Goal: Task Accomplishment & Management: Manage account settings

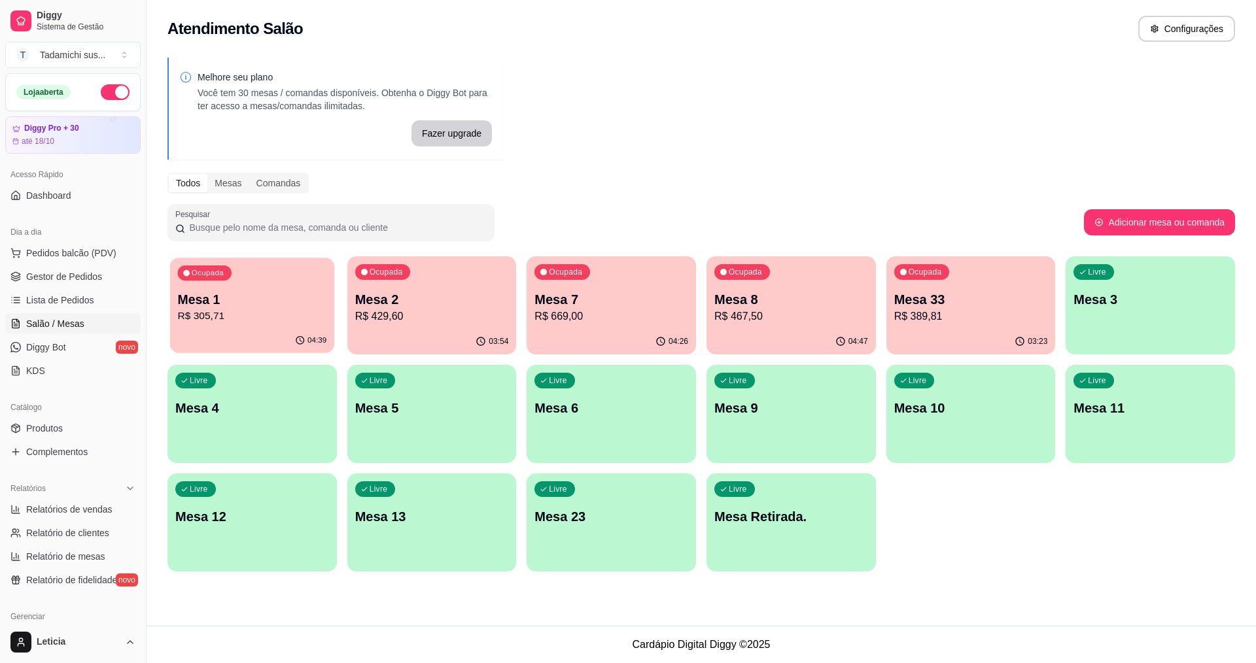
click at [207, 295] on p "Mesa 1" at bounding box center [252, 300] width 149 height 18
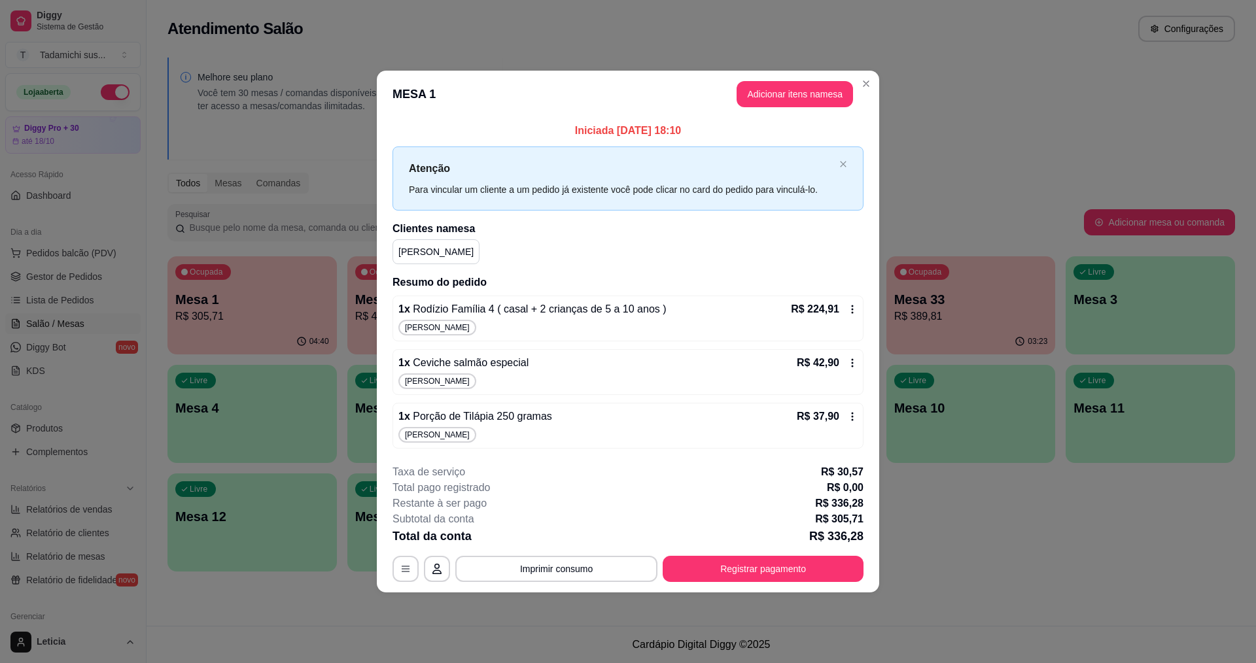
click at [839, 307] on div "R$ 224,91" at bounding box center [824, 310] width 67 height 16
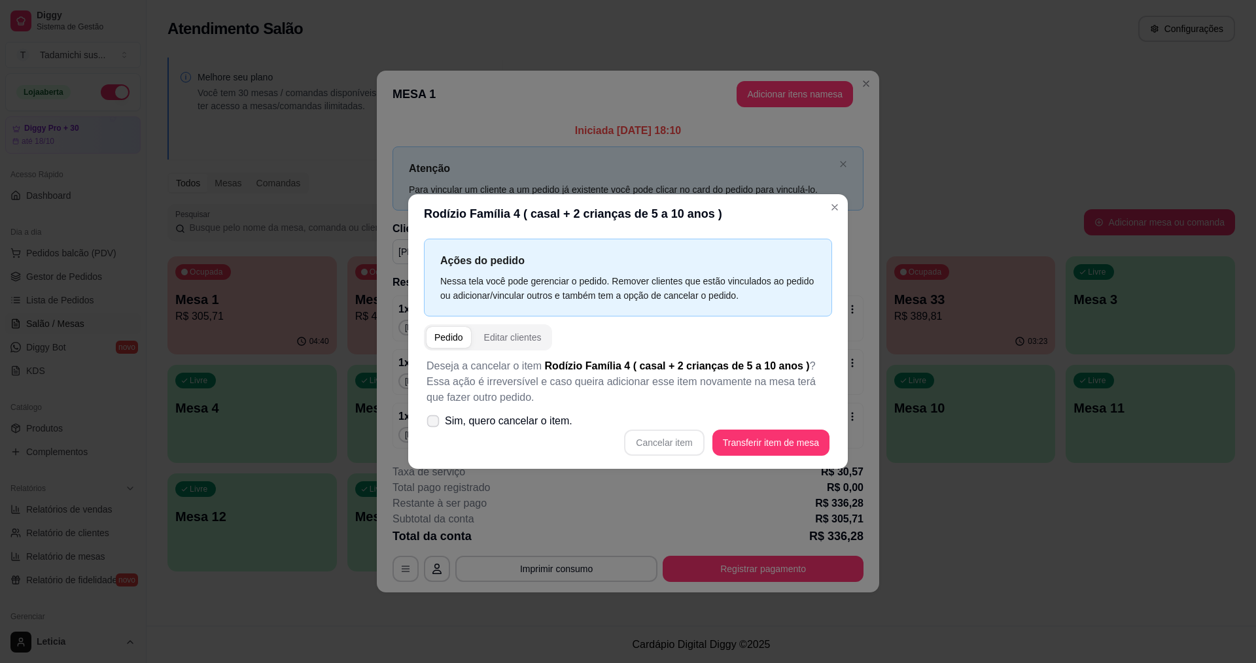
click at [433, 425] on icon at bounding box center [433, 420] width 10 height 7
click at [433, 425] on input "Sim, quero cancelar o item." at bounding box center [430, 428] width 9 height 9
checkbox input "true"
click at [696, 445] on button "Cancelar item" at bounding box center [664, 443] width 80 height 26
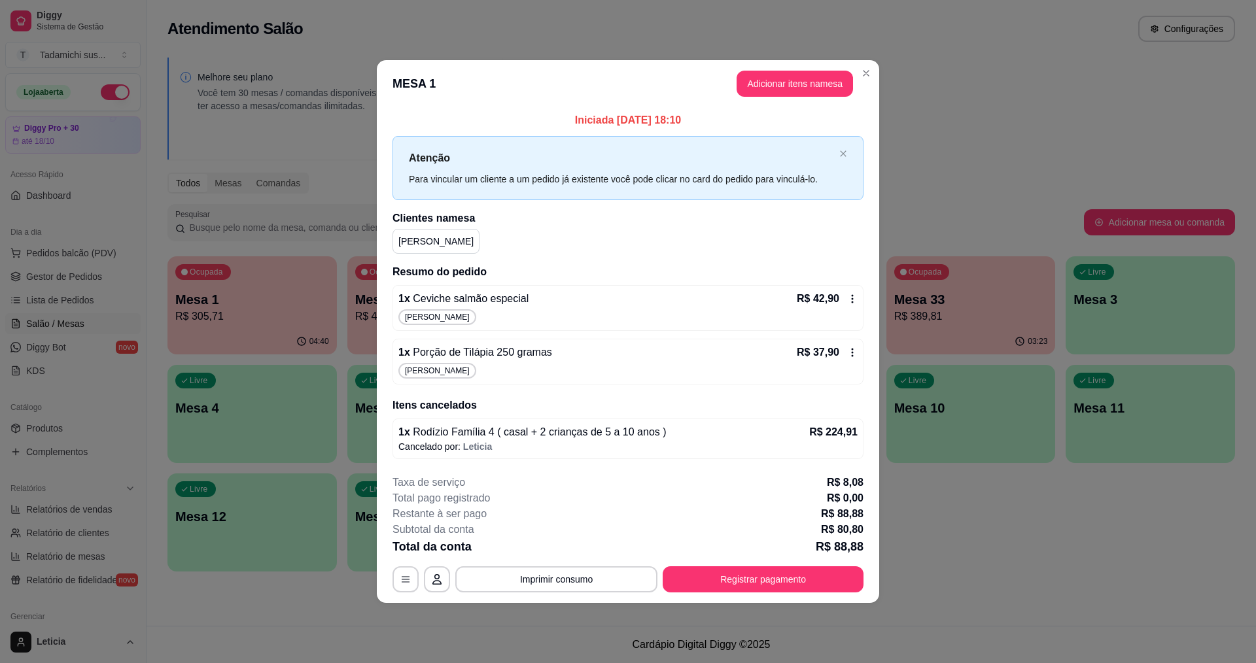
click at [849, 294] on icon at bounding box center [852, 299] width 10 height 10
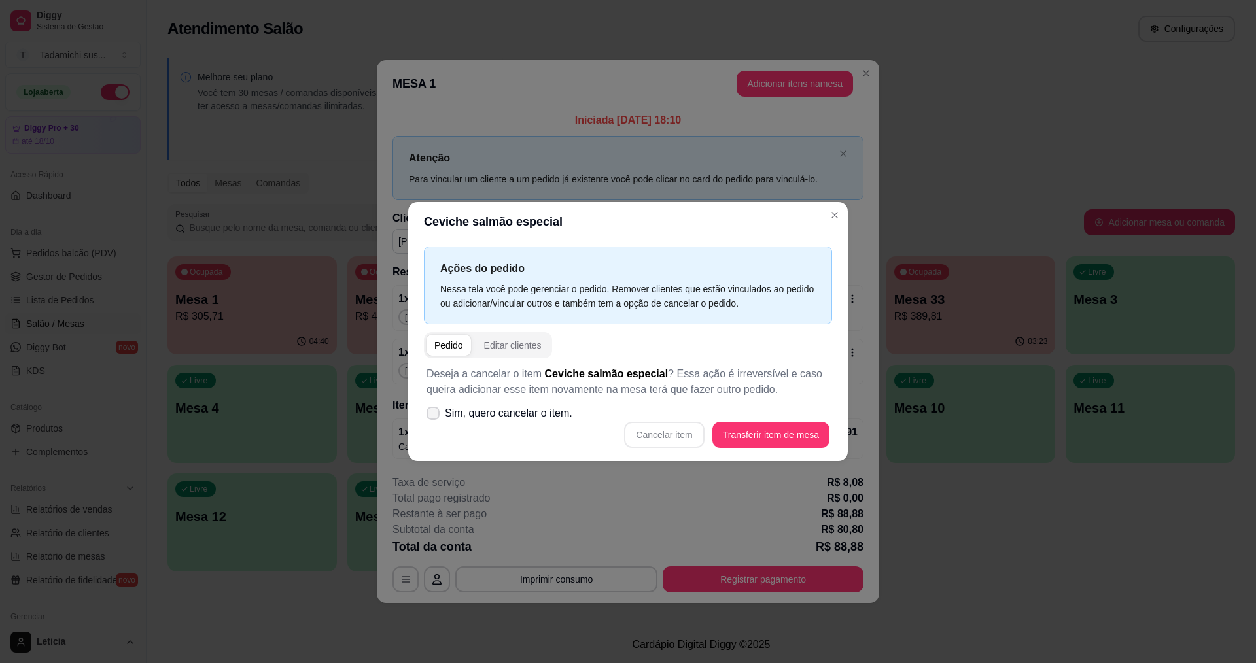
click at [426, 409] on label "Sim, quero cancelar o item." at bounding box center [499, 413] width 156 height 26
click at [426, 416] on input "Sim, quero cancelar o item." at bounding box center [430, 420] width 9 height 9
checkbox input "true"
click at [687, 441] on button "Cancelar item" at bounding box center [664, 435] width 80 height 26
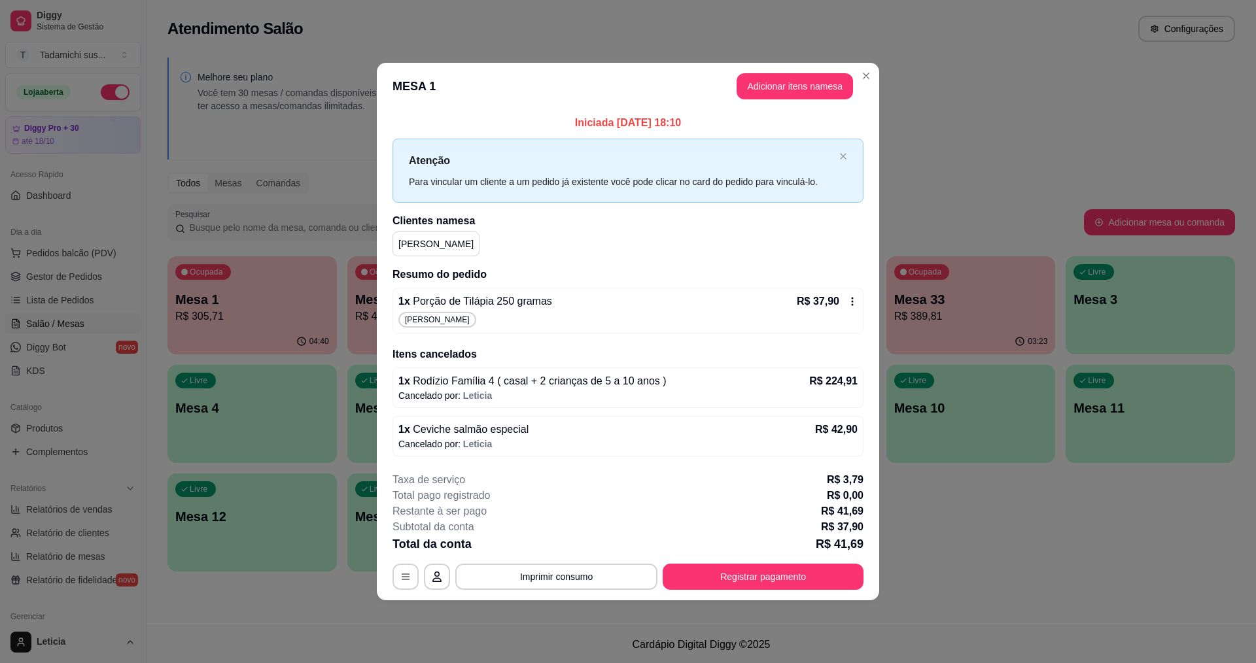
click at [852, 302] on icon at bounding box center [853, 301] width 2 height 9
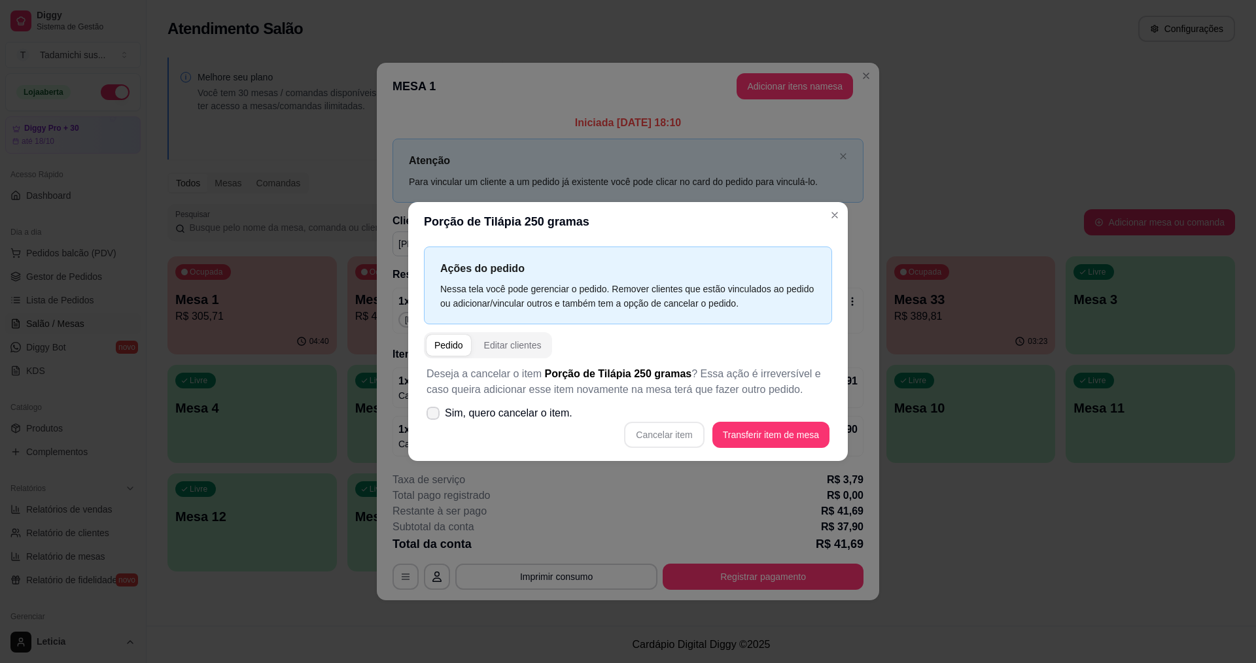
click at [431, 414] on icon at bounding box center [433, 413] width 10 height 8
click at [431, 416] on input "Sim, quero cancelar o item." at bounding box center [430, 420] width 9 height 9
checkbox input "true"
click at [648, 443] on button "Cancelar item" at bounding box center [664, 435] width 80 height 26
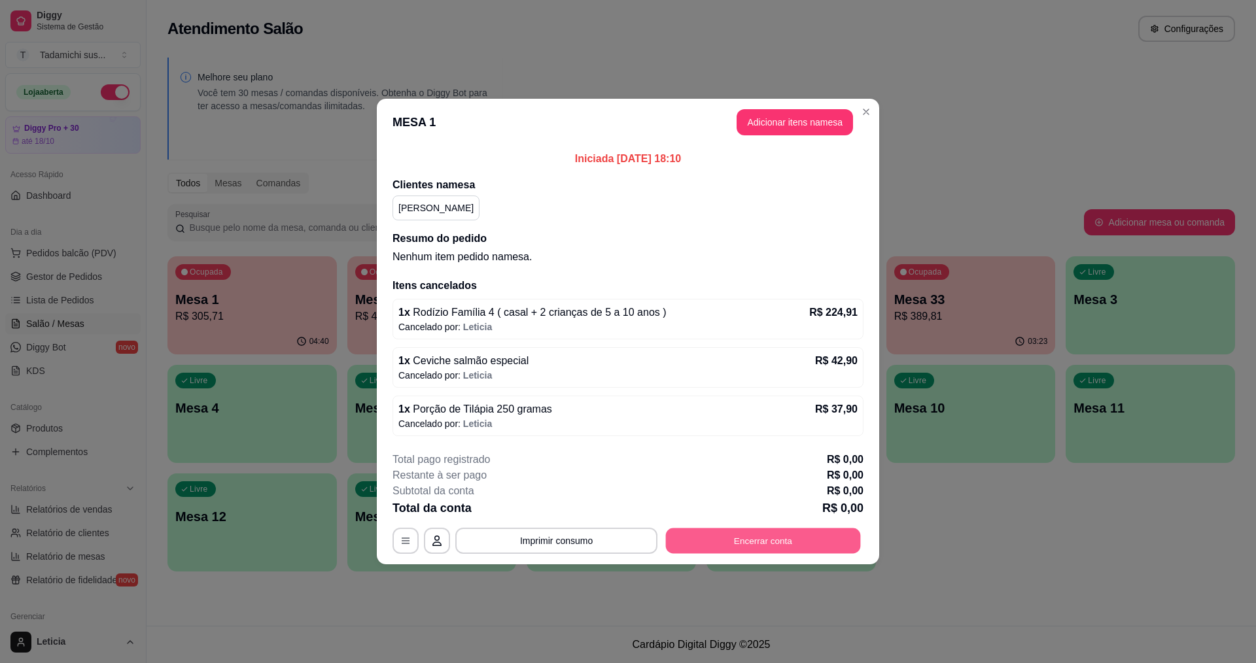
click at [790, 545] on button "Encerrar conta" at bounding box center [763, 542] width 195 height 26
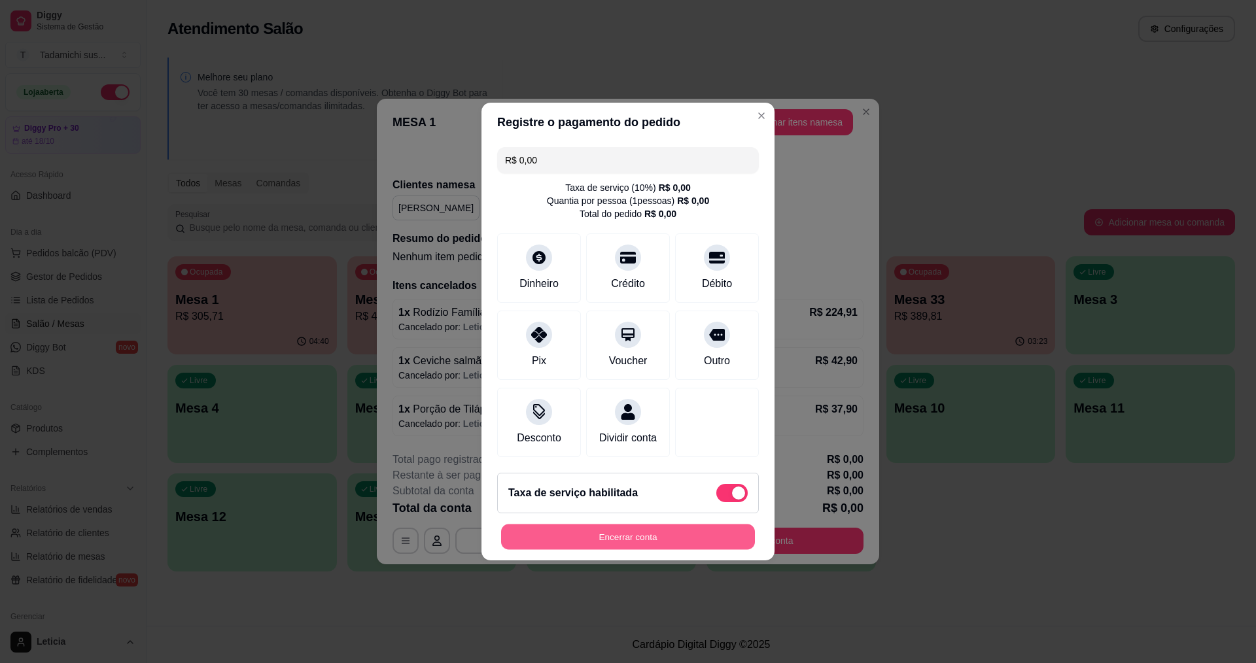
click at [737, 548] on button "Encerrar conta" at bounding box center [628, 538] width 254 height 26
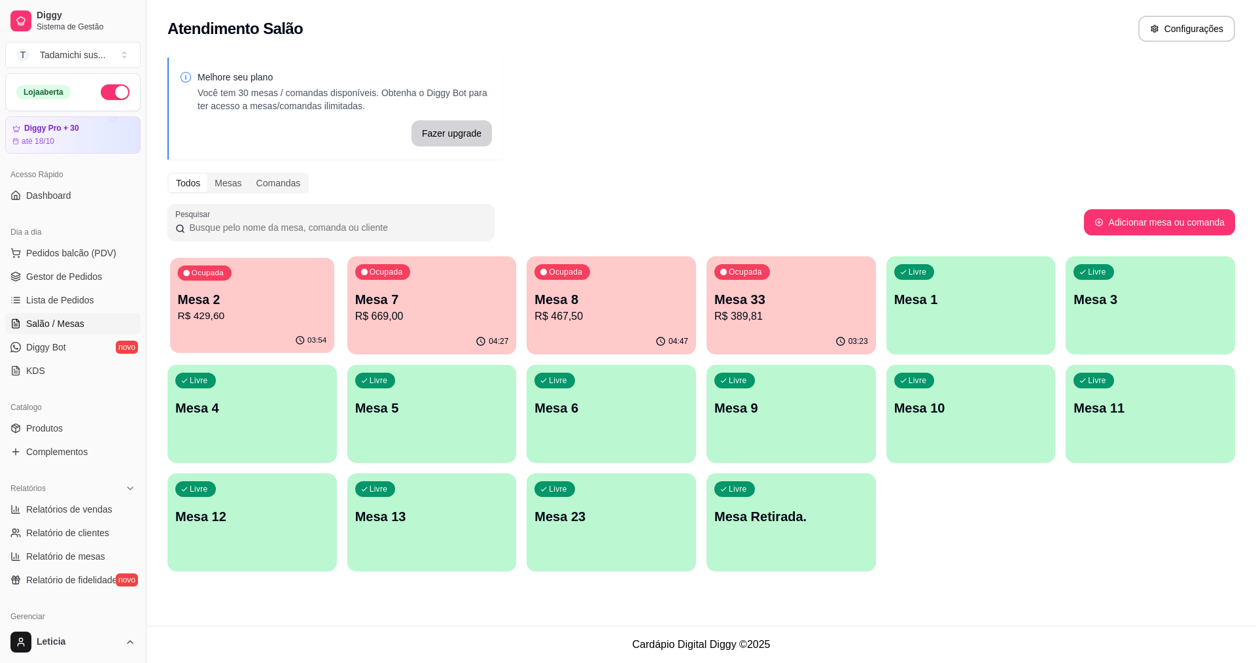
click at [274, 294] on p "Mesa 2" at bounding box center [252, 300] width 149 height 18
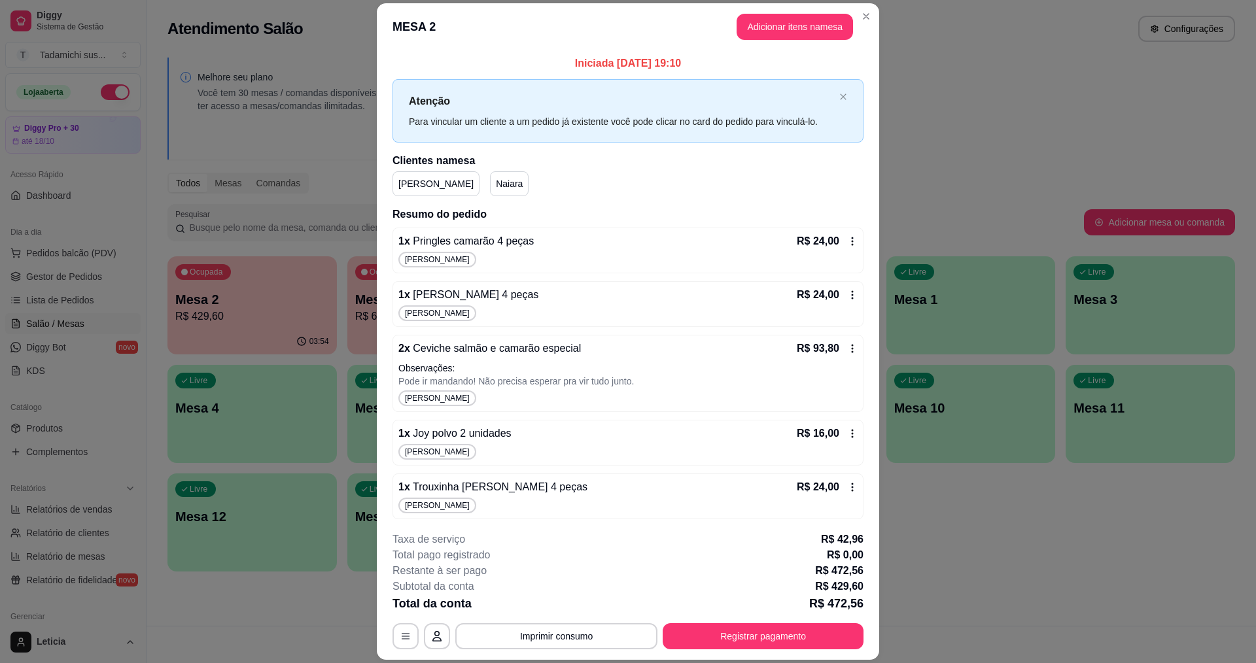
click at [852, 244] on icon at bounding box center [853, 241] width 2 height 9
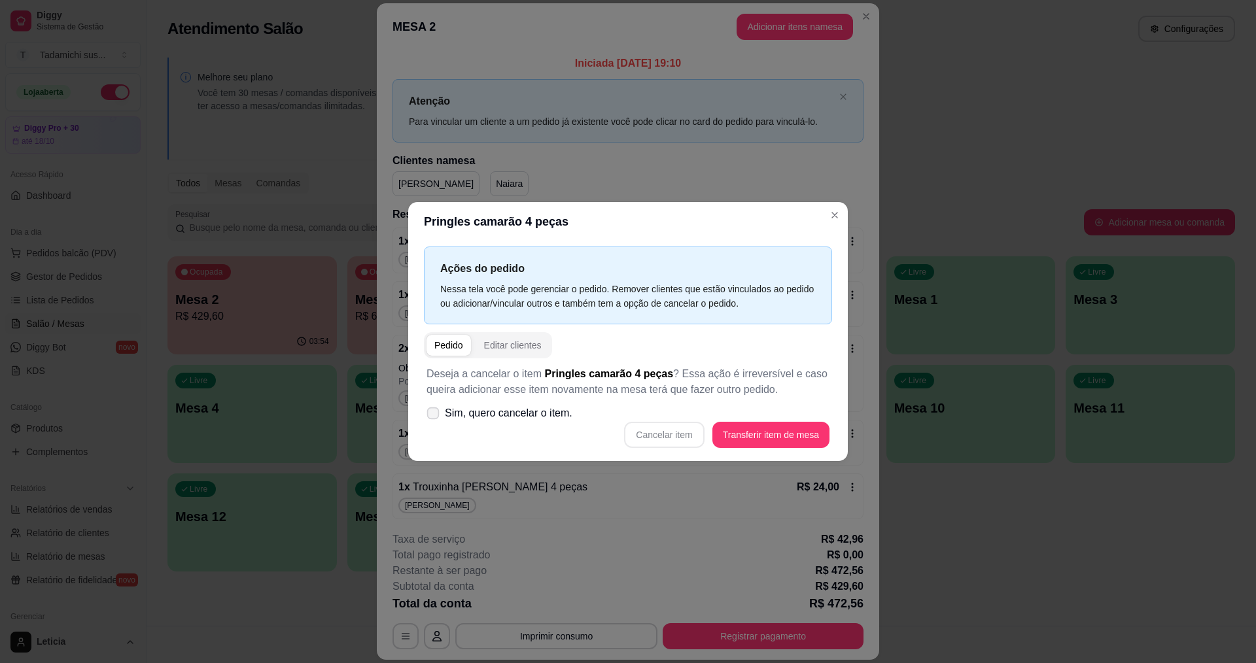
click at [432, 414] on icon at bounding box center [433, 412] width 10 height 7
click at [432, 416] on input "Sim, quero cancelar o item." at bounding box center [430, 420] width 9 height 9
checkbox input "true"
click at [662, 428] on button "Cancelar item" at bounding box center [664, 436] width 78 height 26
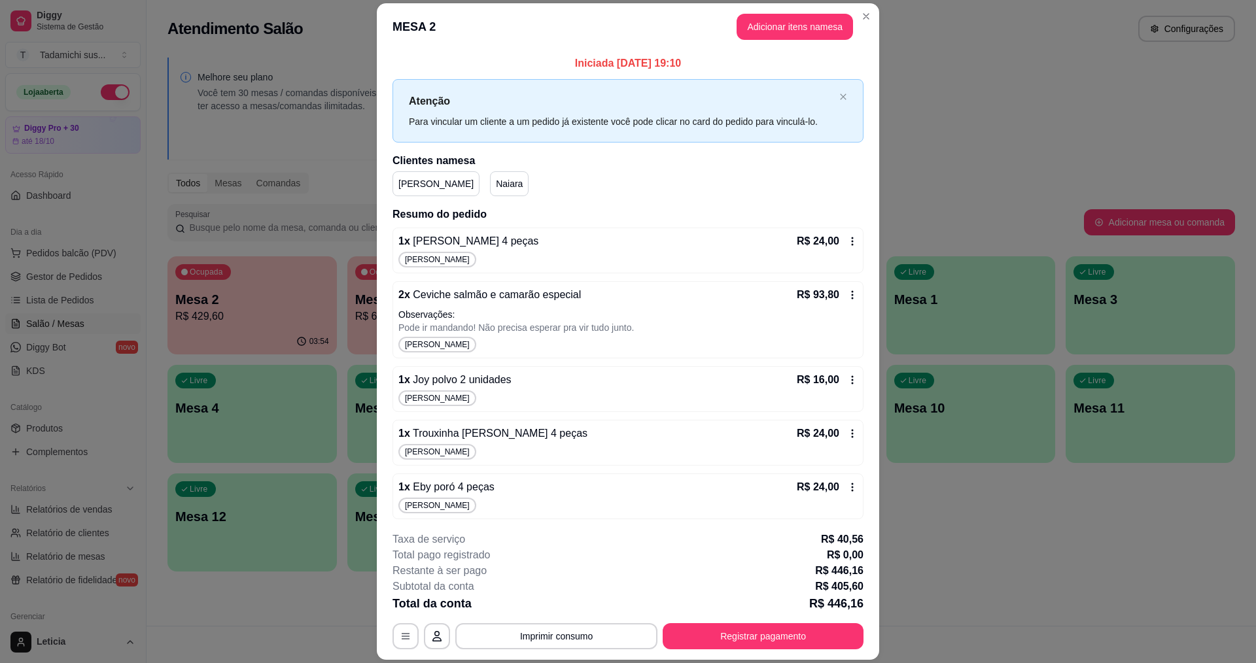
click at [827, 249] on div "R$ 24,00" at bounding box center [827, 242] width 61 height 16
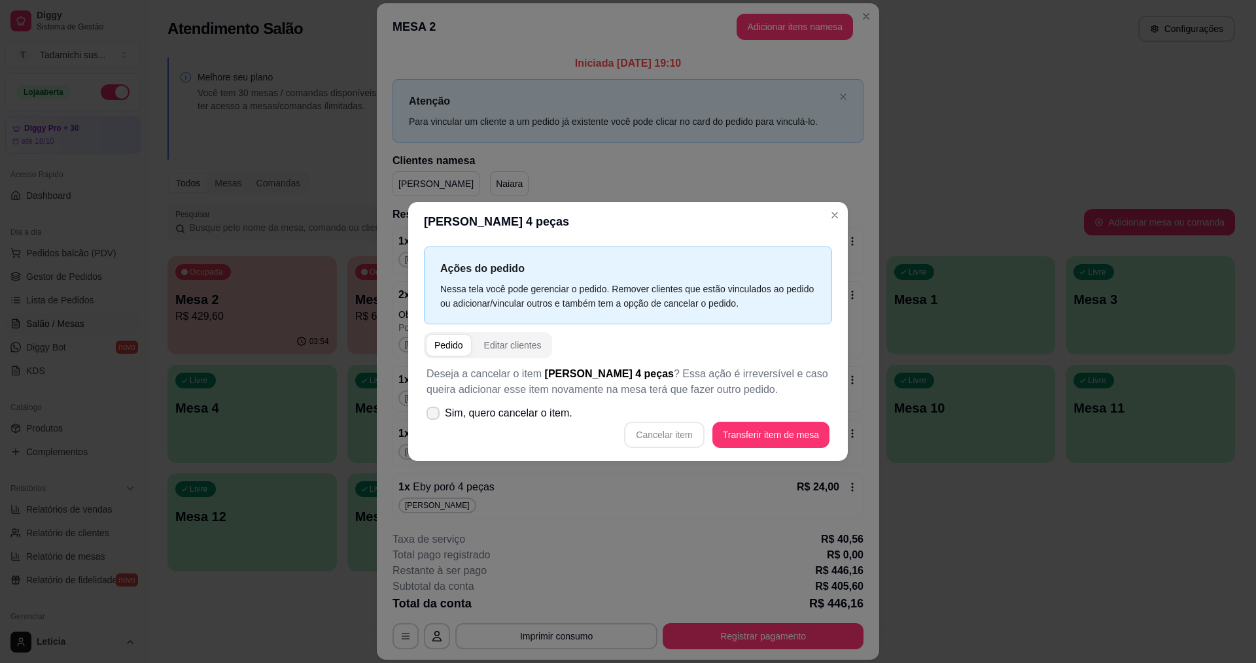
click at [439, 418] on label "Sim, quero cancelar o item." at bounding box center [499, 413] width 156 height 26
click at [434, 418] on input "Sim, quero cancelar o item." at bounding box center [430, 420] width 9 height 9
checkbox input "true"
click at [656, 436] on button "Cancelar item" at bounding box center [664, 435] width 80 height 26
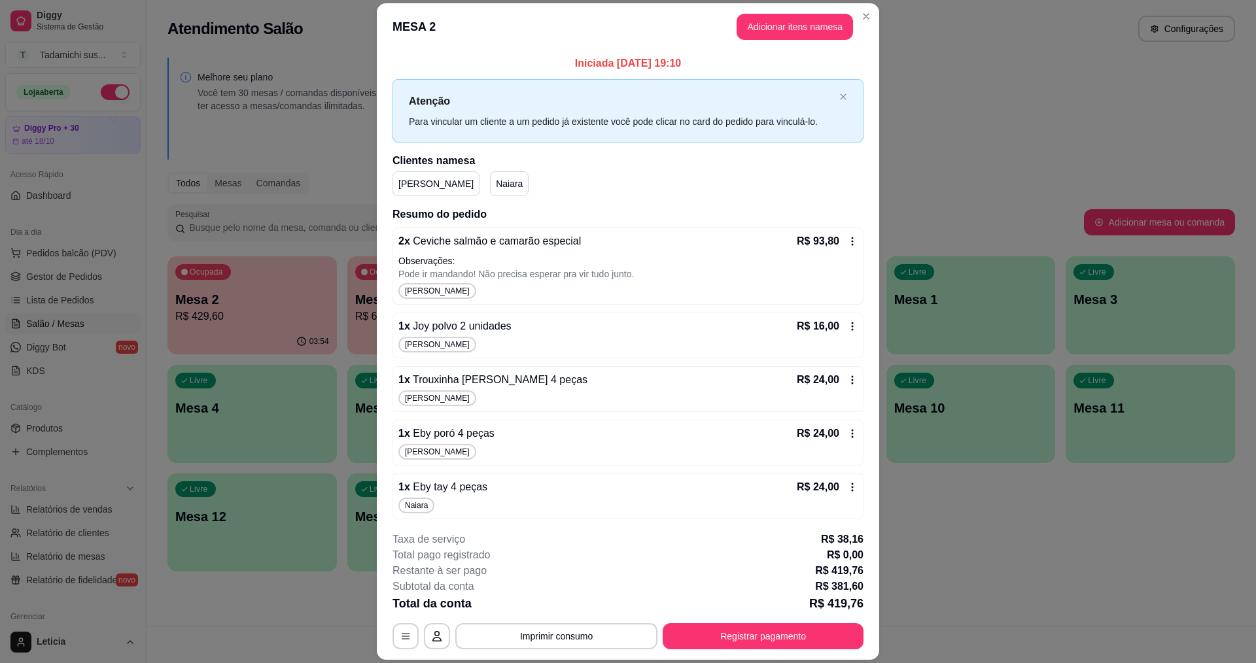
click at [847, 237] on icon at bounding box center [852, 241] width 10 height 10
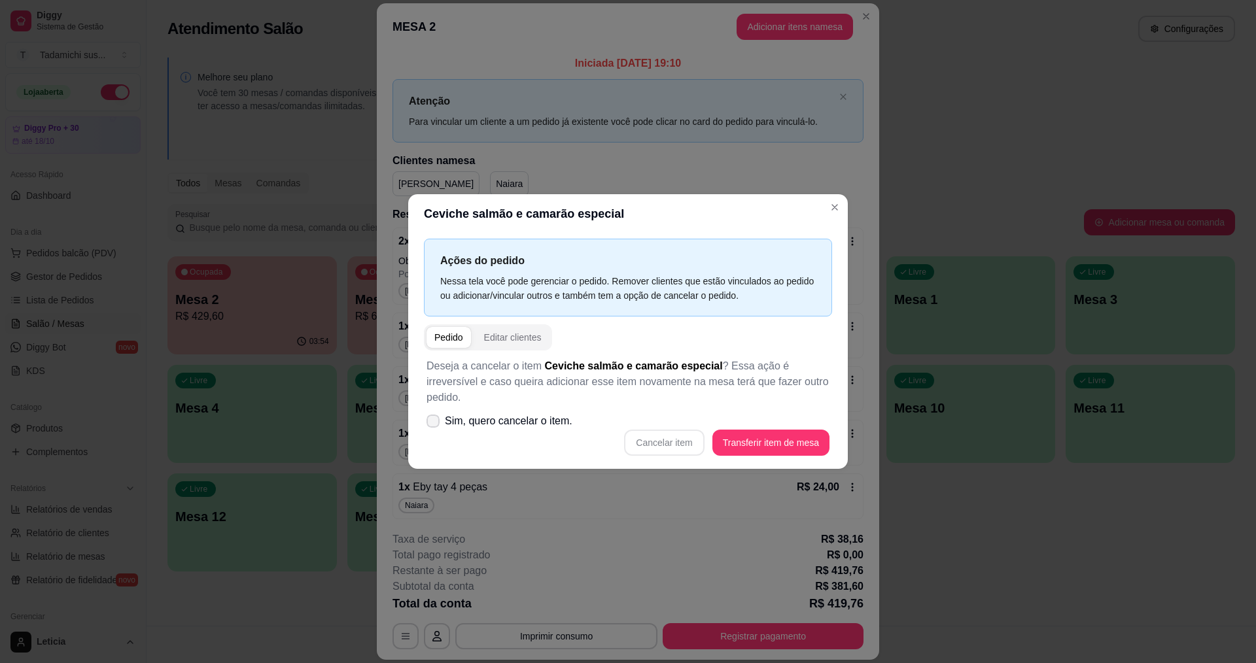
click at [430, 417] on icon at bounding box center [433, 421] width 10 height 8
click at [430, 424] on input "Sim, quero cancelar o item." at bounding box center [430, 428] width 9 height 9
checkbox input "true"
click at [630, 433] on button "Cancelar item" at bounding box center [664, 443] width 78 height 26
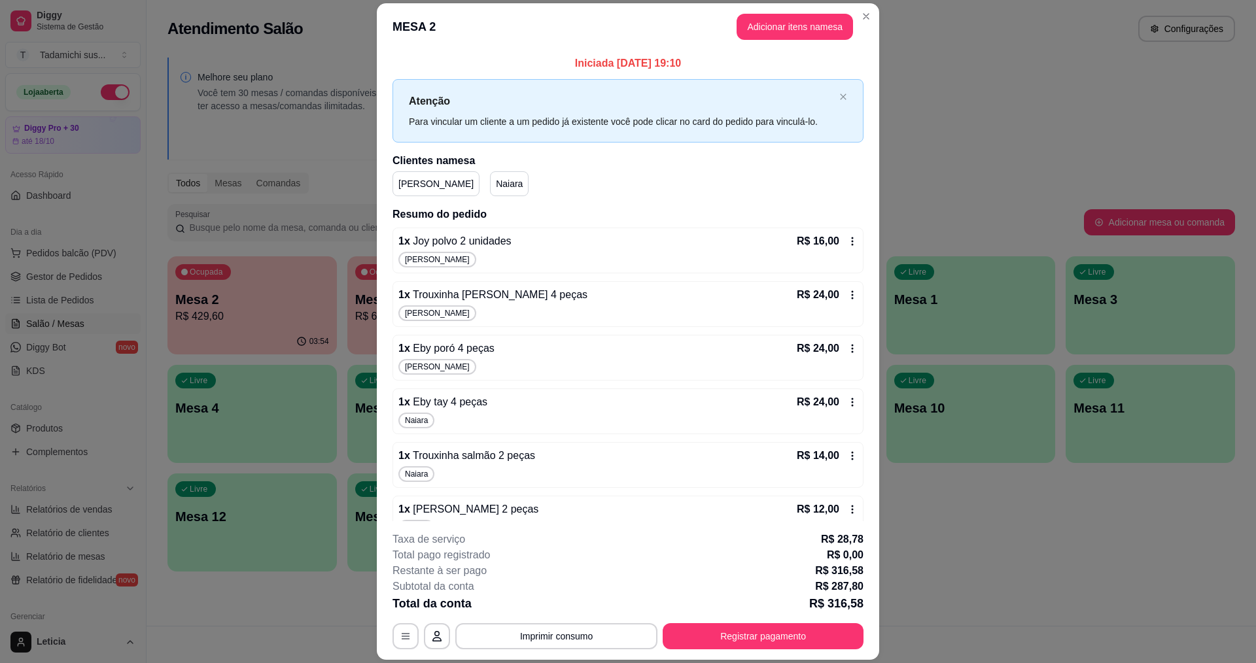
click at [831, 244] on div "R$ 16,00" at bounding box center [827, 242] width 61 height 16
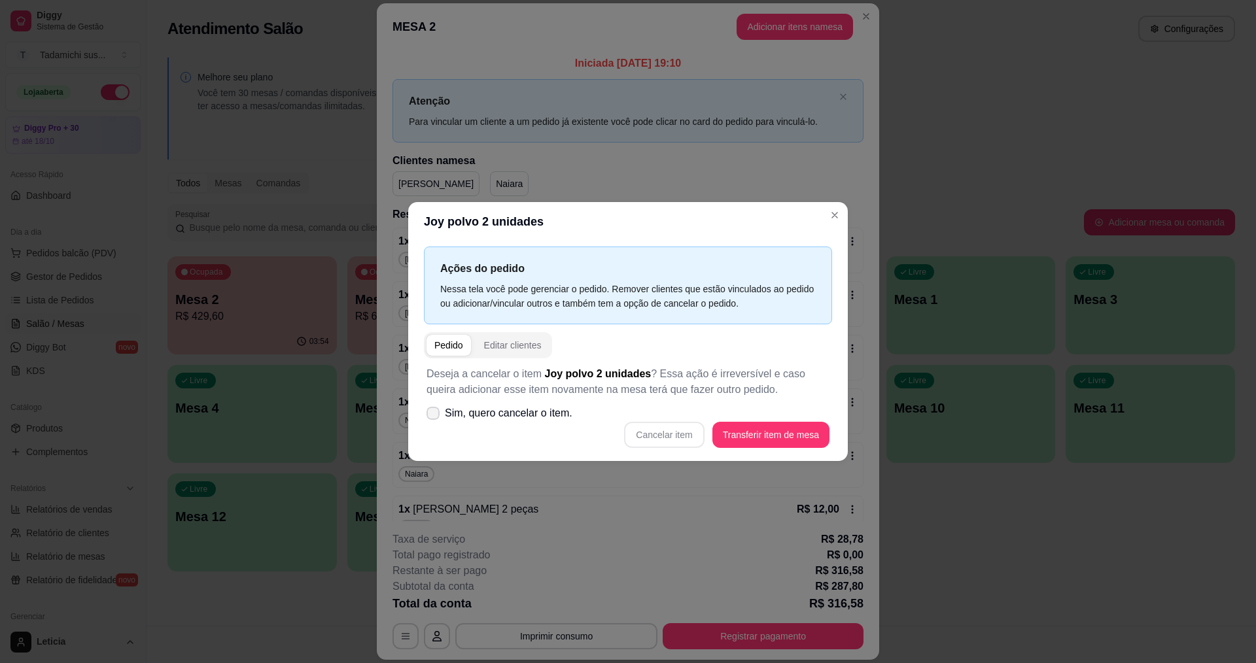
click at [432, 415] on icon at bounding box center [433, 413] width 10 height 8
click at [432, 416] on input "Sim, quero cancelar o item." at bounding box center [430, 420] width 9 height 9
checkbox input "true"
click at [657, 438] on button "Cancelar item" at bounding box center [664, 435] width 80 height 26
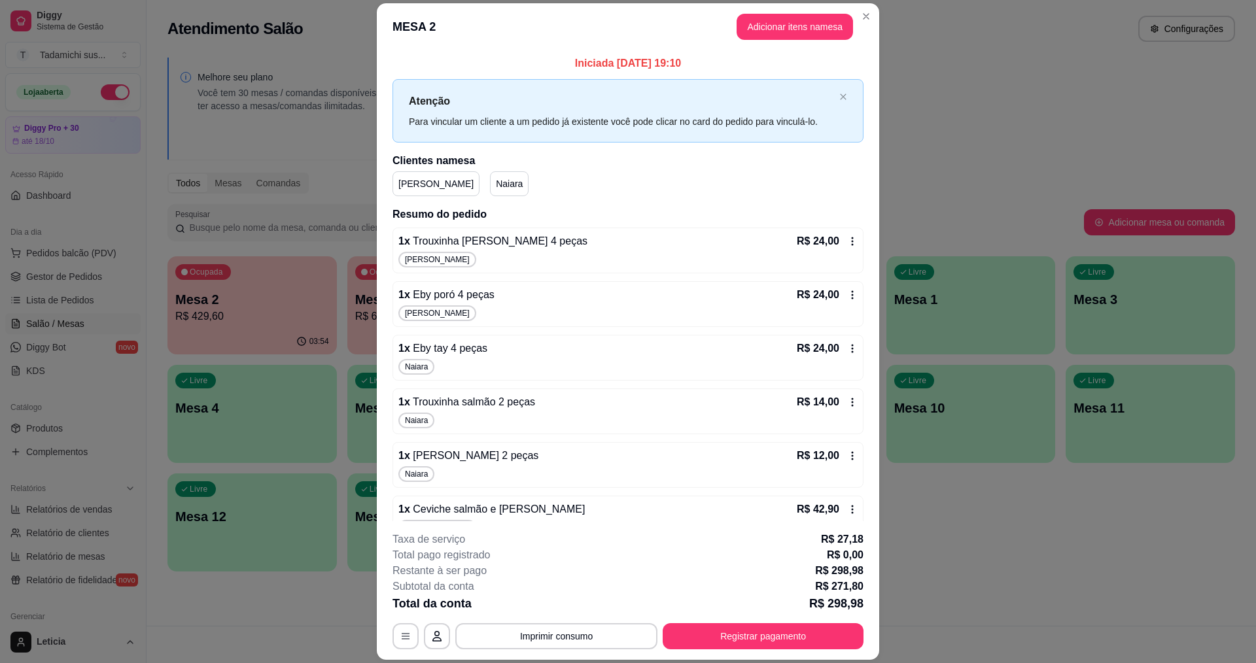
click at [847, 243] on icon at bounding box center [852, 241] width 10 height 10
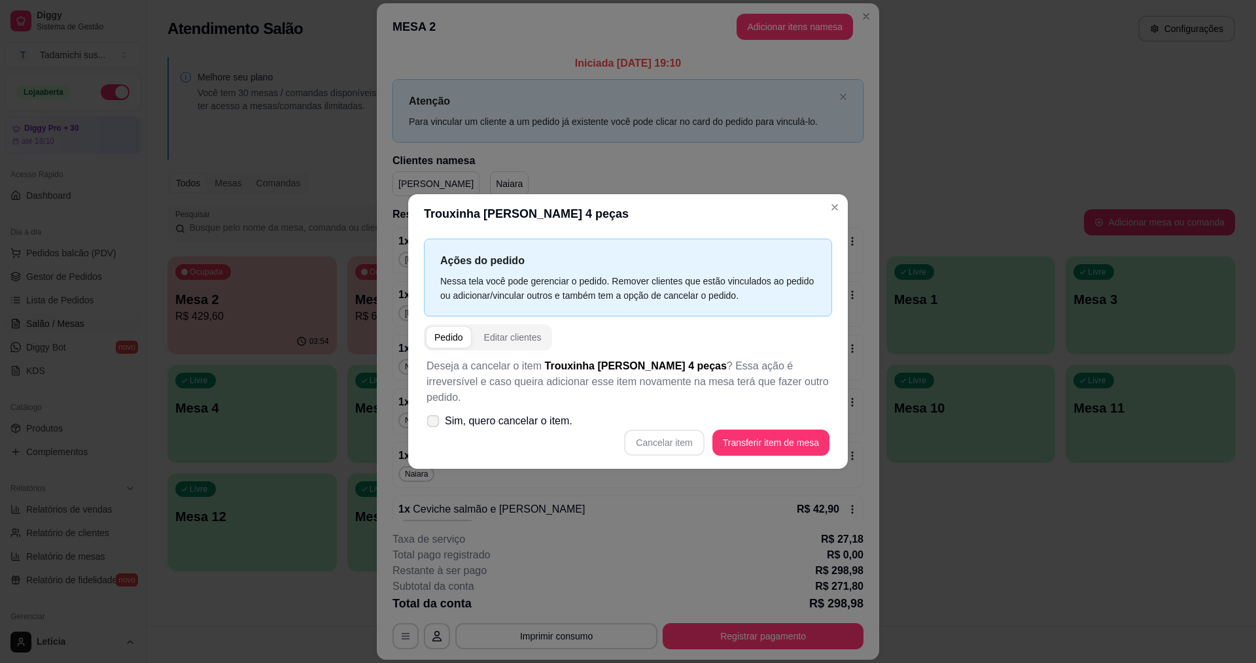
click at [435, 415] on span at bounding box center [433, 421] width 12 height 12
click at [434, 424] on input "Sim, quero cancelar o item." at bounding box center [430, 428] width 9 height 9
checkbox input "true"
click at [680, 436] on button "Cancelar item" at bounding box center [664, 443] width 78 height 26
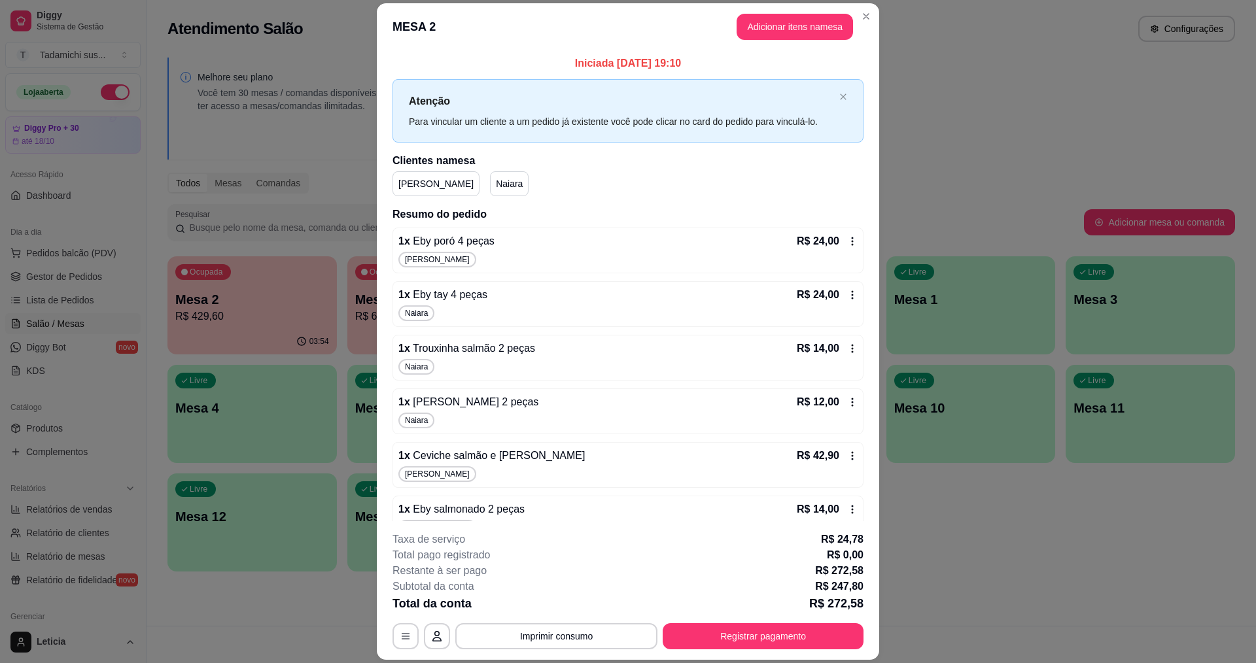
click at [847, 237] on icon at bounding box center [852, 241] width 10 height 10
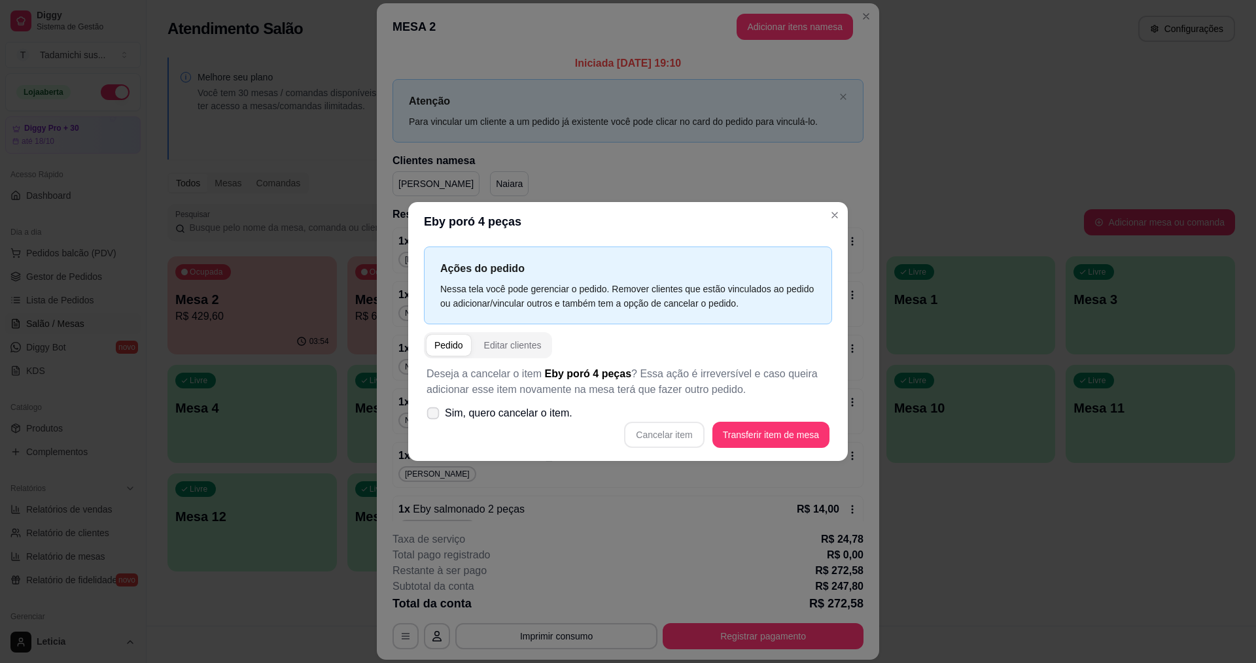
click at [438, 410] on span at bounding box center [433, 414] width 12 height 12
click at [434, 416] on input "Sim, quero cancelar o item." at bounding box center [430, 420] width 9 height 9
checkbox input "true"
click at [669, 434] on button "Cancelar item" at bounding box center [664, 435] width 80 height 26
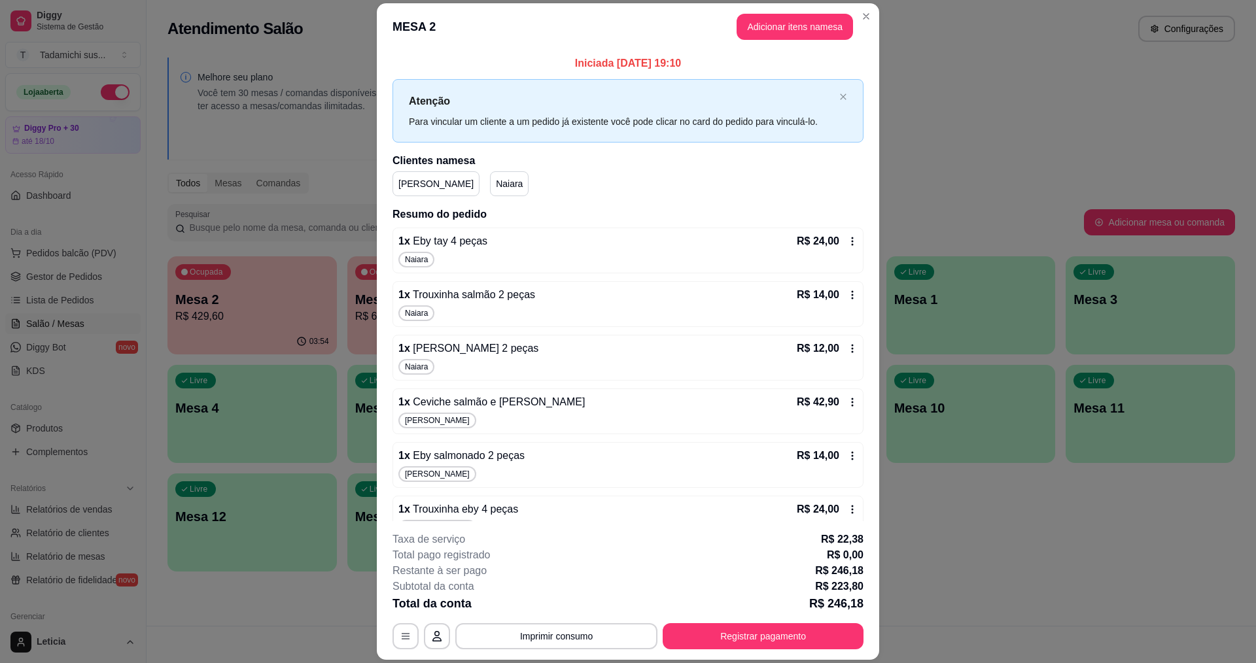
click at [852, 242] on icon at bounding box center [853, 241] width 2 height 9
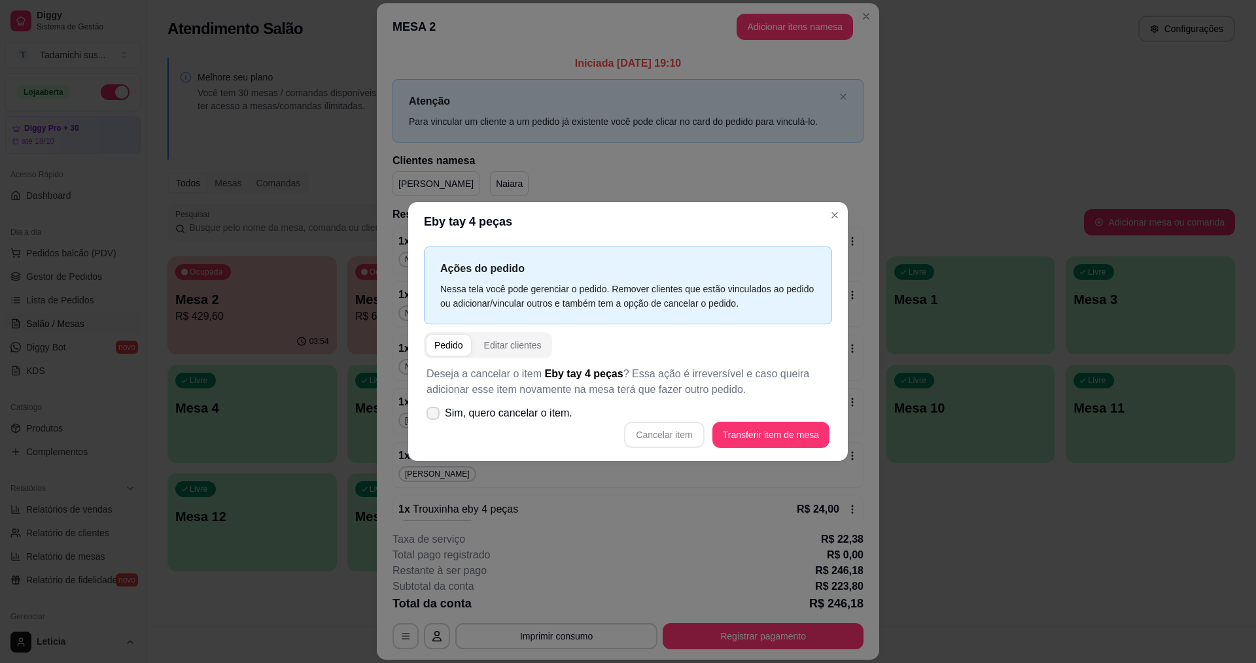
click at [433, 413] on icon at bounding box center [433, 413] width 10 height 8
click at [433, 416] on input "Sim, quero cancelar o item." at bounding box center [430, 420] width 9 height 9
checkbox input "true"
click at [638, 437] on button "Cancelar item" at bounding box center [664, 436] width 78 height 26
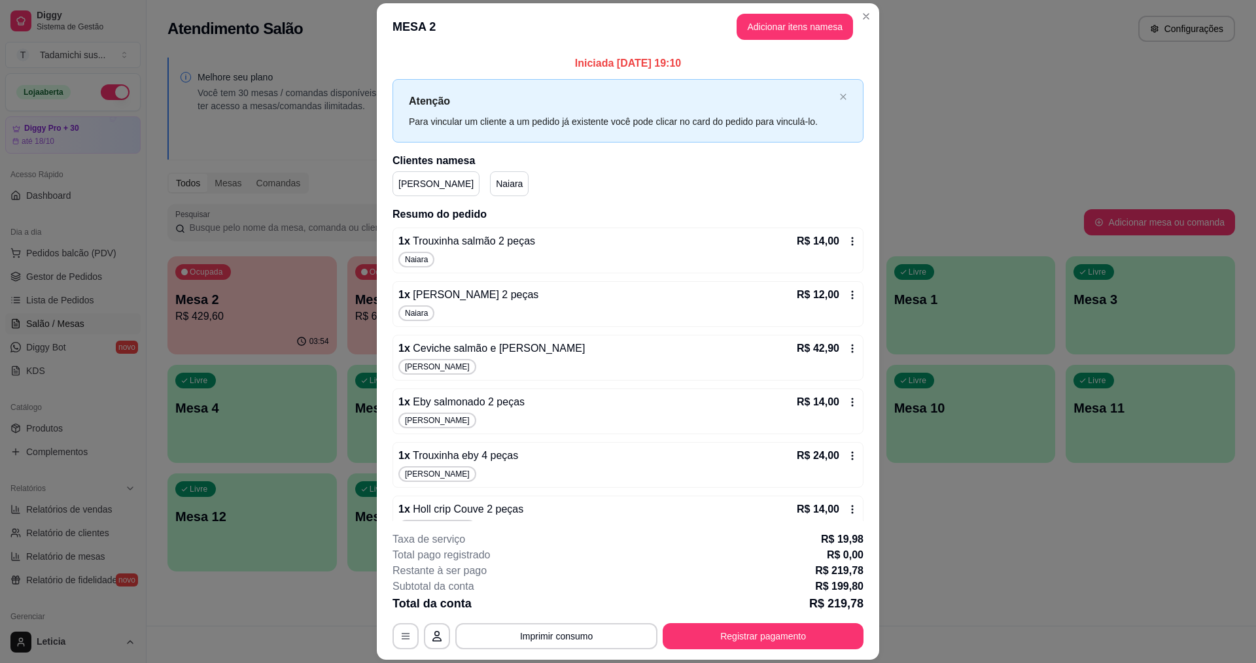
click at [829, 240] on div "R$ 14,00" at bounding box center [827, 242] width 61 height 16
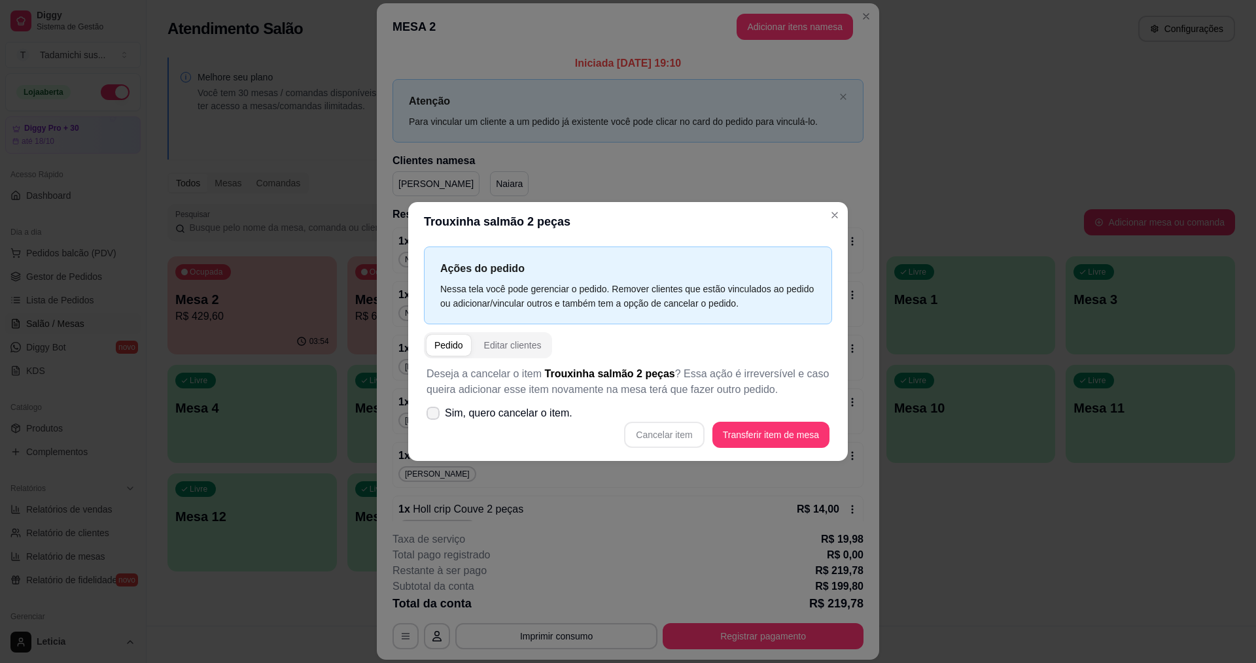
click at [434, 415] on icon at bounding box center [433, 413] width 10 height 8
click at [434, 416] on input "Sim, quero cancelar o item." at bounding box center [430, 420] width 9 height 9
checkbox input "true"
click at [648, 440] on button "Cancelar item" at bounding box center [664, 436] width 78 height 26
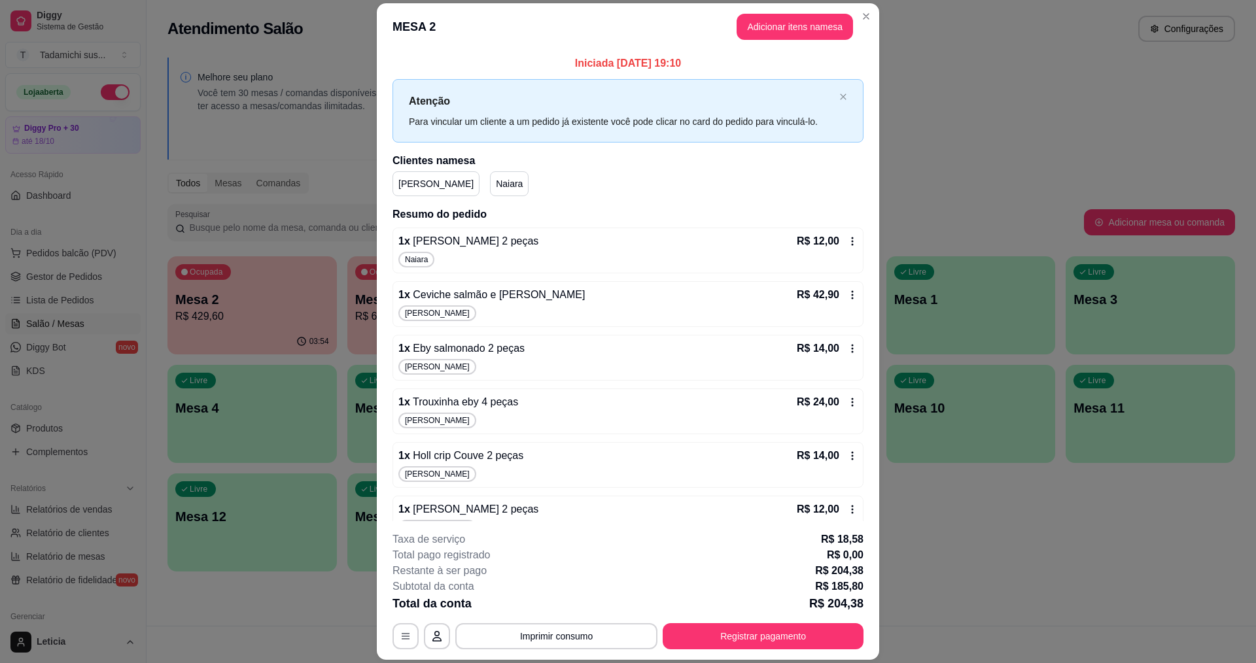
click at [847, 237] on icon at bounding box center [852, 241] width 10 height 10
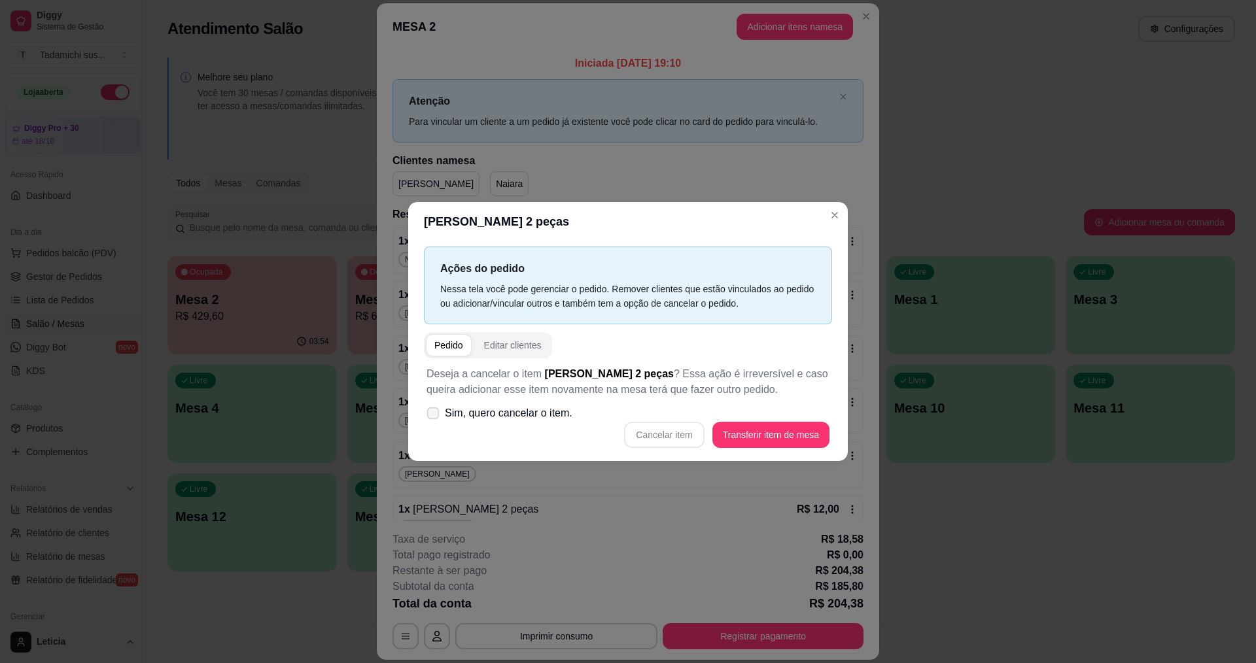
click at [424, 409] on label "Sim, quero cancelar o item." at bounding box center [499, 413] width 156 height 26
click at [426, 416] on input "Sim, quero cancelar o item." at bounding box center [430, 420] width 9 height 9
checkbox input "true"
click at [654, 442] on button "Cancelar item" at bounding box center [664, 435] width 80 height 26
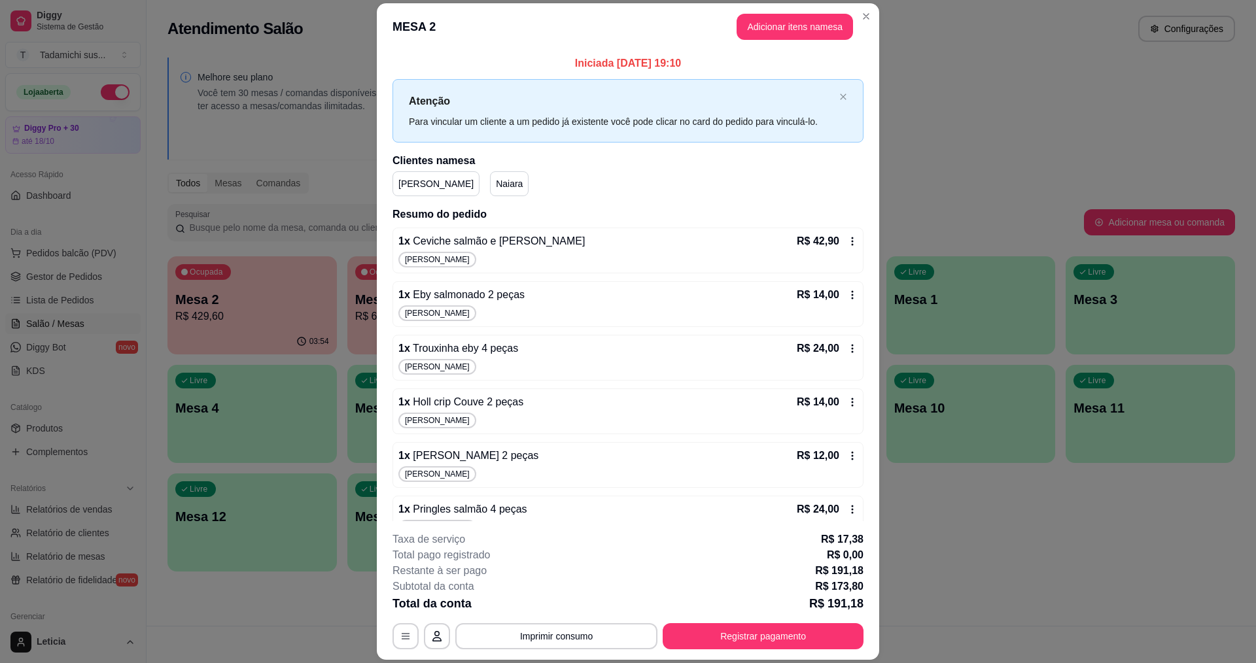
click at [847, 239] on icon at bounding box center [852, 241] width 10 height 10
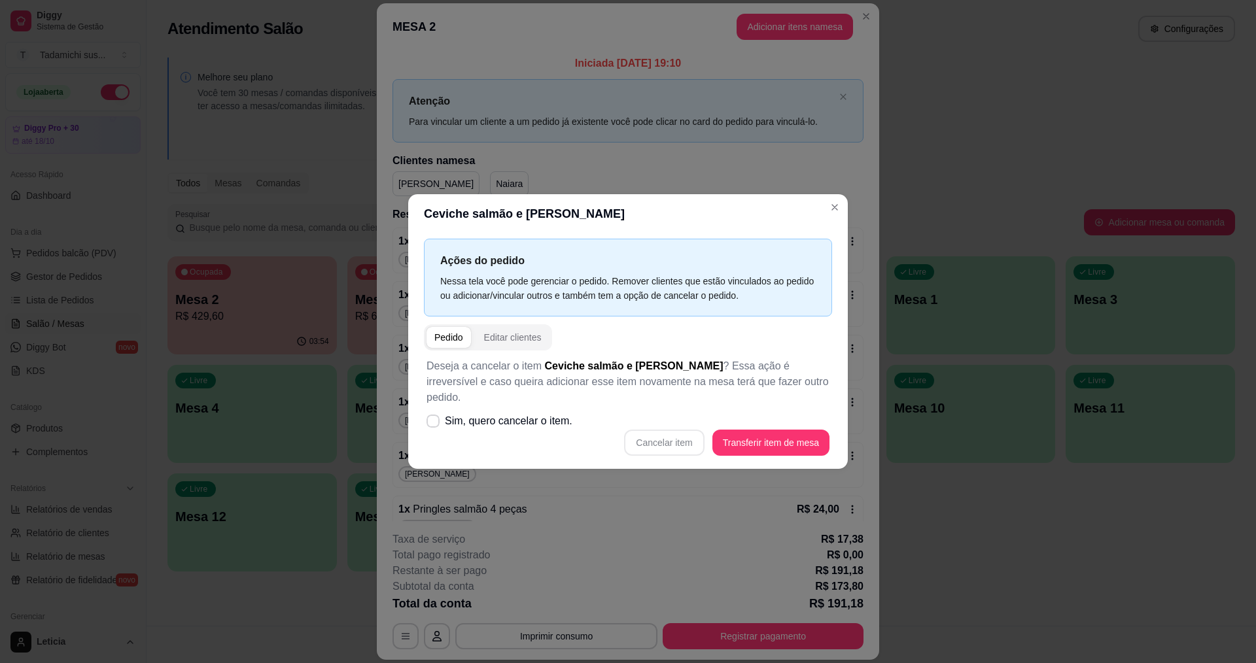
click at [650, 432] on div "Cancelar item Transferir item de mesa" at bounding box center [628, 443] width 403 height 26
click at [649, 434] on div "Cancelar item Transferir item de mesa" at bounding box center [628, 443] width 403 height 26
click at [431, 417] on icon at bounding box center [433, 421] width 10 height 8
click at [431, 424] on input "Sim, quero cancelar o item." at bounding box center [430, 428] width 9 height 9
checkbox input "true"
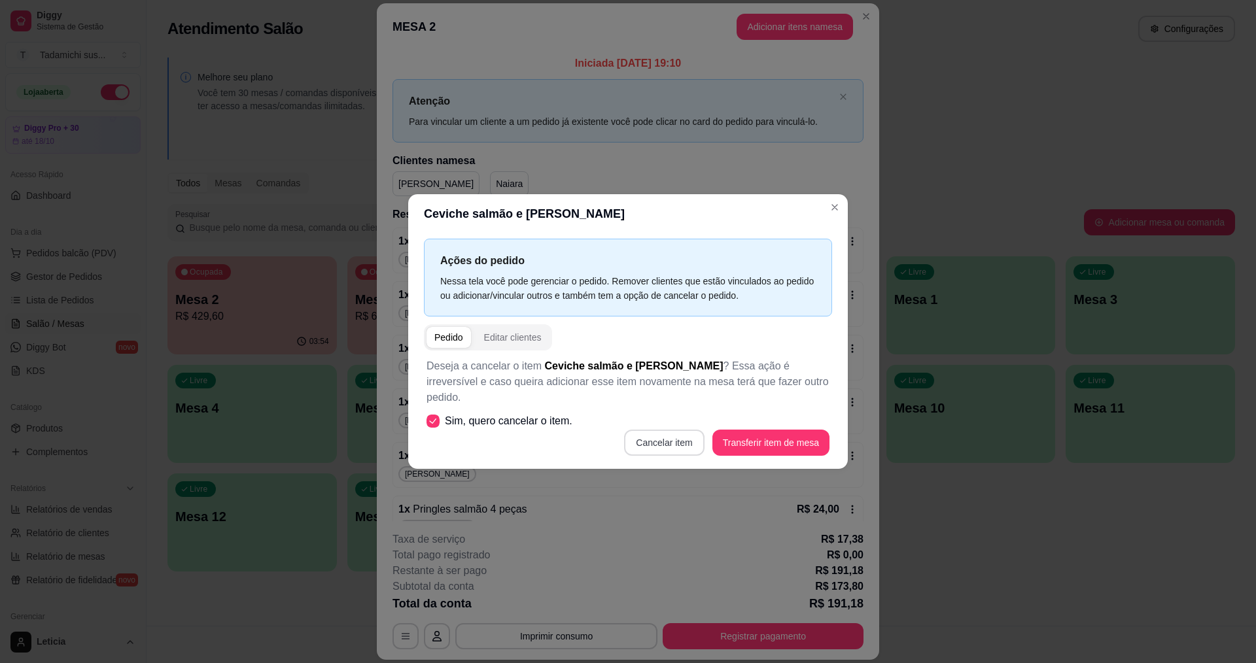
click at [650, 433] on button "Cancelar item" at bounding box center [664, 443] width 80 height 26
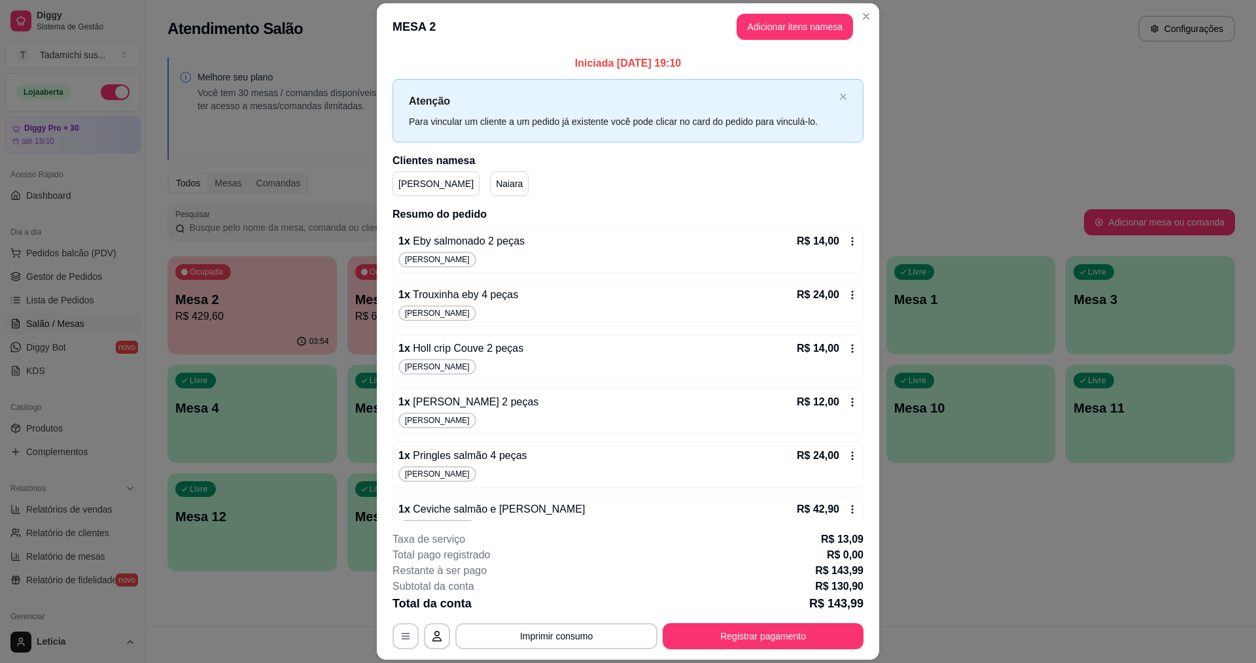
click at [847, 236] on icon at bounding box center [852, 241] width 10 height 10
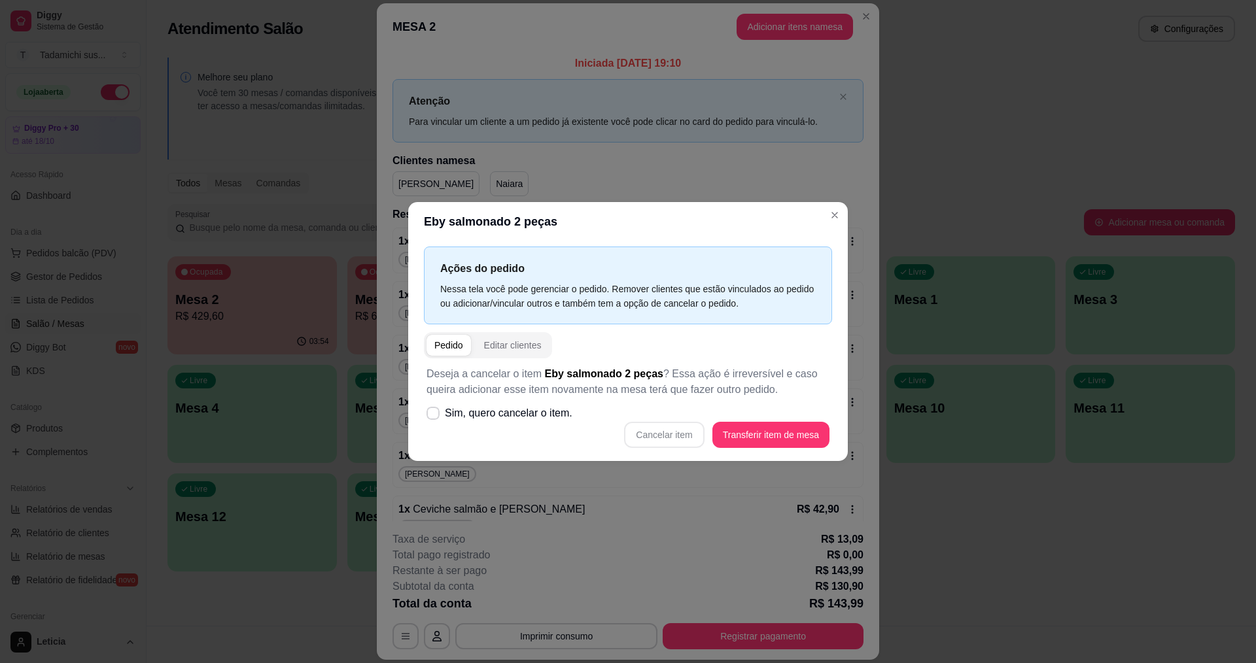
click at [691, 438] on div "Cancelar item Transferir item de mesa" at bounding box center [628, 435] width 403 height 26
click at [426, 412] on label "Sim, quero cancelar o item." at bounding box center [499, 413] width 156 height 26
click at [426, 416] on input "Sim, quero cancelar o item." at bounding box center [430, 420] width 9 height 9
checkbox input "true"
click at [662, 440] on button "Cancelar item" at bounding box center [664, 435] width 80 height 26
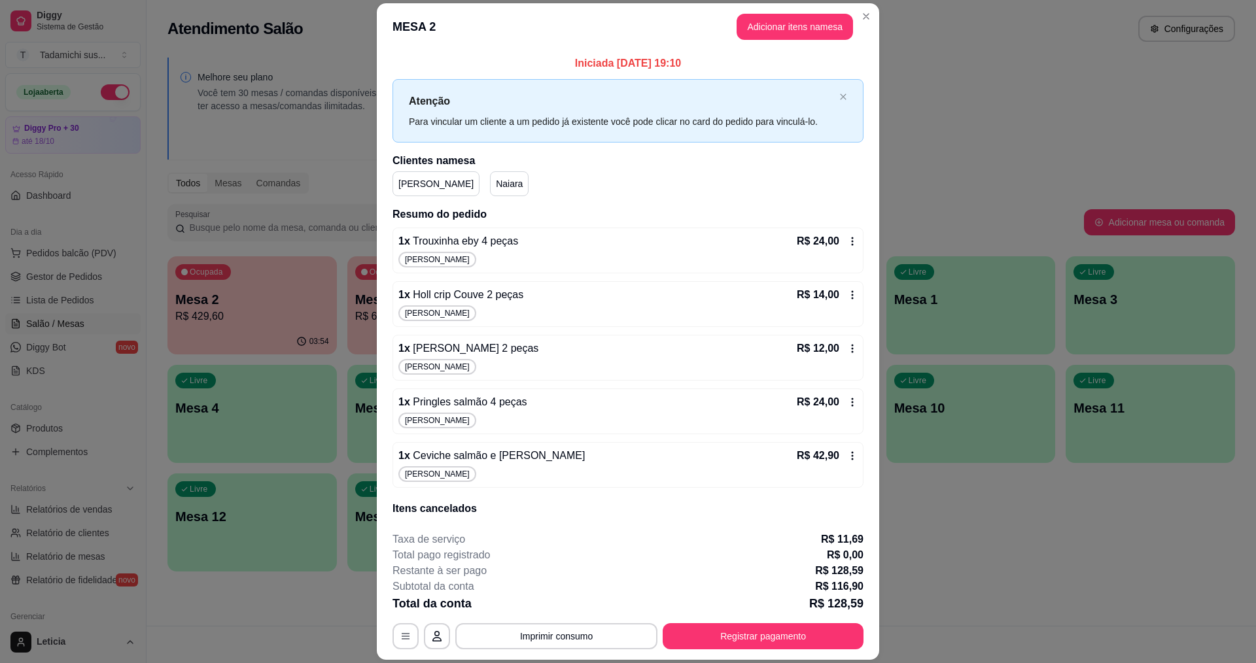
click at [847, 239] on icon at bounding box center [852, 241] width 10 height 10
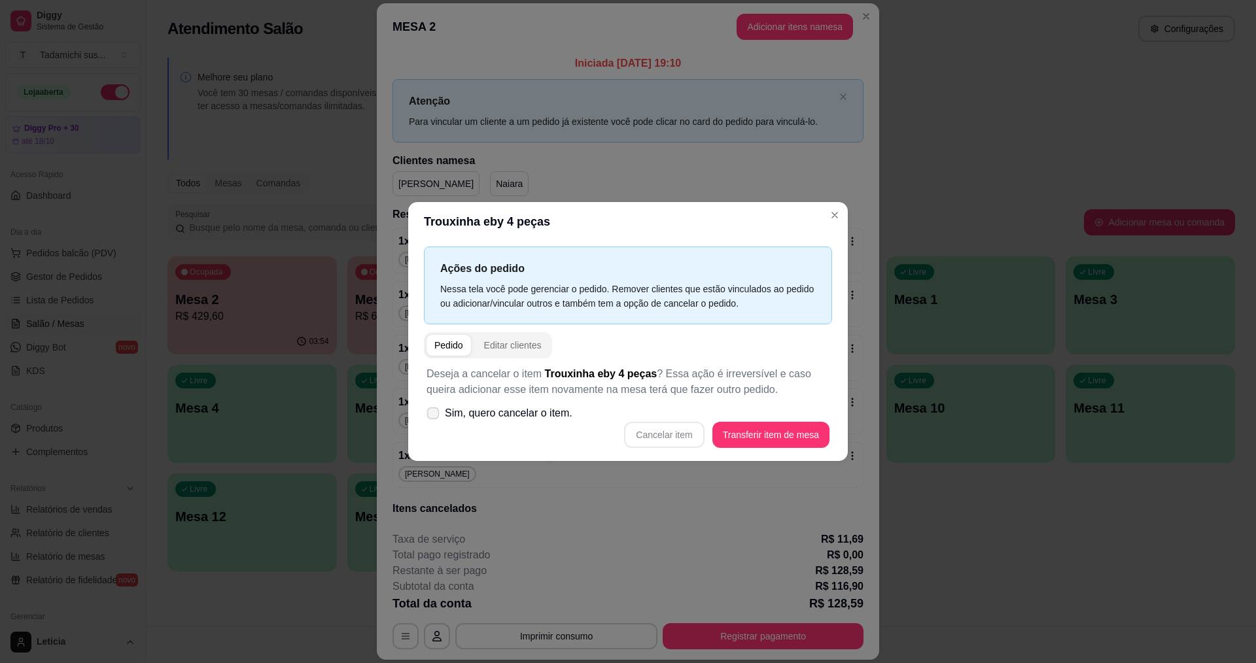
click at [430, 411] on icon at bounding box center [433, 412] width 10 height 7
click at [430, 416] on input "Sim, quero cancelar o item." at bounding box center [430, 420] width 9 height 9
checkbox input "true"
click at [647, 430] on button "Cancelar item" at bounding box center [664, 436] width 78 height 26
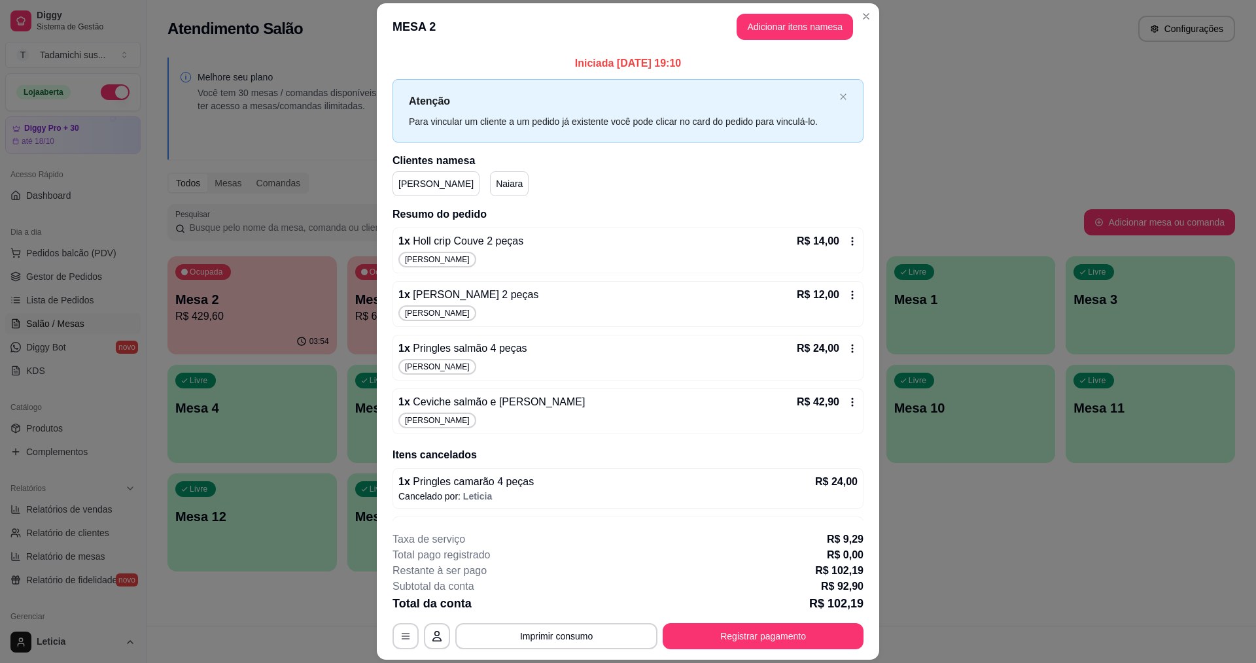
click at [847, 244] on icon at bounding box center [852, 241] width 10 height 10
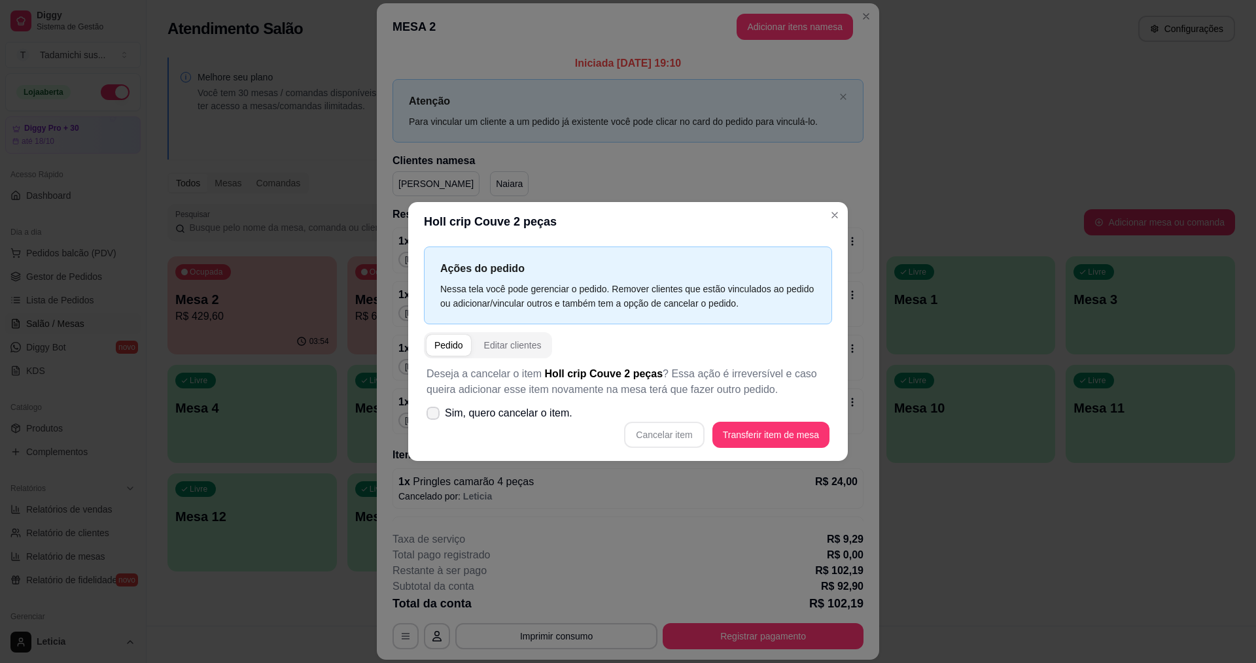
click at [430, 418] on span at bounding box center [433, 413] width 13 height 13
click at [430, 418] on input "Sim, quero cancelar o item." at bounding box center [430, 420] width 9 height 9
checkbox input "true"
click at [661, 436] on button "Cancelar item" at bounding box center [664, 436] width 78 height 26
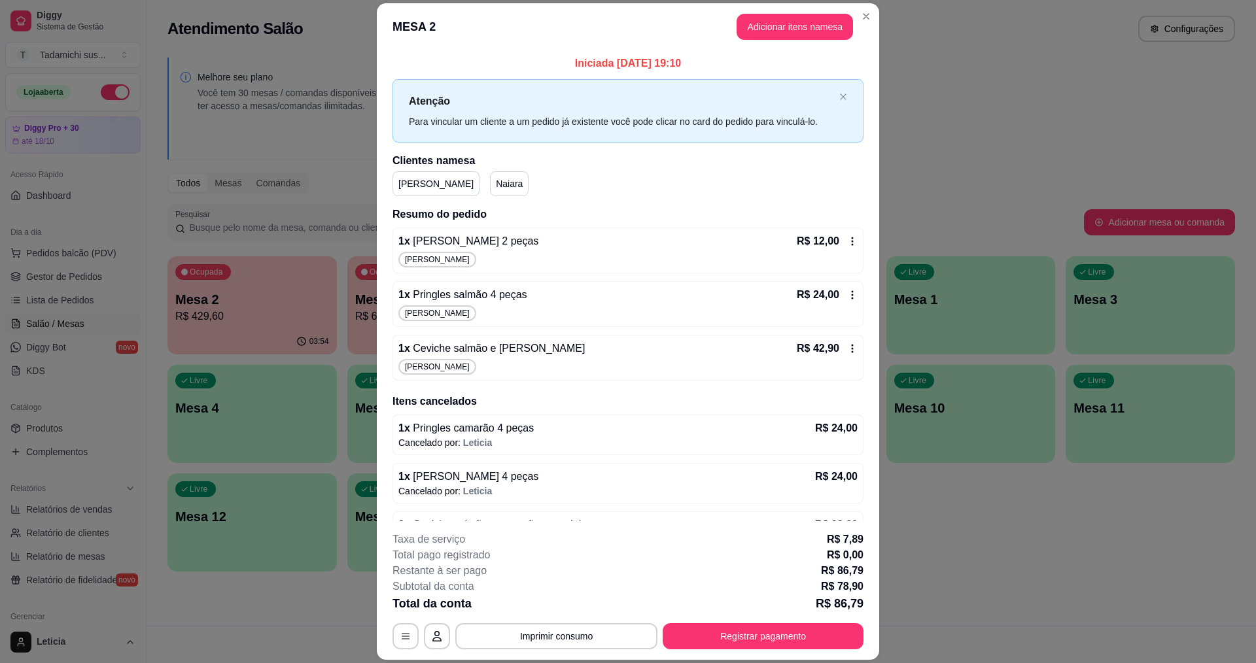
click at [847, 241] on icon at bounding box center [852, 241] width 10 height 10
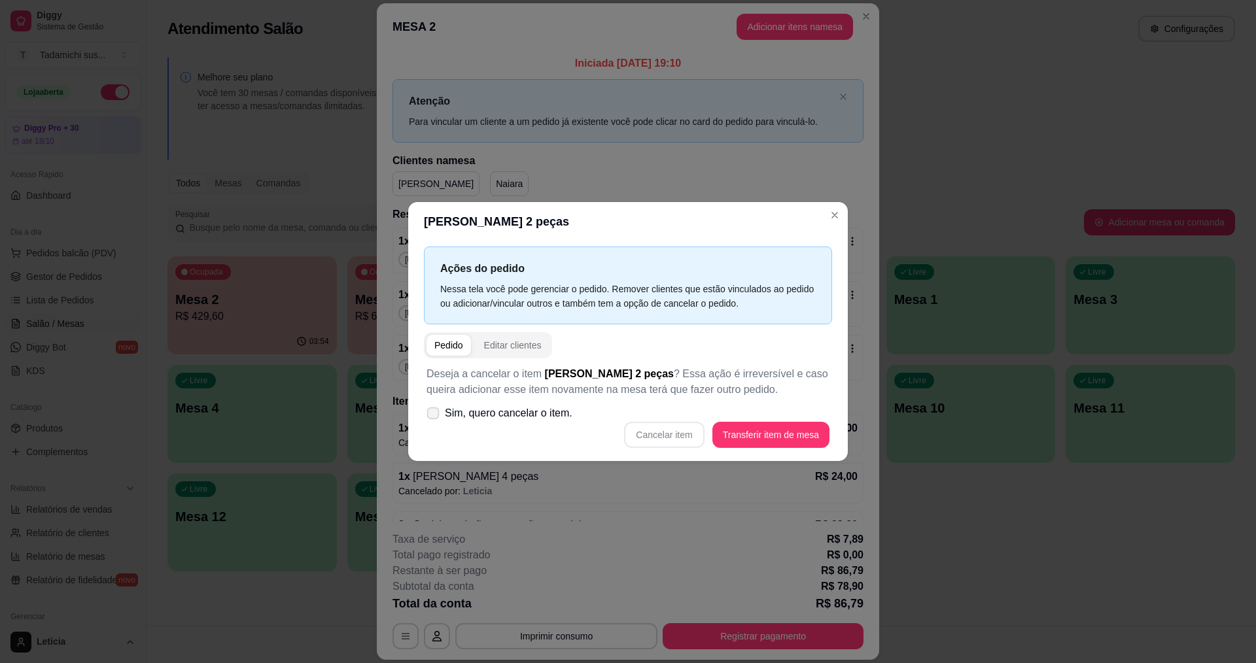
click at [432, 414] on icon at bounding box center [433, 412] width 10 height 7
click at [432, 416] on input "Sim, quero cancelar o item." at bounding box center [430, 420] width 9 height 9
checkbox input "true"
click at [628, 441] on div "Cancelar item Transferir item de mesa" at bounding box center [628, 435] width 403 height 26
click at [633, 440] on button "Cancelar item" at bounding box center [664, 435] width 80 height 26
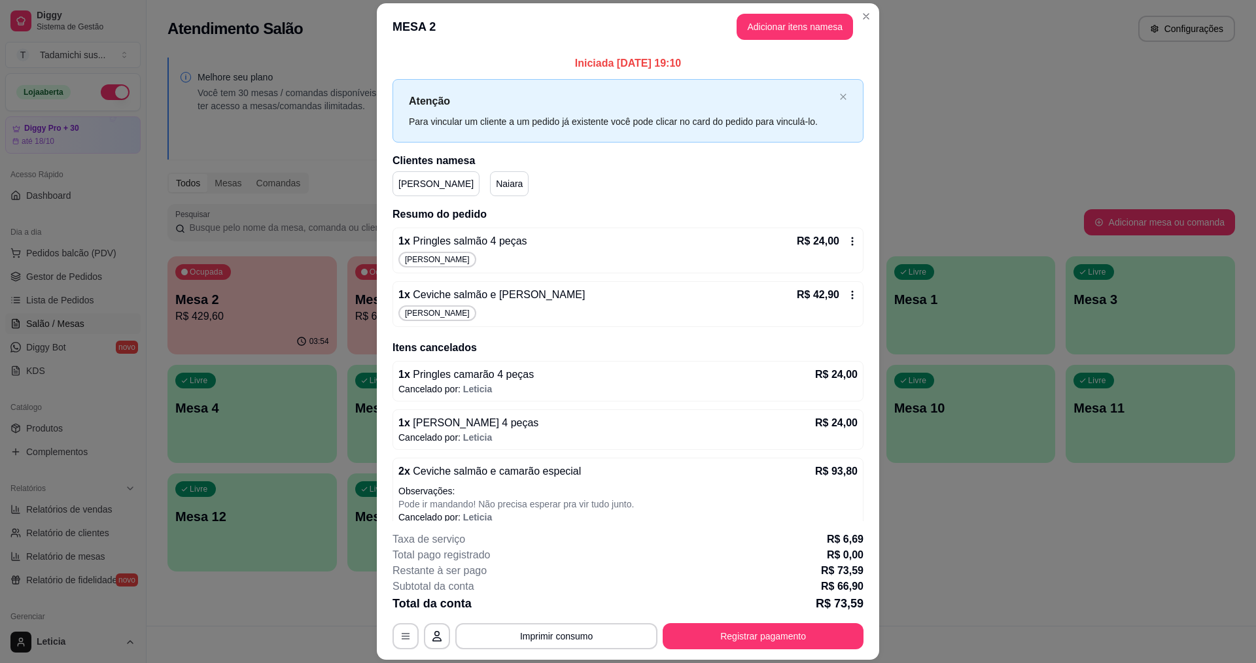
click at [847, 246] on icon at bounding box center [852, 241] width 10 height 10
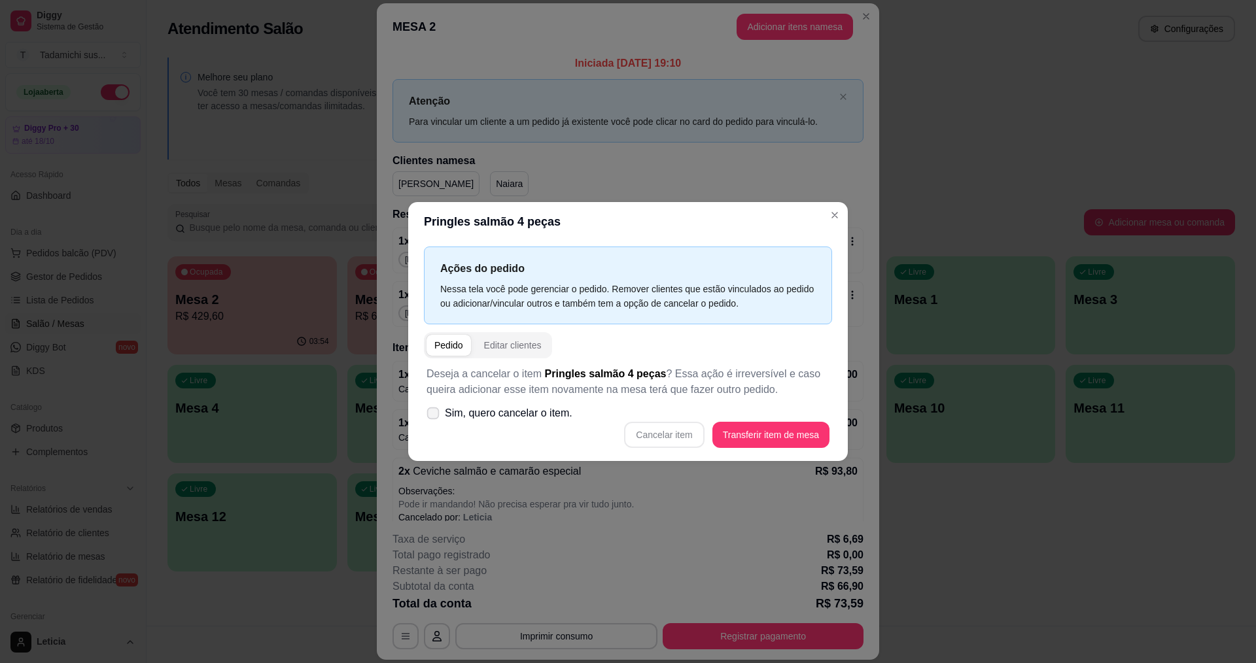
click at [432, 409] on span at bounding box center [433, 414] width 12 height 12
click at [432, 416] on input "Sim, quero cancelar o item." at bounding box center [430, 420] width 9 height 9
checkbox input "true"
click at [665, 429] on button "Cancelar item" at bounding box center [664, 435] width 80 height 26
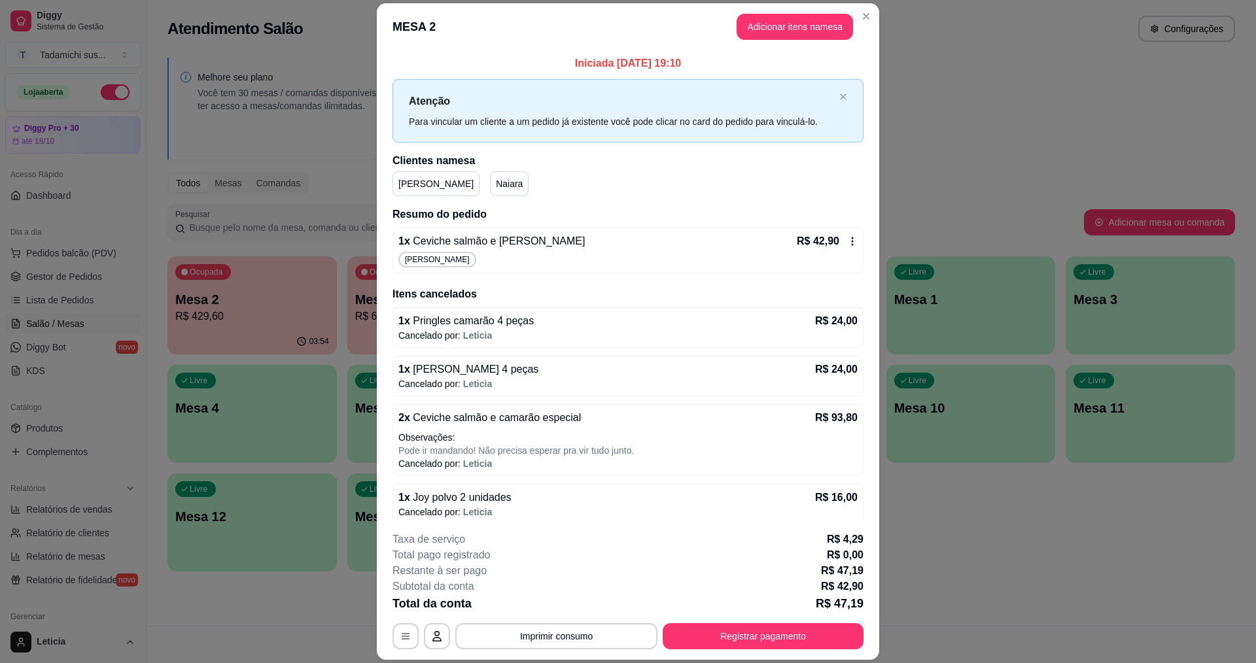
click at [847, 241] on icon at bounding box center [852, 241] width 10 height 10
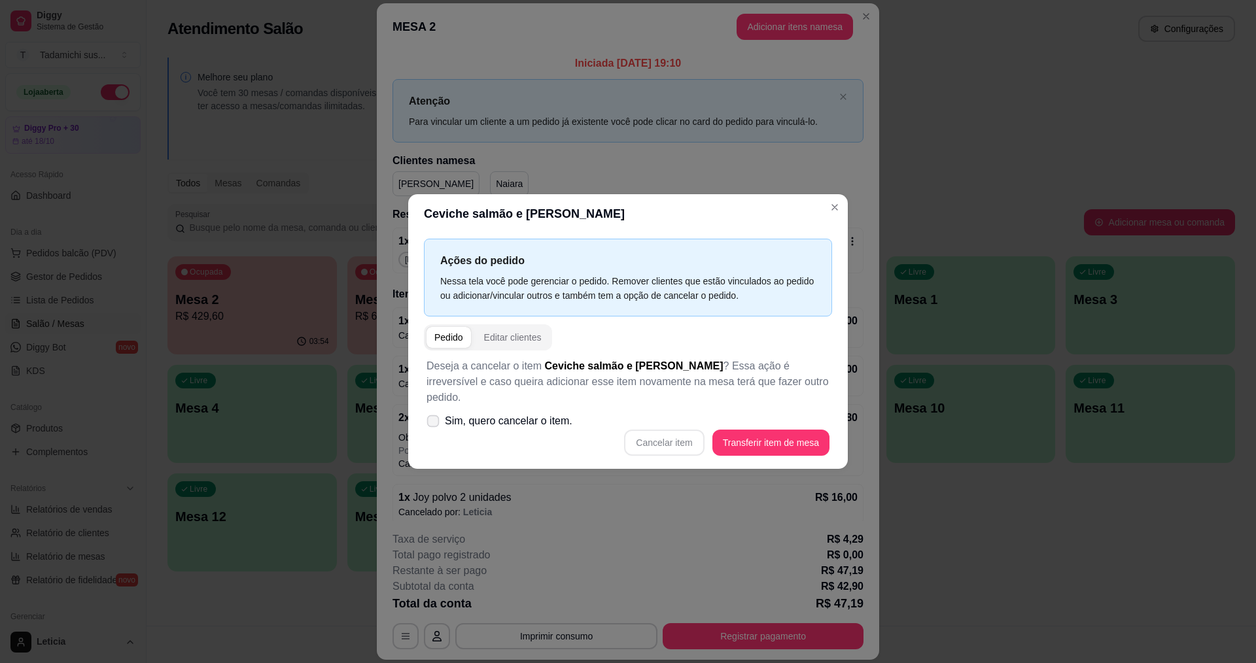
click at [433, 415] on span at bounding box center [433, 421] width 12 height 12
click at [433, 424] on input "Sim, quero cancelar o item." at bounding box center [430, 428] width 9 height 9
checkbox input "true"
click at [636, 430] on button "Cancelar item" at bounding box center [664, 443] width 80 height 26
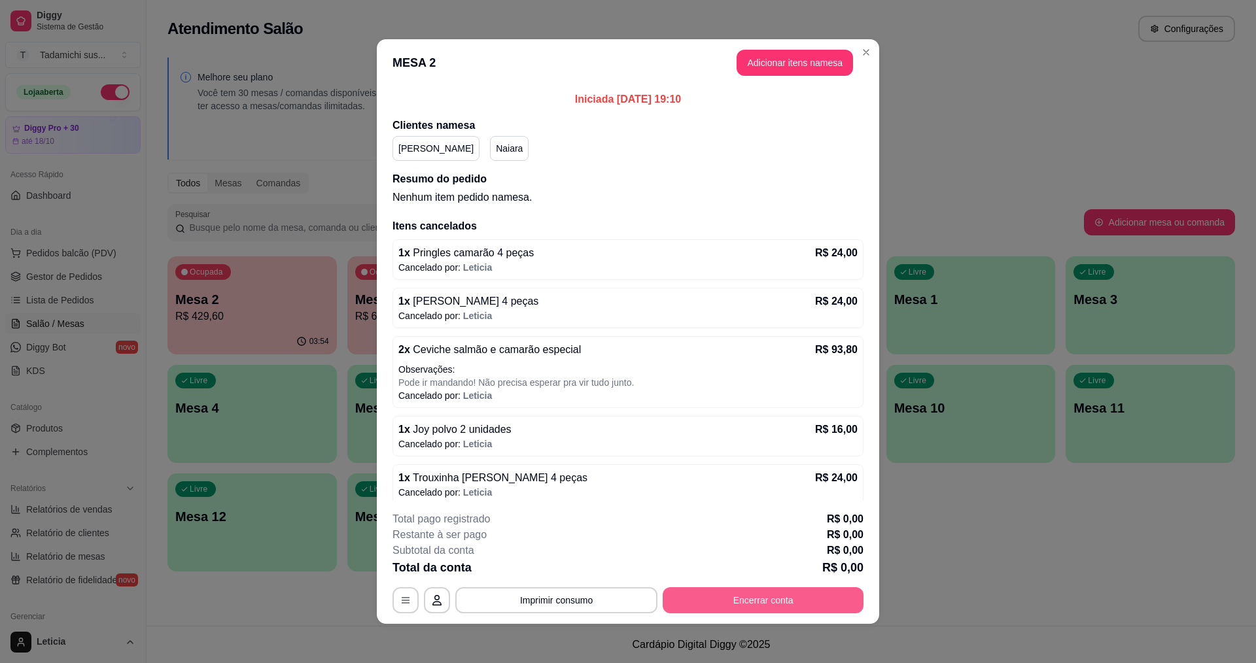
click at [775, 593] on button "Encerrar conta" at bounding box center [763, 600] width 201 height 26
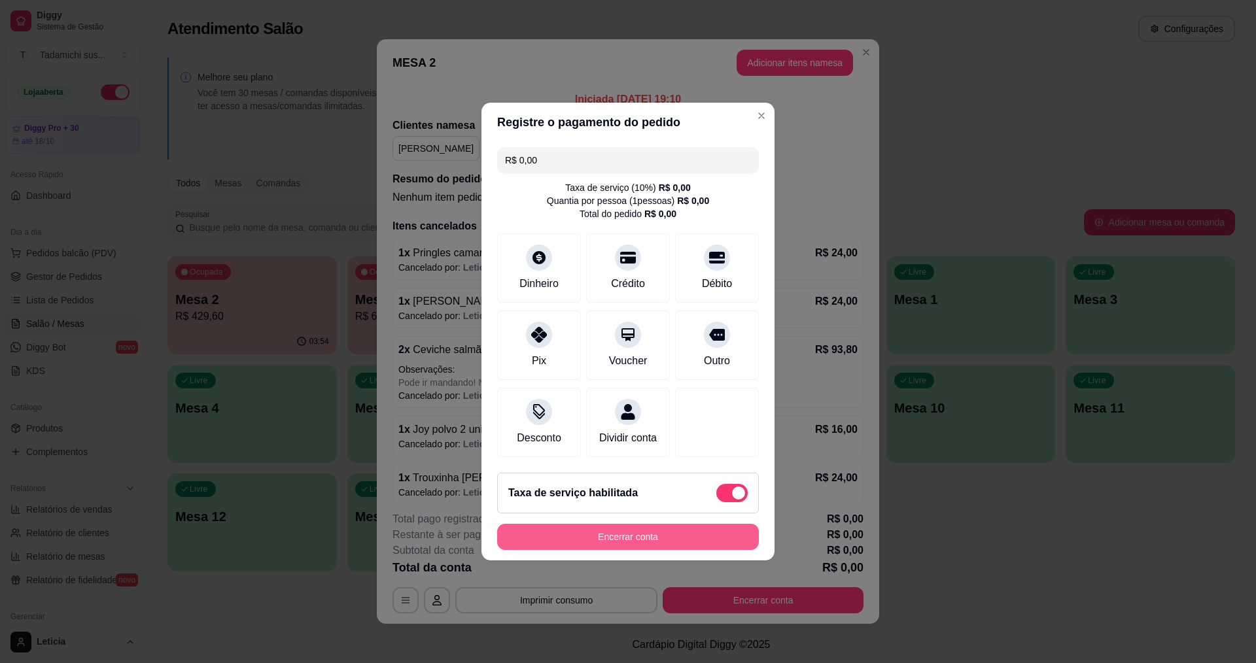
click at [672, 540] on button "Encerrar conta" at bounding box center [628, 537] width 262 height 26
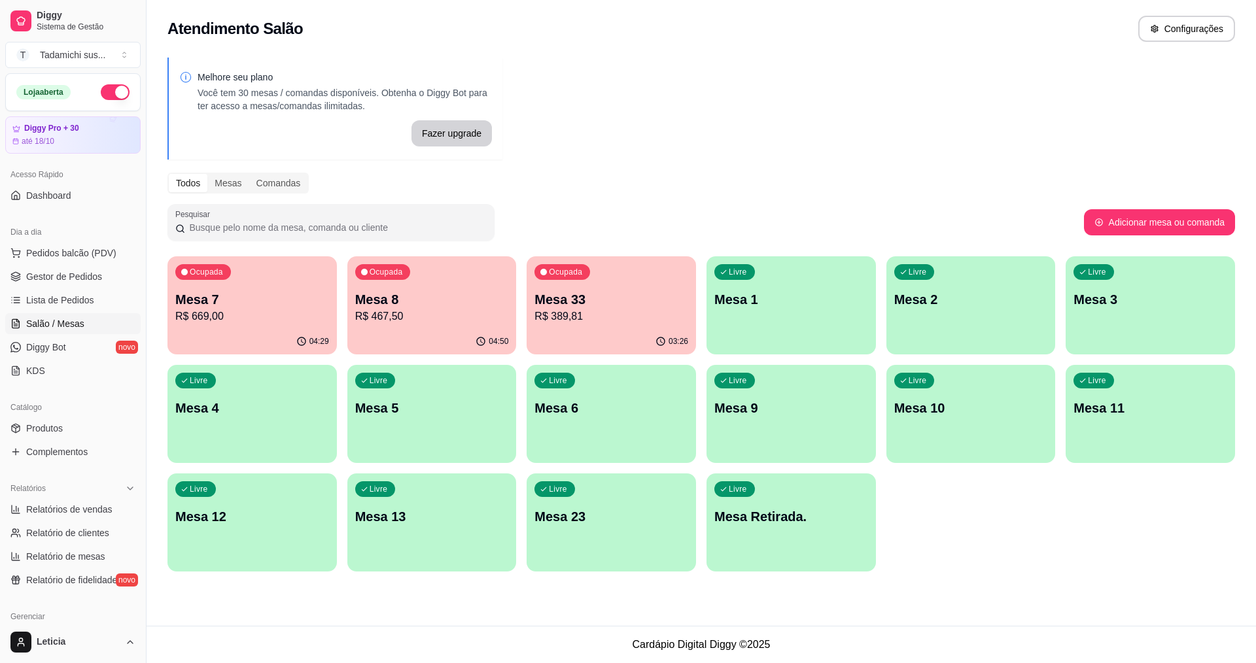
click at [563, 328] on div "Ocupada Mesa 33 R$ 389,81" at bounding box center [611, 292] width 169 height 73
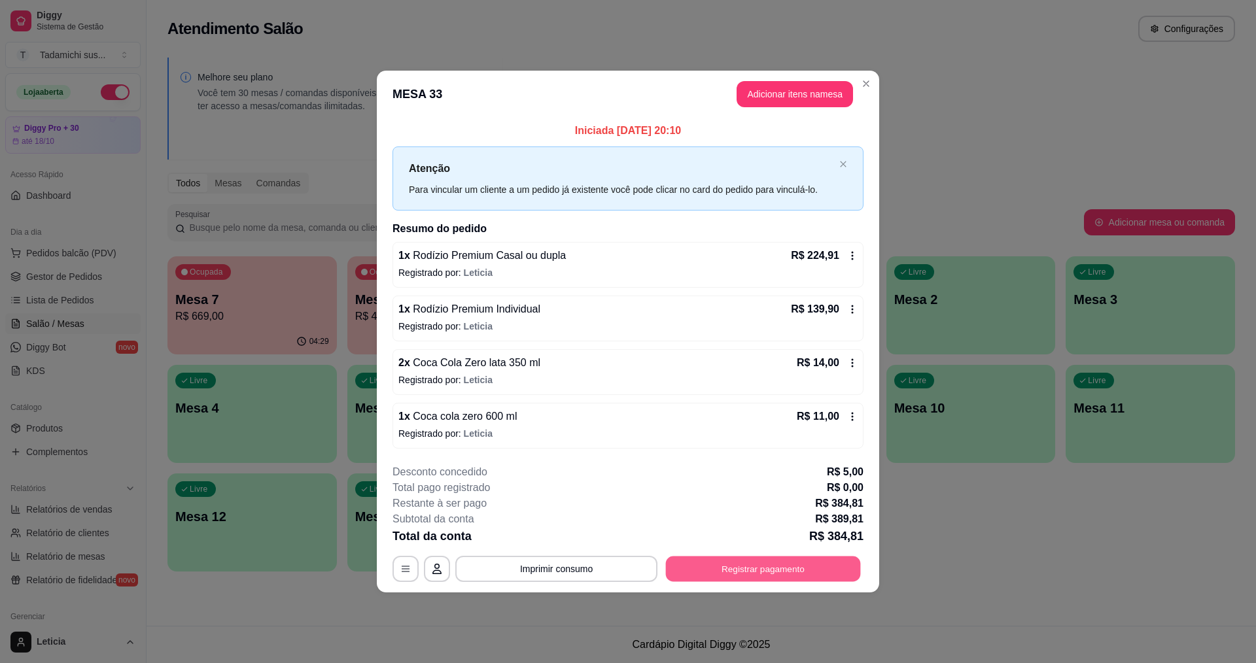
click at [758, 572] on button "Registrar pagamento" at bounding box center [763, 569] width 195 height 26
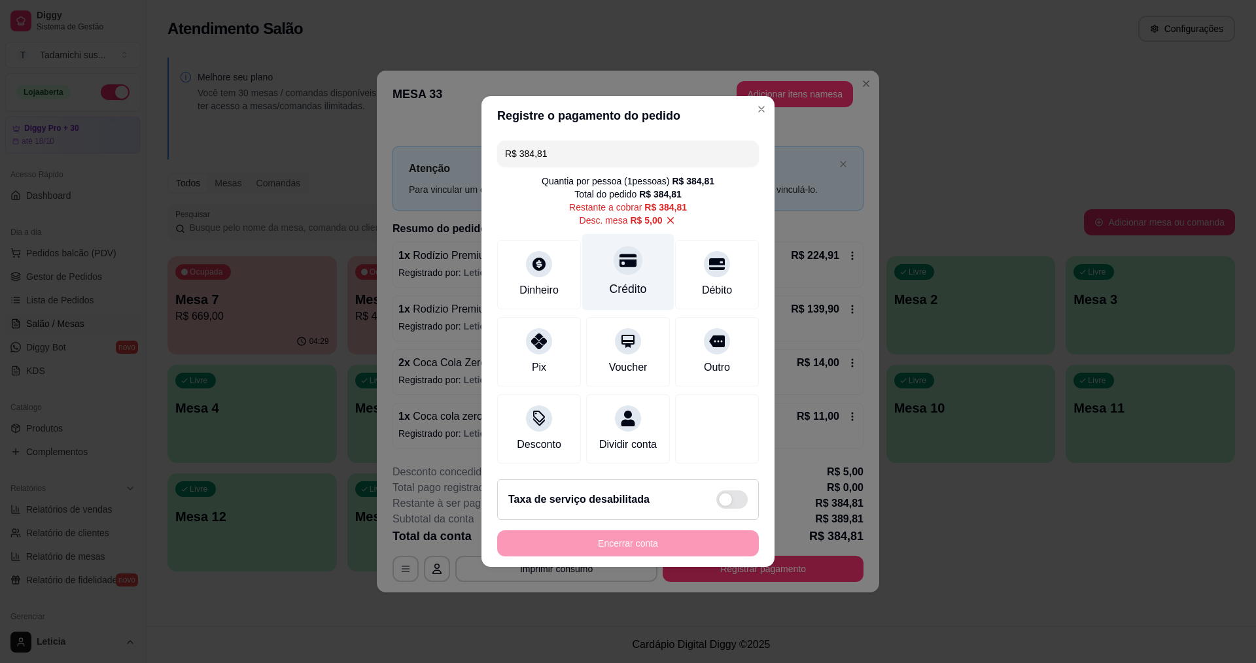
click at [633, 282] on div "Crédito" at bounding box center [628, 289] width 37 height 17
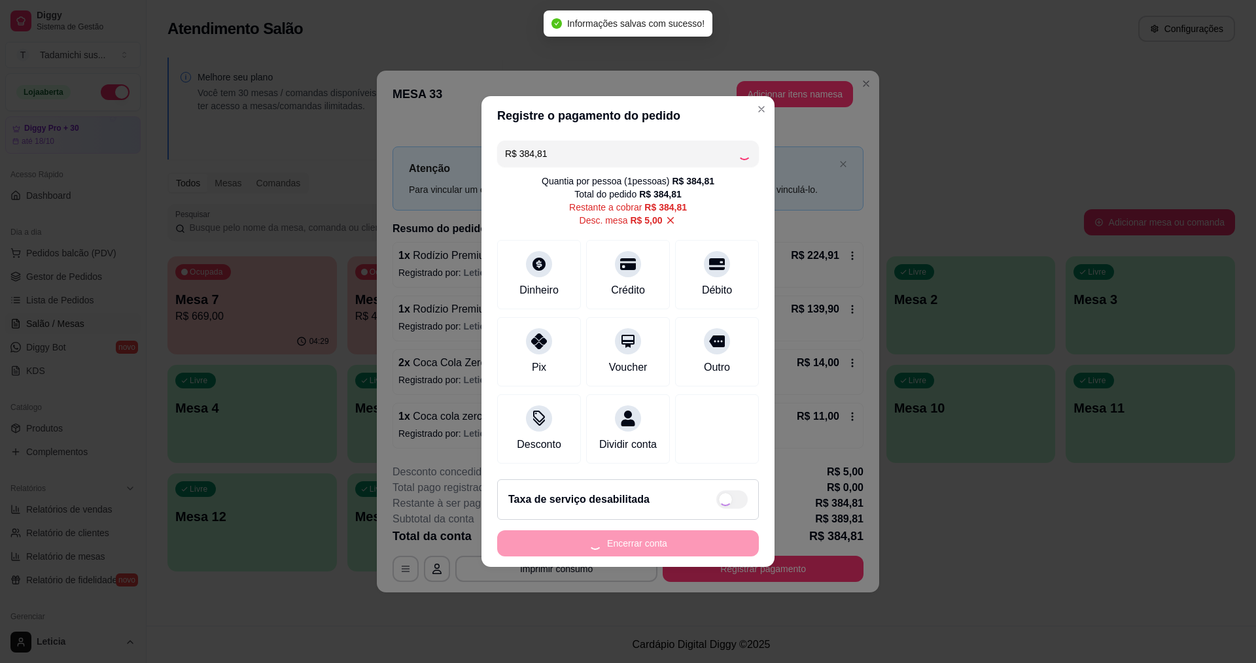
type input "R$ 0,00"
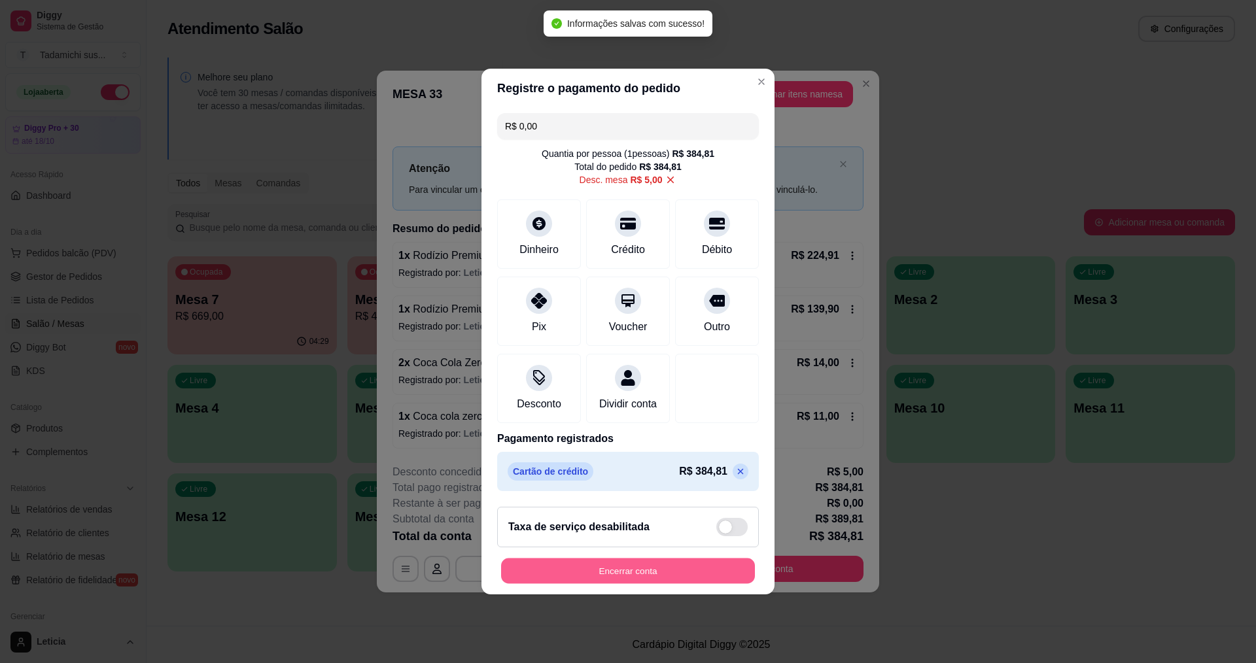
click at [681, 583] on button "Encerrar conta" at bounding box center [628, 572] width 254 height 26
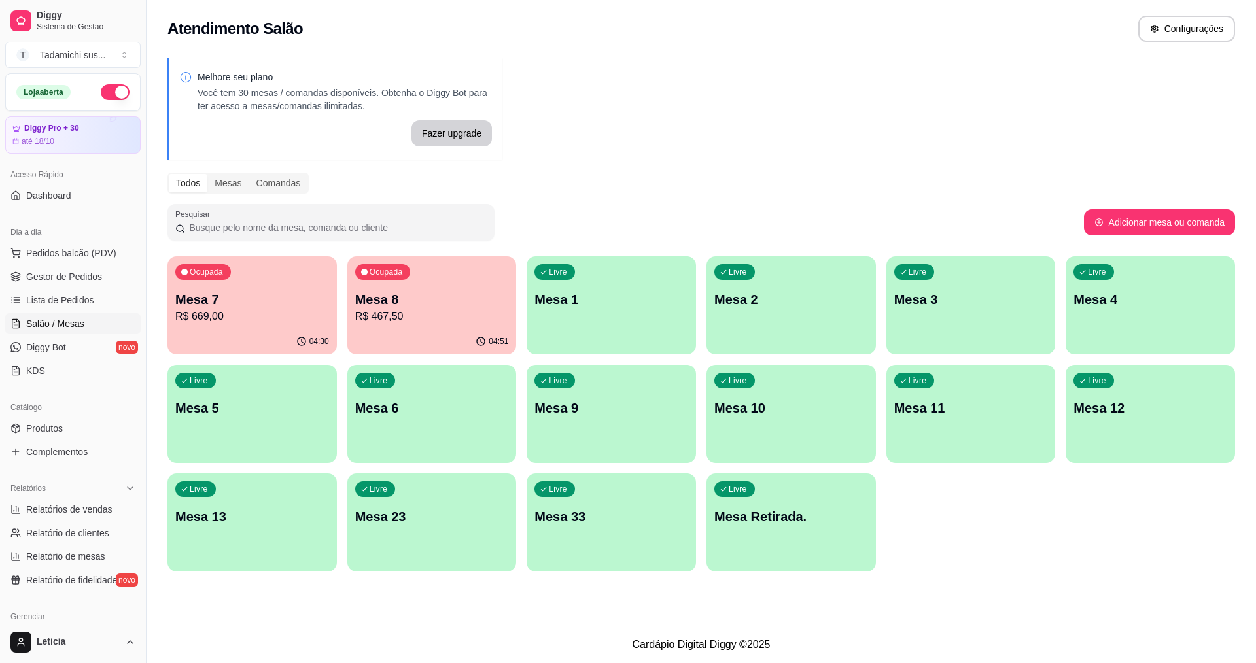
click at [469, 324] on p "R$ 467,50" at bounding box center [432, 317] width 154 height 16
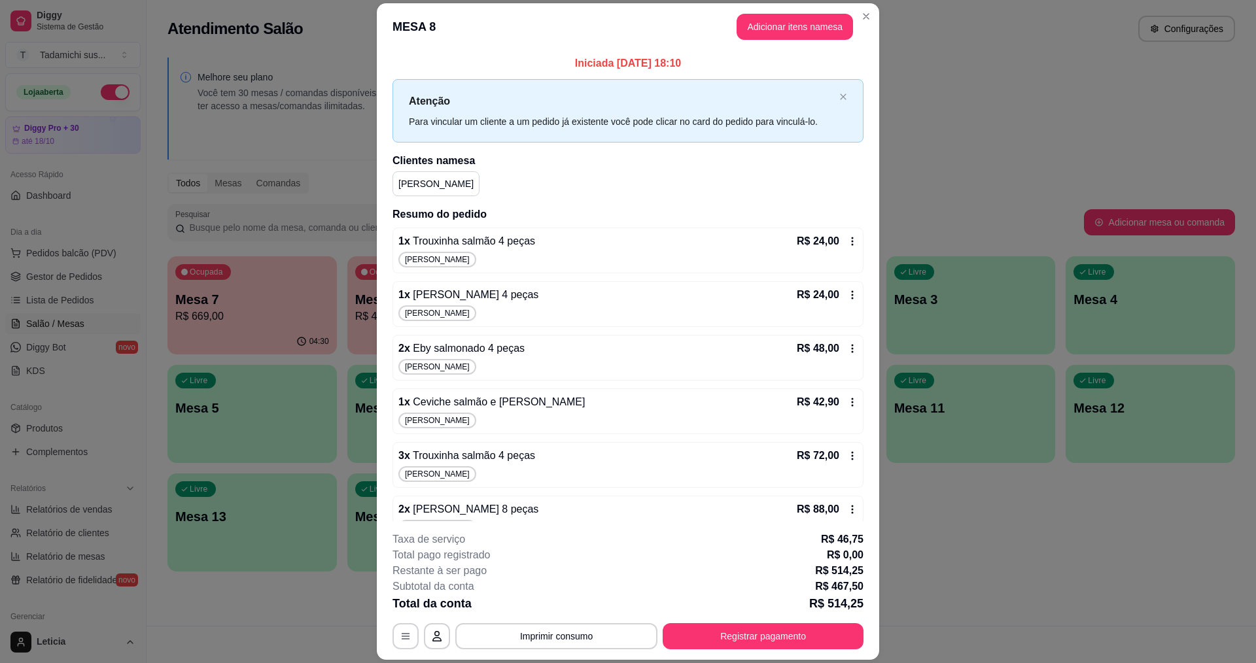
click at [847, 241] on icon at bounding box center [852, 241] width 10 height 10
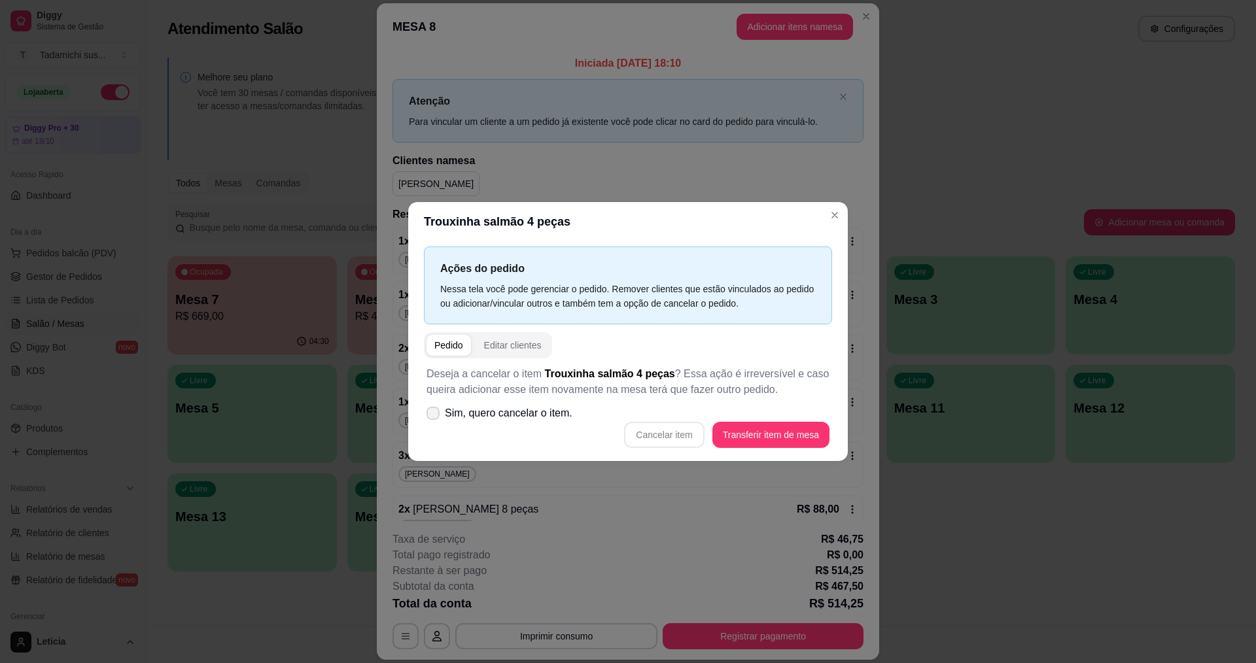
click at [436, 417] on icon at bounding box center [433, 413] width 10 height 8
click at [434, 417] on input "Sim, quero cancelar o item." at bounding box center [430, 420] width 9 height 9
checkbox input "true"
click at [663, 436] on button "Cancelar item" at bounding box center [664, 435] width 80 height 26
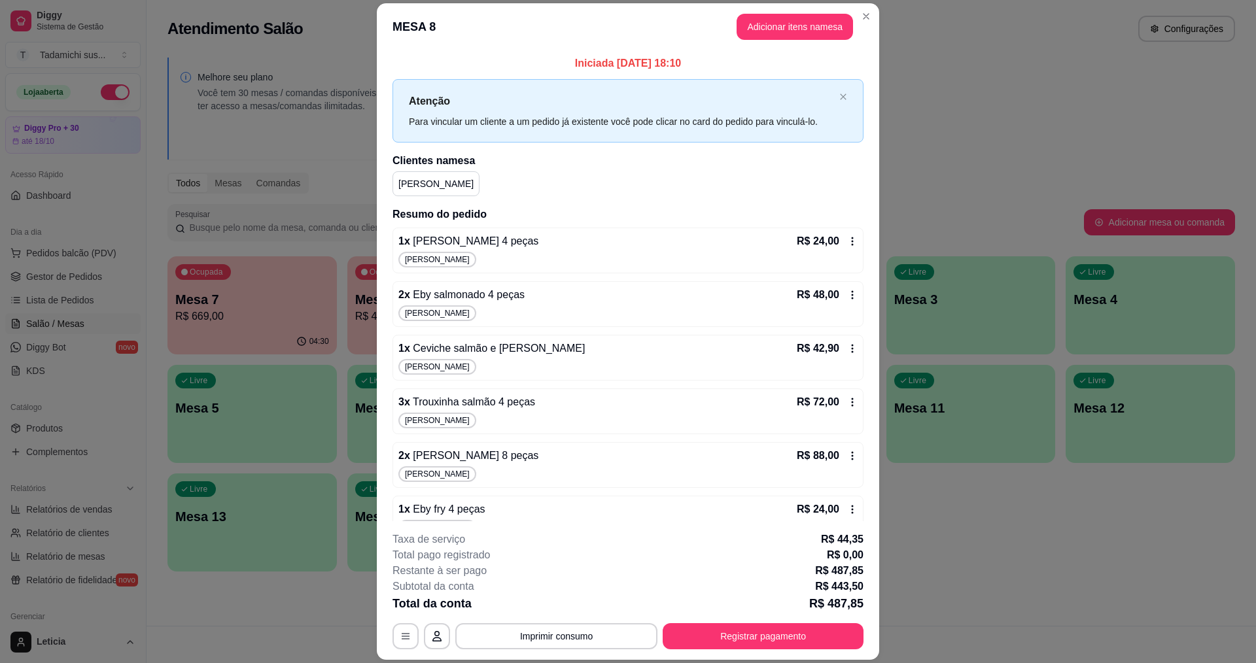
click at [837, 234] on div "R$ 24,00" at bounding box center [827, 242] width 61 height 16
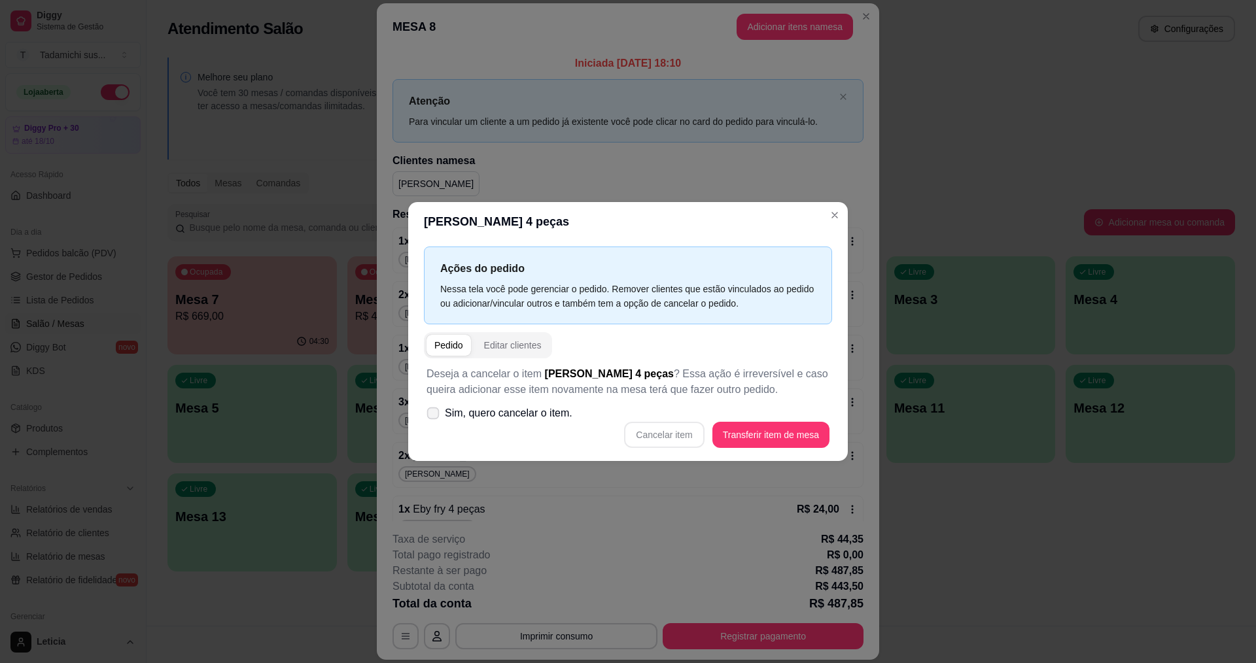
click at [434, 417] on icon at bounding box center [433, 412] width 10 height 7
click at [434, 417] on input "Sim, quero cancelar o item." at bounding box center [430, 420] width 9 height 9
checkbox input "true"
click at [640, 430] on button "Cancelar item" at bounding box center [664, 436] width 78 height 26
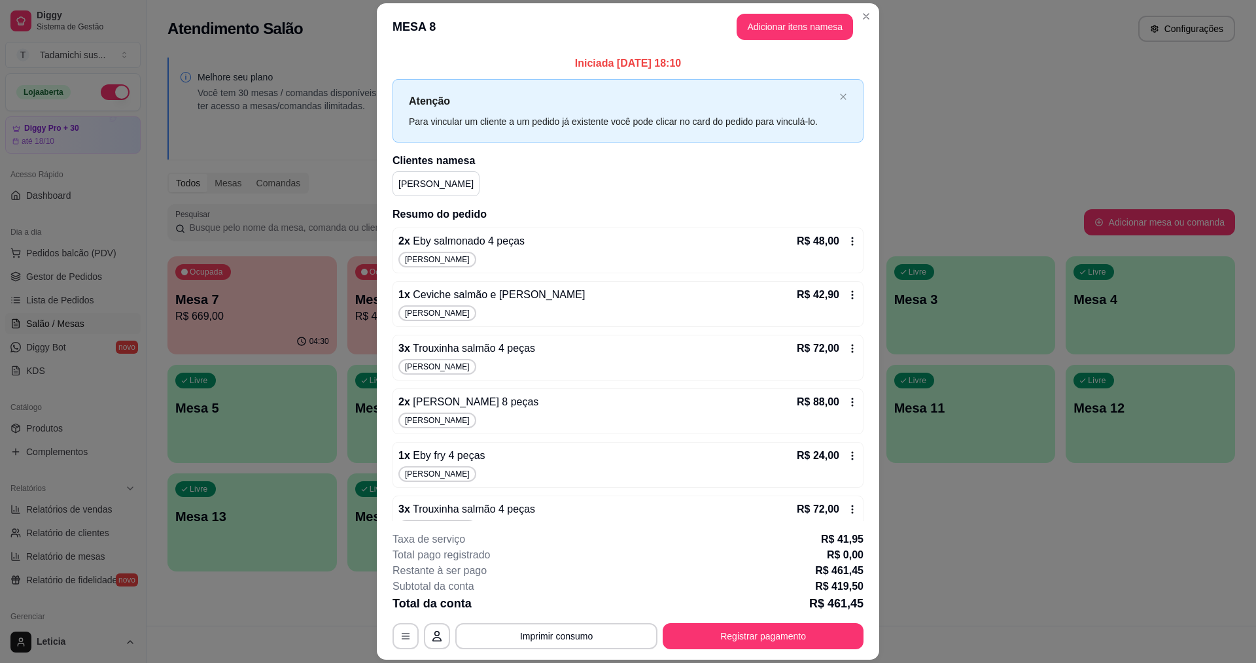
click at [852, 239] on icon at bounding box center [853, 241] width 2 height 9
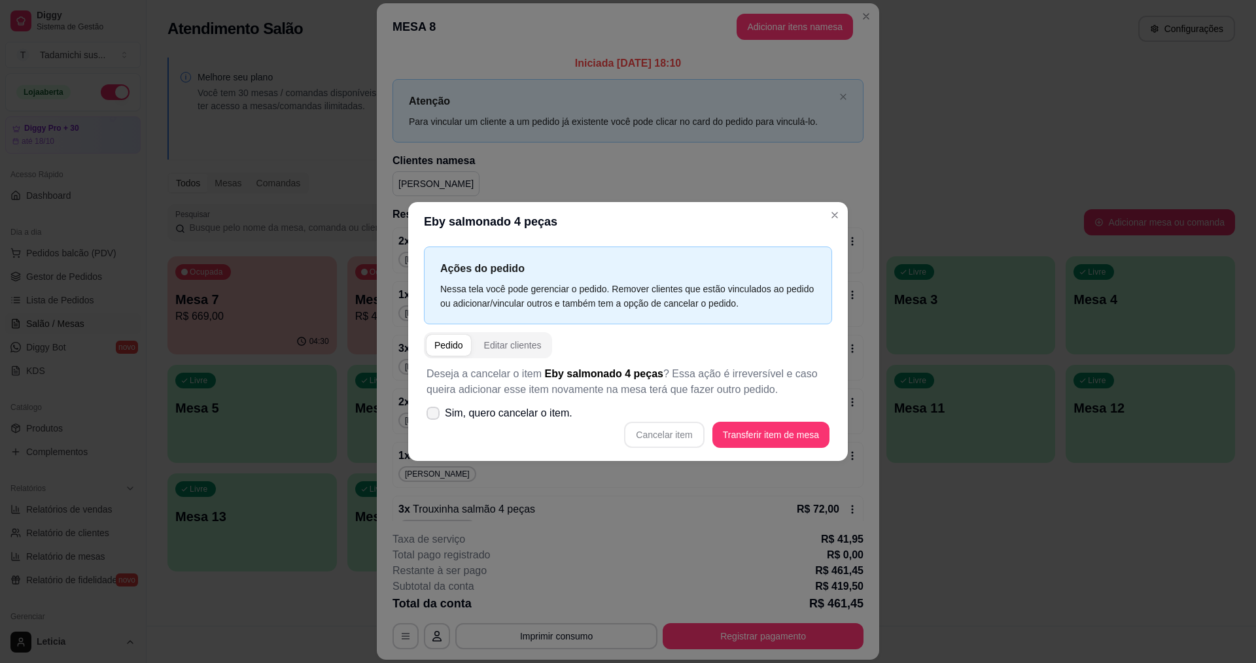
click at [430, 411] on icon at bounding box center [433, 413] width 10 height 8
click at [430, 416] on input "Sim, quero cancelar o item." at bounding box center [430, 420] width 9 height 9
checkbox input "true"
click at [640, 441] on button "Cancelar item" at bounding box center [664, 436] width 78 height 26
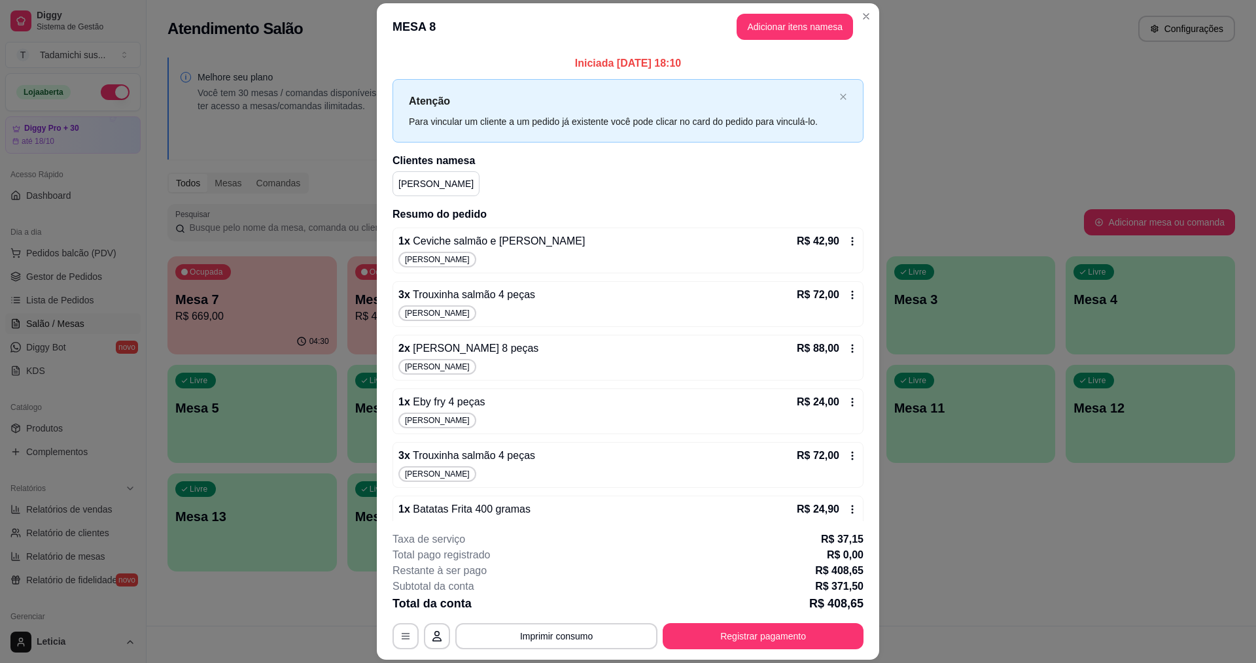
click at [847, 243] on icon at bounding box center [852, 241] width 10 height 10
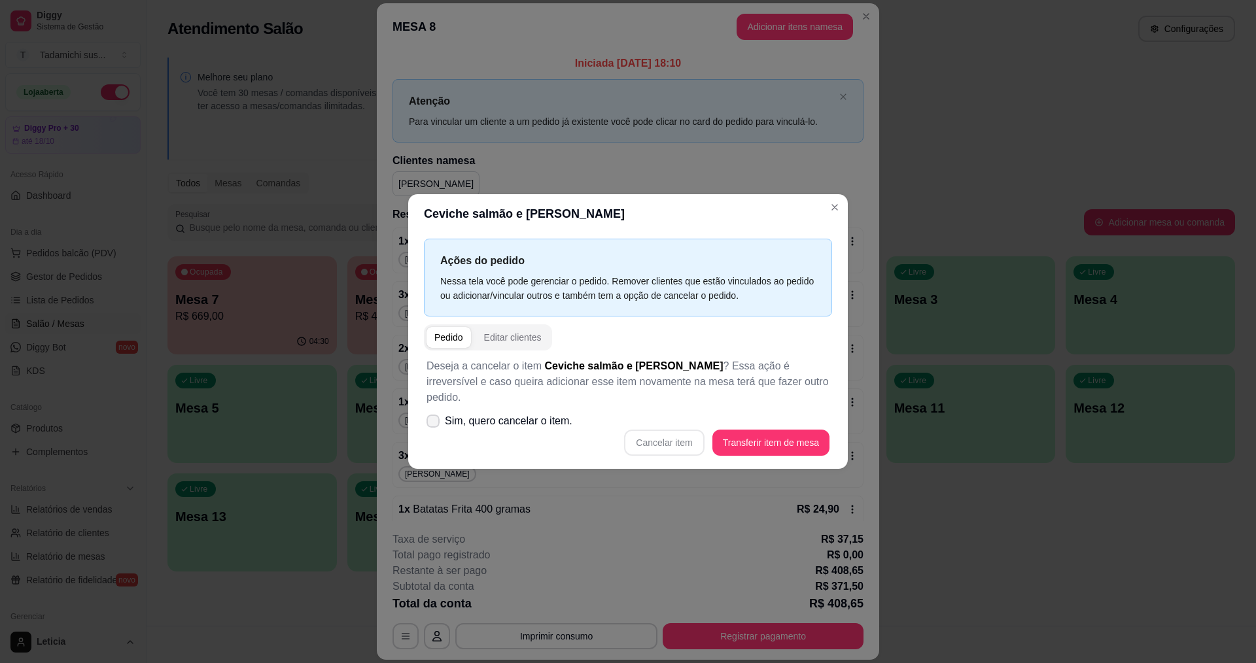
click at [430, 420] on span at bounding box center [433, 421] width 13 height 13
click at [430, 424] on input "Sim, quero cancelar o item." at bounding box center [430, 428] width 9 height 9
checkbox input "true"
click at [660, 435] on button "Cancelar item" at bounding box center [664, 443] width 78 height 26
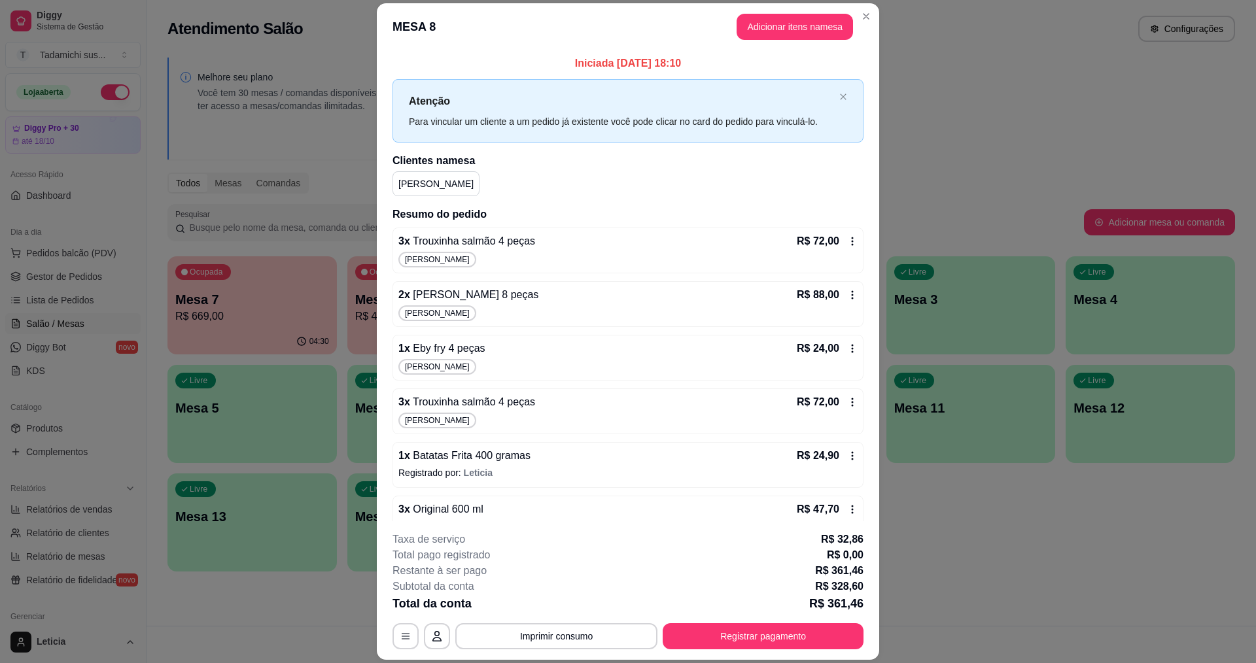
click at [847, 245] on icon at bounding box center [852, 241] width 10 height 10
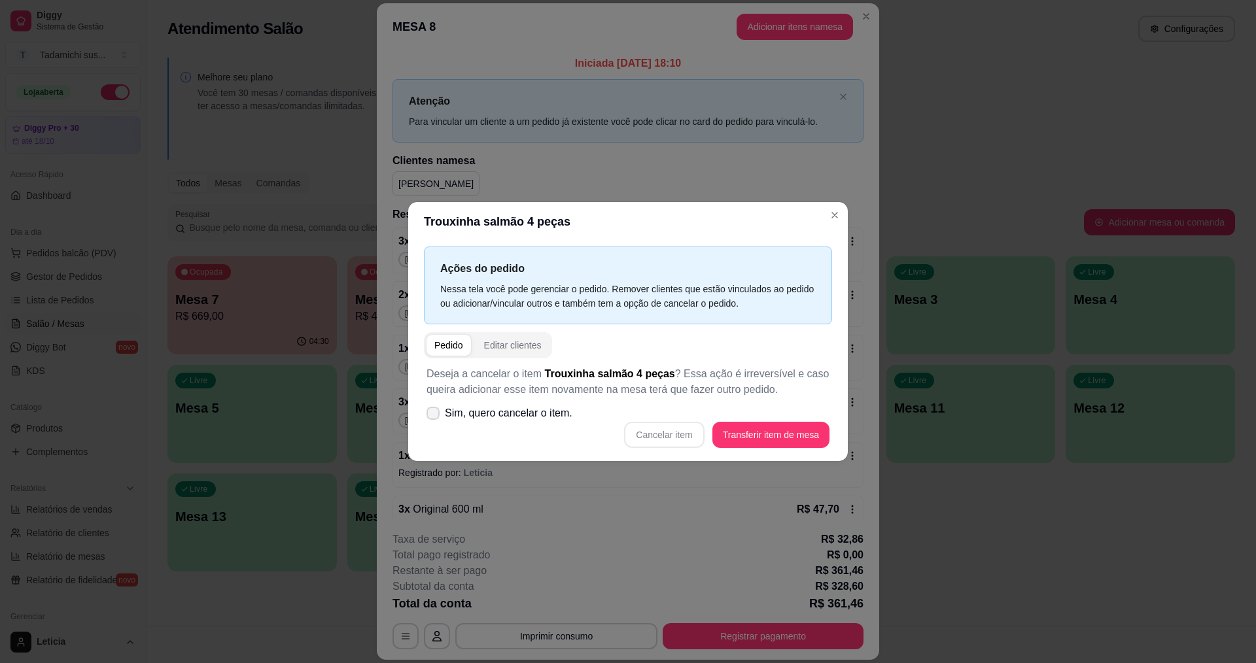
click at [440, 418] on label "Sim, quero cancelar o item." at bounding box center [499, 413] width 156 height 26
click at [434, 418] on input "Sim, quero cancelar o item." at bounding box center [430, 420] width 9 height 9
checkbox input "true"
click at [636, 435] on button "Cancelar item" at bounding box center [664, 435] width 80 height 26
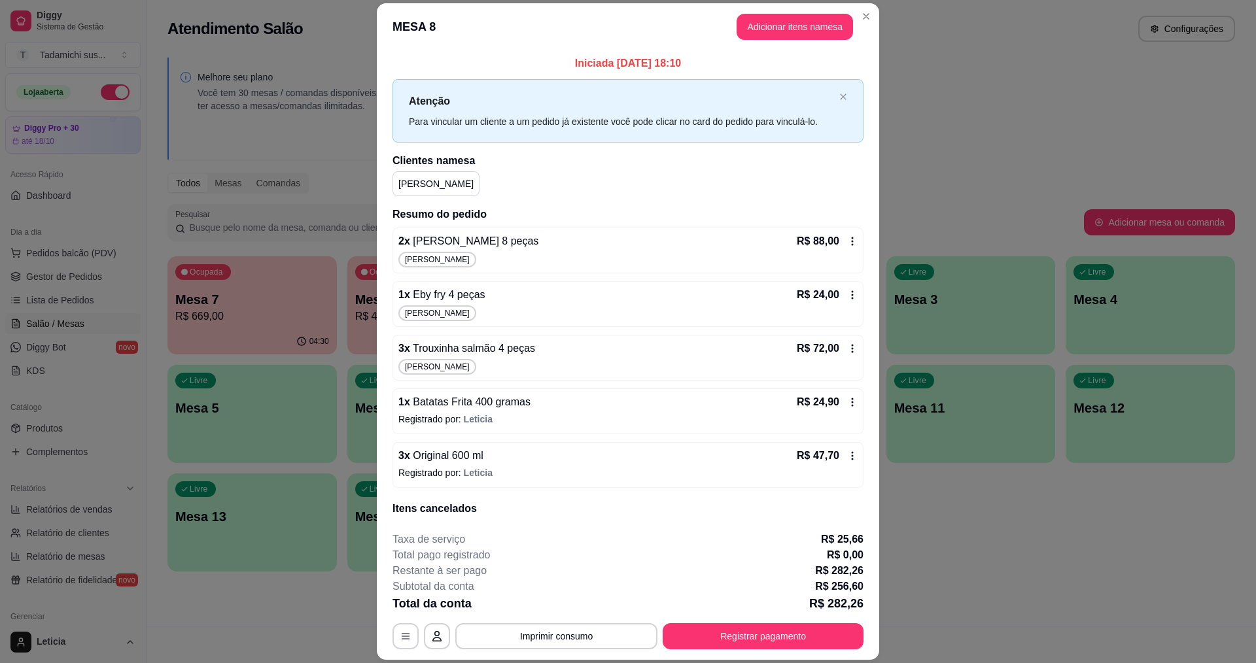
click at [847, 239] on icon at bounding box center [852, 241] width 10 height 10
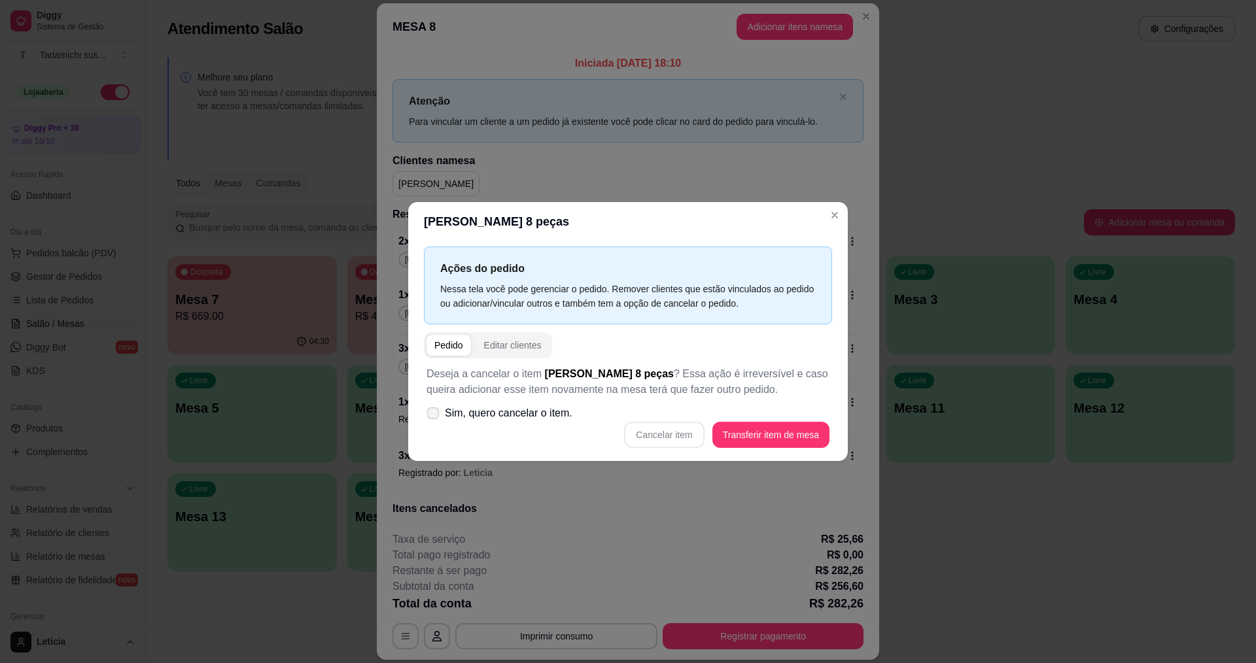
click at [432, 419] on span at bounding box center [433, 414] width 12 height 12
click at [432, 419] on input "Sim, quero cancelar o item." at bounding box center [430, 420] width 9 height 9
checkbox input "true"
click at [650, 432] on button "Cancelar item" at bounding box center [664, 435] width 80 height 26
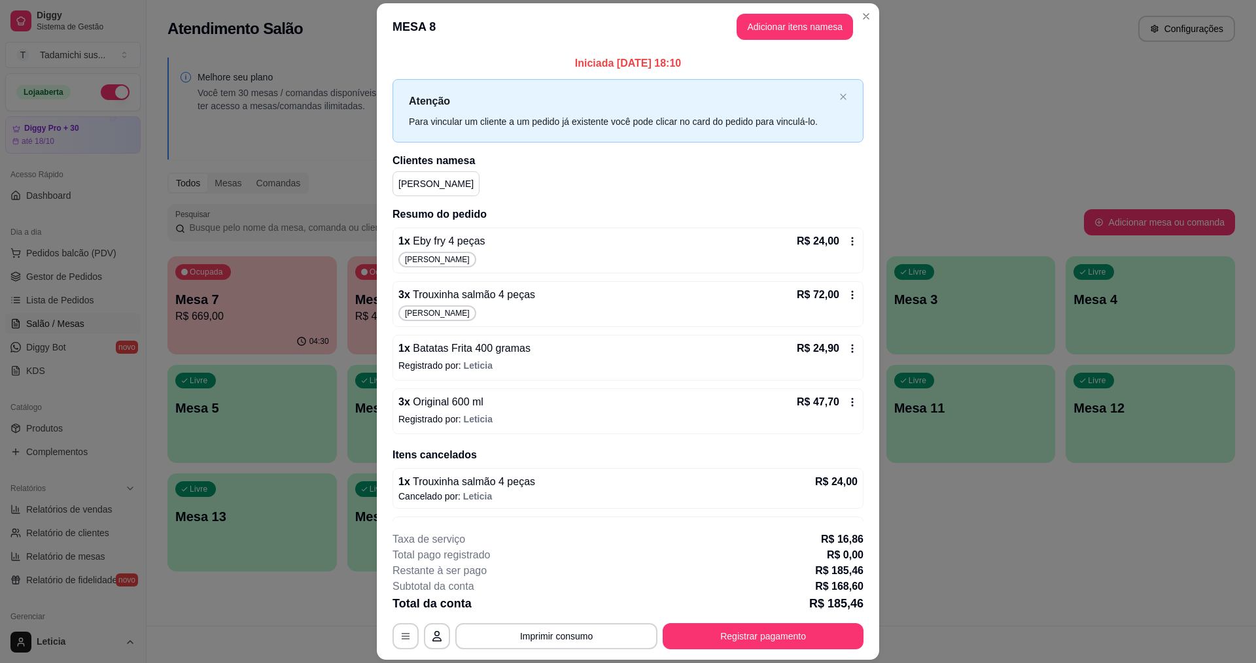
click at [847, 243] on icon at bounding box center [852, 241] width 10 height 10
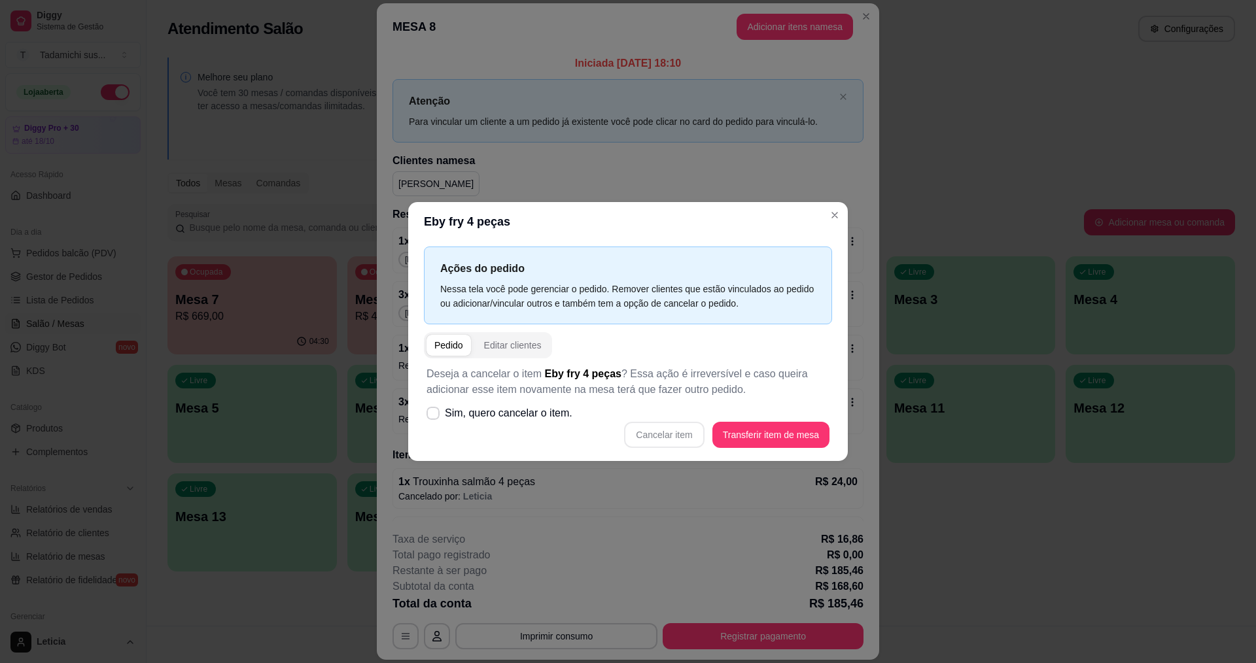
click at [436, 427] on div "Cancelar item Transferir item de mesa" at bounding box center [628, 435] width 403 height 26
click at [432, 415] on icon at bounding box center [433, 412] width 10 height 7
click at [432, 416] on input "Sim, quero cancelar o item." at bounding box center [430, 420] width 9 height 9
checkbox input "true"
click at [664, 431] on button "Cancelar item" at bounding box center [664, 435] width 80 height 26
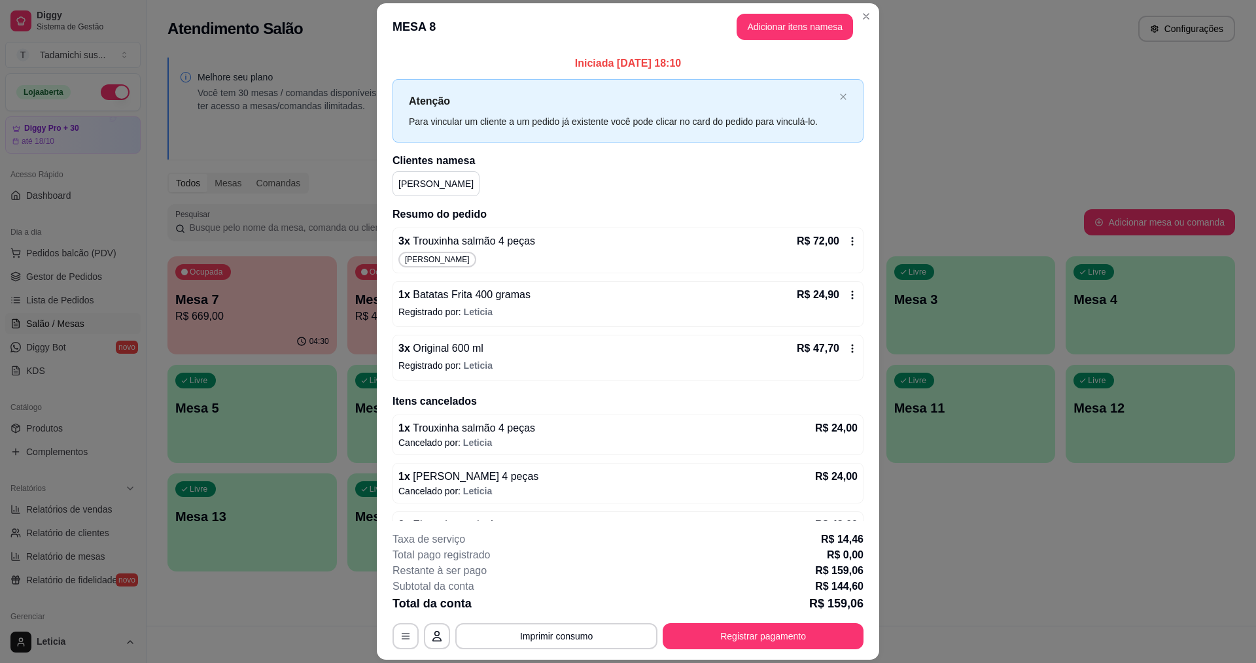
click at [847, 237] on icon at bounding box center [852, 241] width 10 height 10
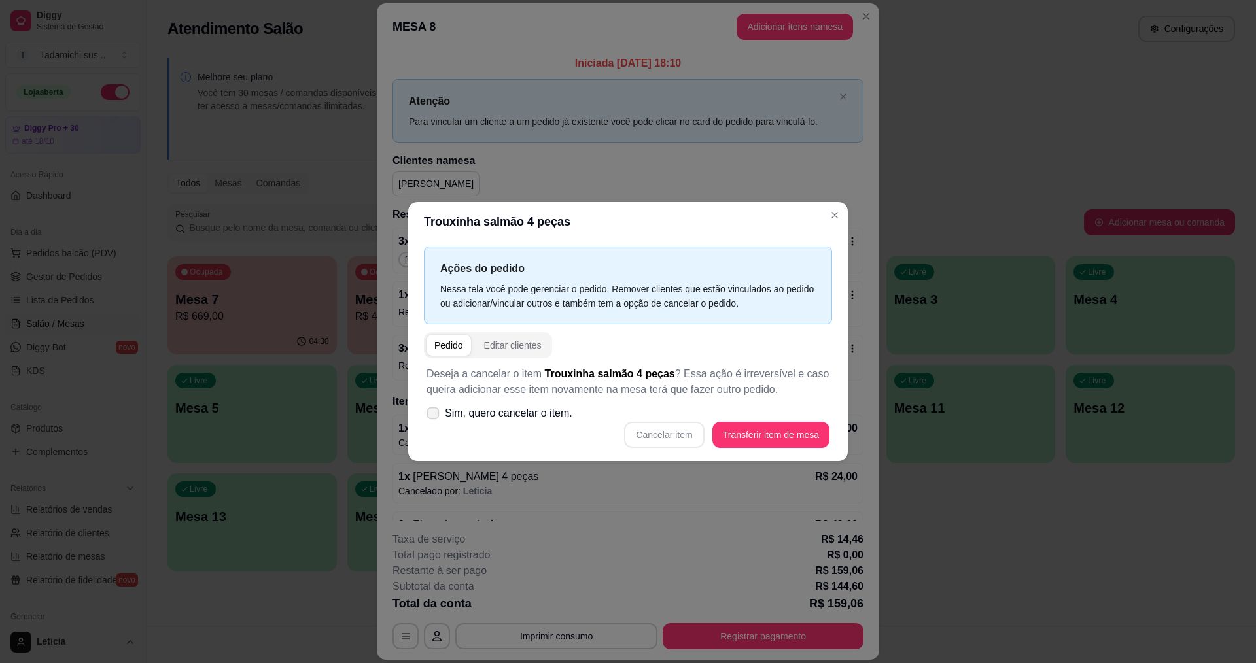
click at [428, 413] on icon at bounding box center [433, 412] width 10 height 7
click at [428, 416] on input "Sim, quero cancelar o item." at bounding box center [430, 420] width 9 height 9
checkbox input "true"
click at [652, 435] on button "Cancelar item" at bounding box center [664, 435] width 80 height 26
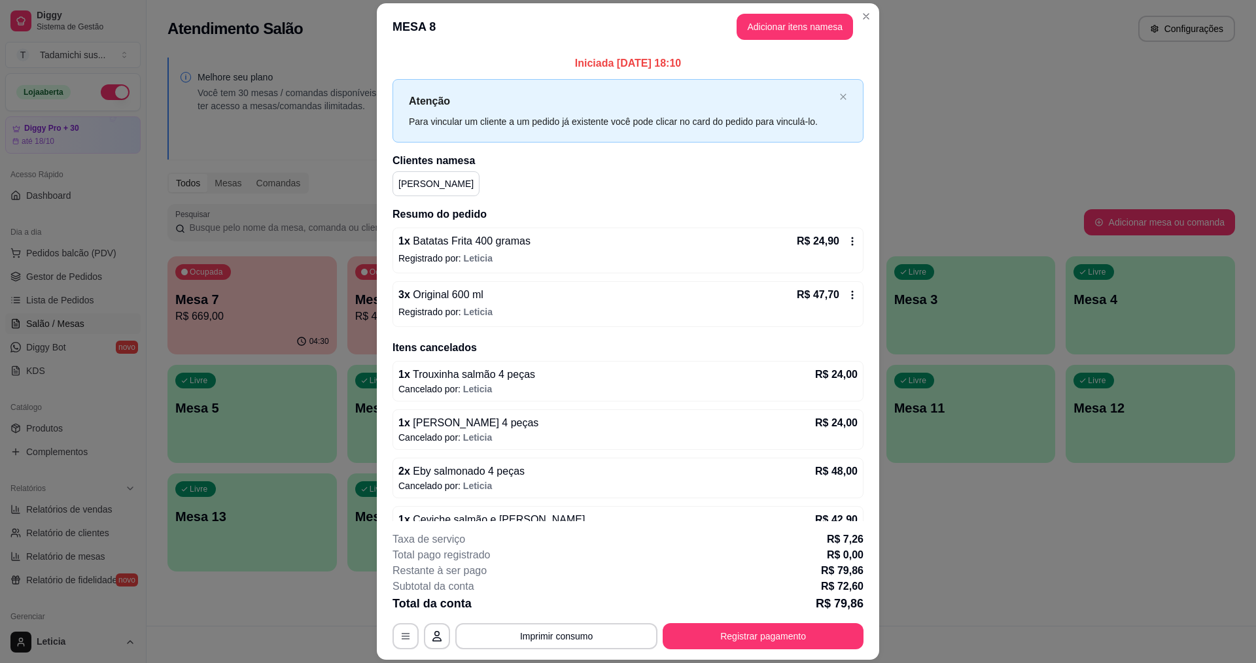
click at [847, 243] on icon at bounding box center [852, 241] width 10 height 10
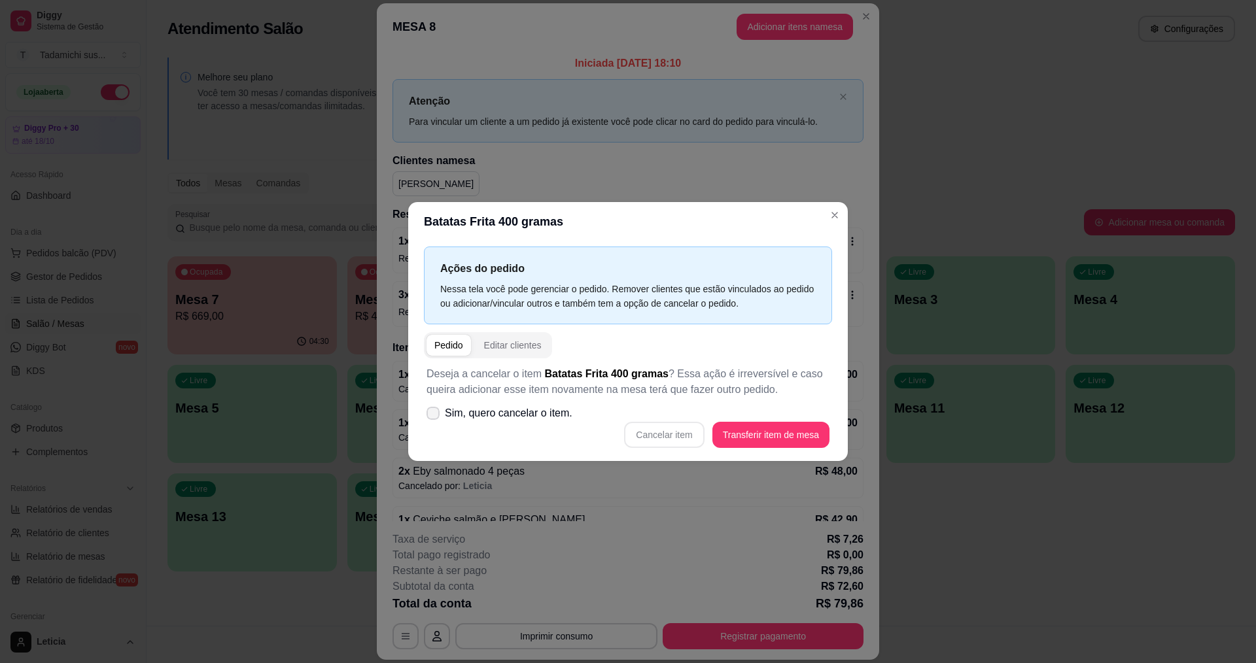
click at [436, 417] on icon at bounding box center [433, 413] width 10 height 8
click at [434, 417] on input "Sim, quero cancelar o item." at bounding box center [430, 420] width 9 height 9
checkbox input "true"
click at [665, 442] on button "Cancelar item" at bounding box center [664, 436] width 78 height 26
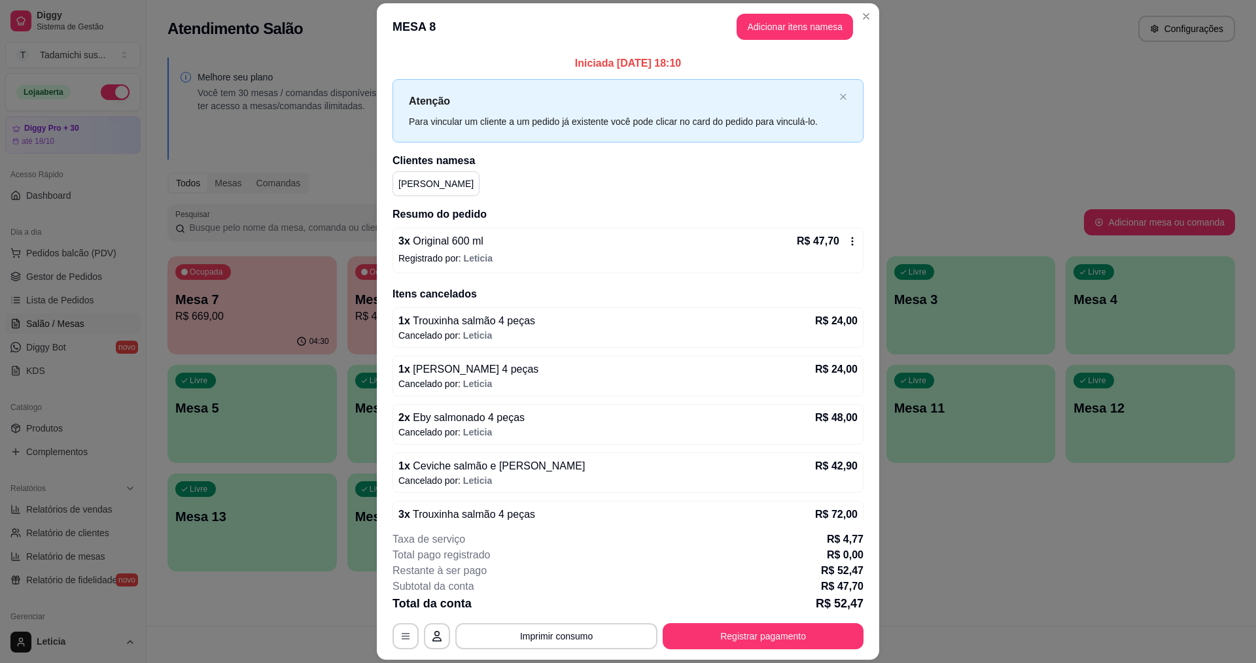
click at [847, 239] on icon at bounding box center [852, 241] width 10 height 10
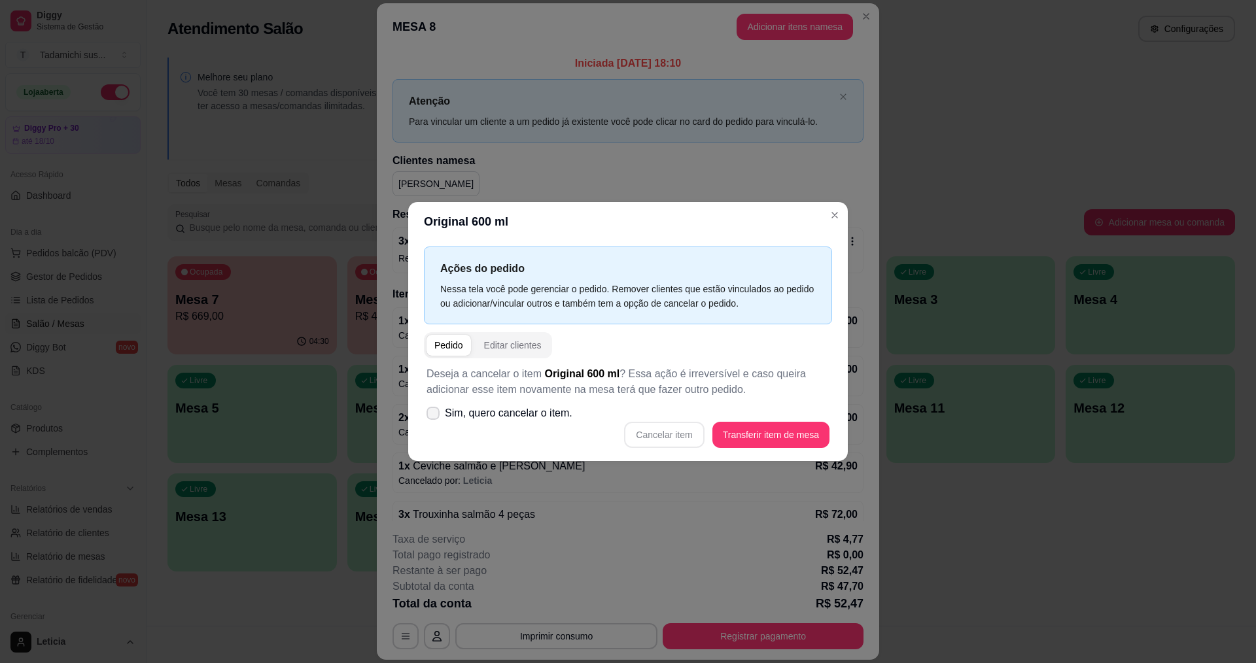
click at [426, 412] on label "Sim, quero cancelar o item." at bounding box center [499, 413] width 156 height 26
click at [426, 416] on input "Sim, quero cancelar o item." at bounding box center [430, 420] width 9 height 9
checkbox input "true"
click at [653, 436] on button "Cancelar item" at bounding box center [664, 435] width 80 height 26
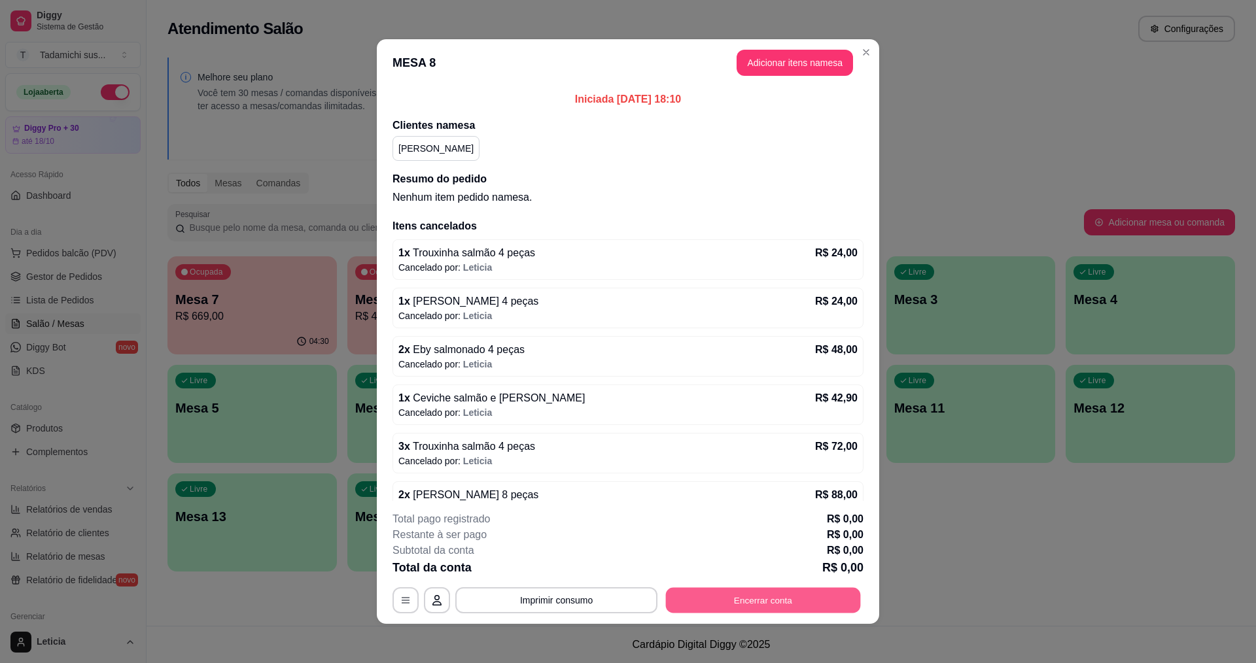
click at [707, 596] on button "Encerrar conta" at bounding box center [763, 601] width 195 height 26
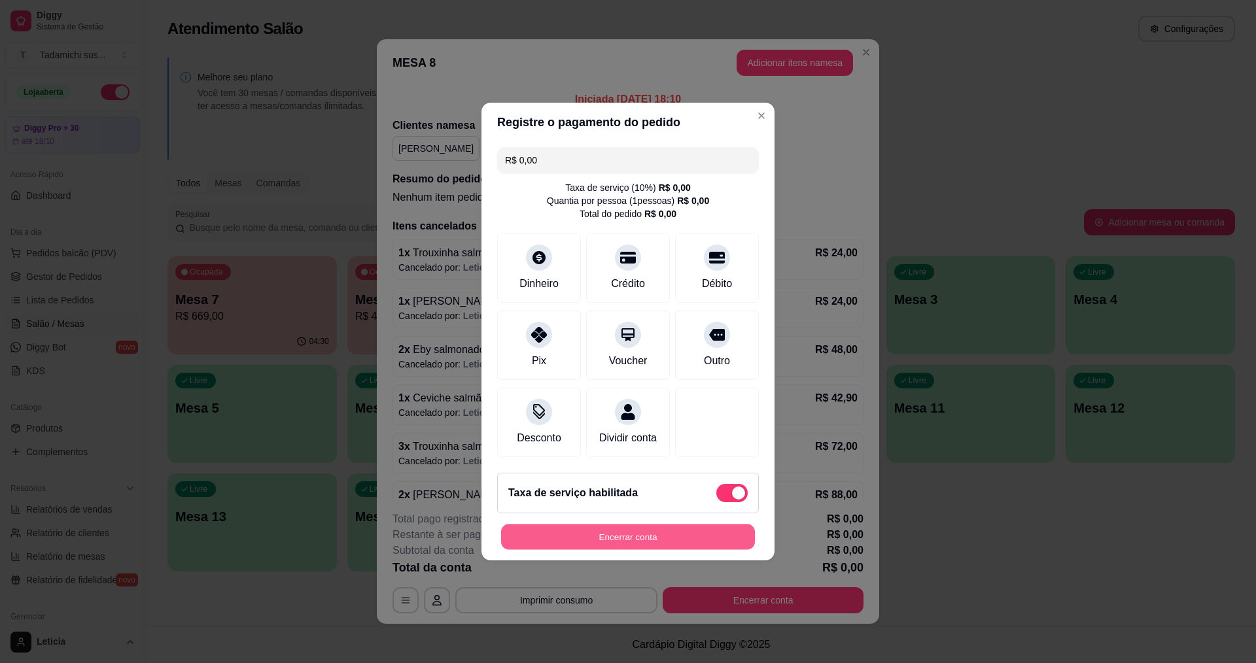
click at [667, 546] on button "Encerrar conta" at bounding box center [628, 538] width 254 height 26
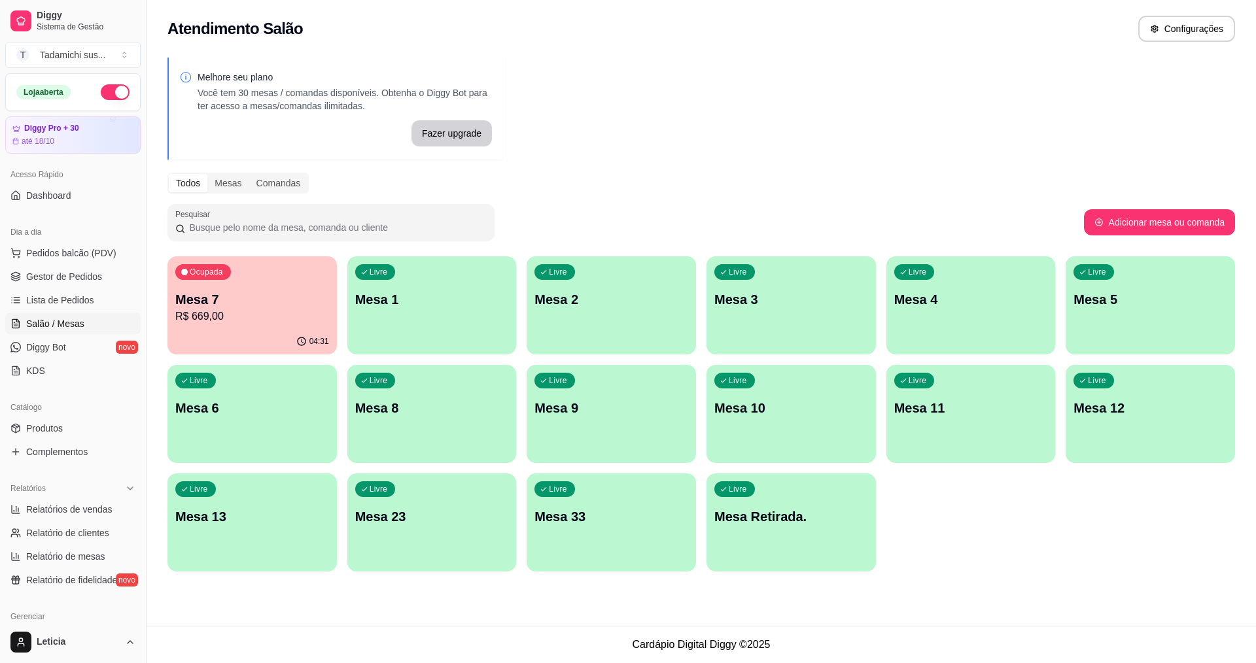
click at [303, 310] on p "R$ 669,00" at bounding box center [252, 317] width 154 height 16
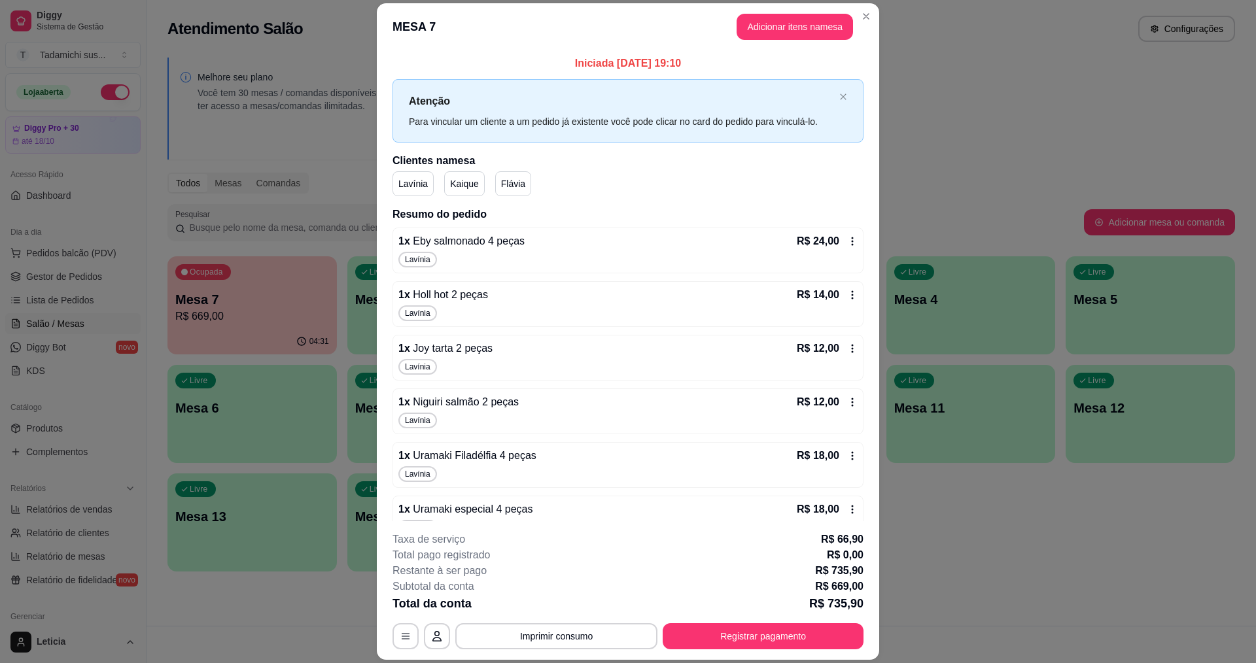
click at [847, 247] on icon at bounding box center [852, 241] width 10 height 10
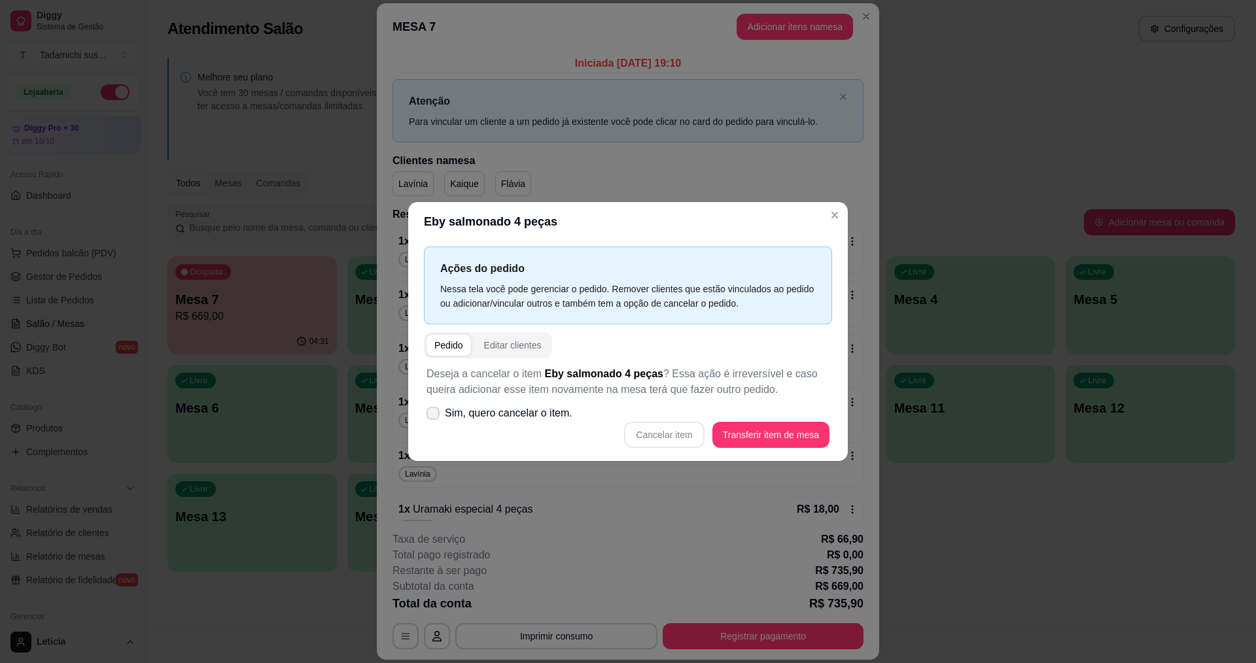
click at [435, 417] on icon at bounding box center [433, 413] width 10 height 8
click at [434, 417] on input "Sim, quero cancelar o item." at bounding box center [430, 420] width 9 height 9
checkbox input "true"
click at [638, 439] on button "Cancelar item" at bounding box center [664, 436] width 78 height 26
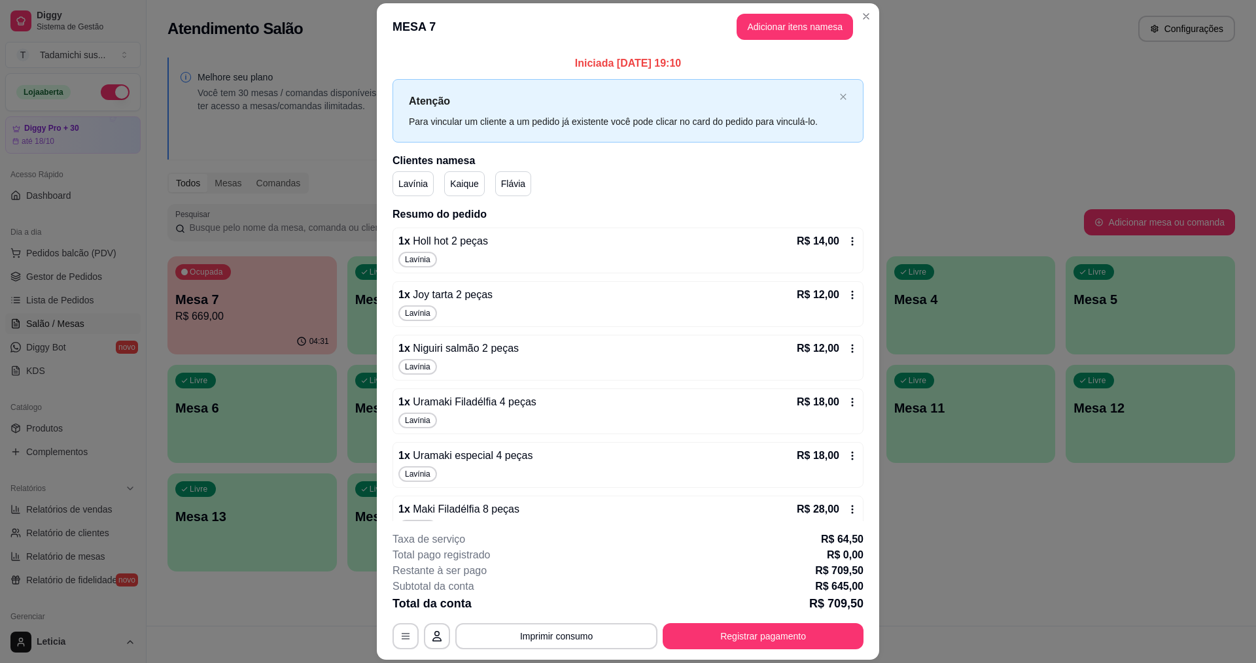
click at [831, 235] on div "R$ 14,00" at bounding box center [827, 242] width 61 height 16
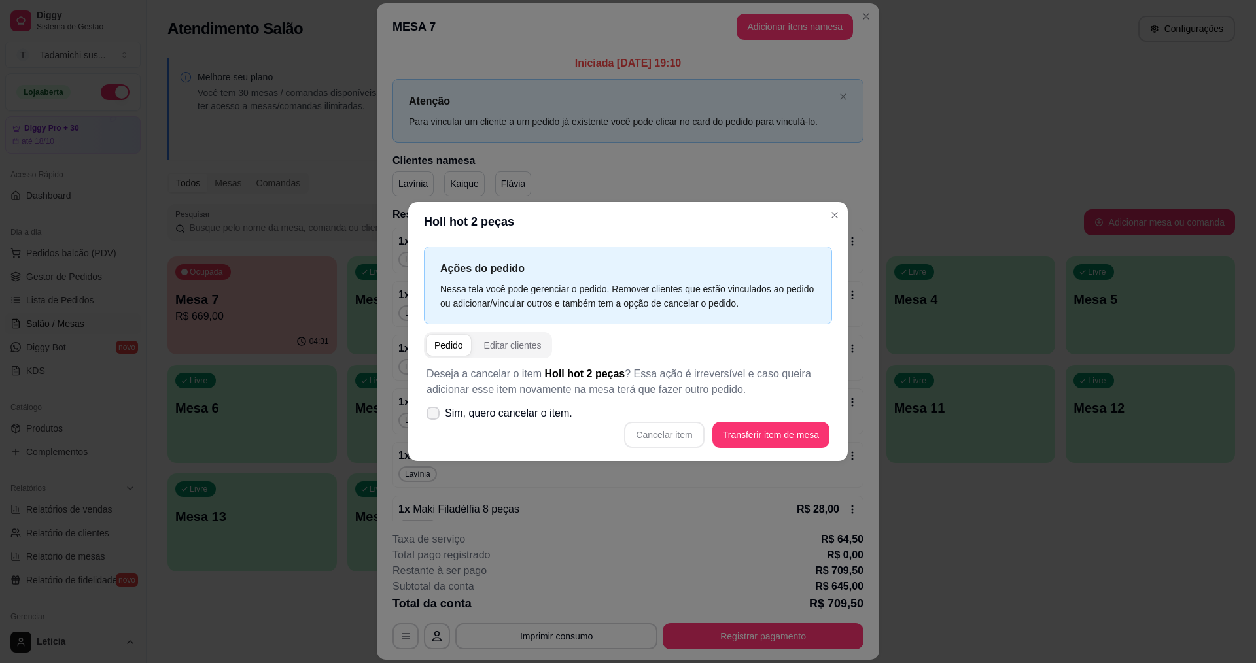
click at [438, 413] on icon at bounding box center [433, 413] width 10 height 8
click at [434, 416] on input "Sim, quero cancelar o item." at bounding box center [430, 420] width 9 height 9
checkbox input "true"
click at [664, 438] on button "Cancelar item" at bounding box center [664, 435] width 80 height 26
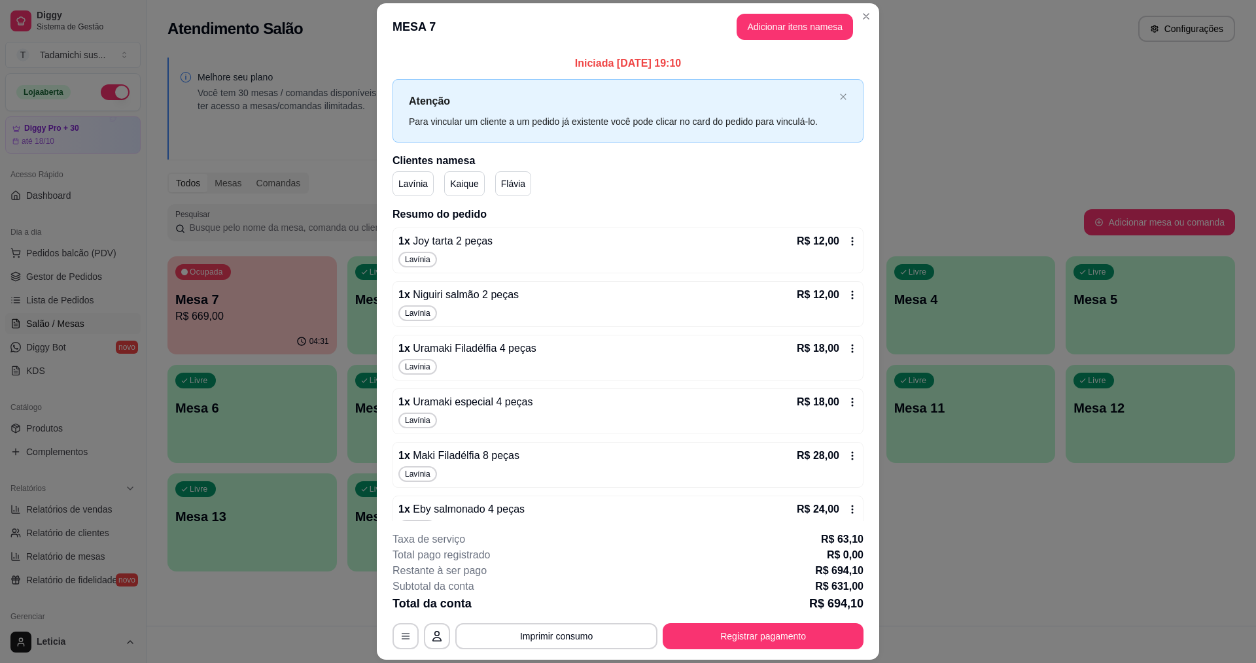
click at [847, 236] on icon at bounding box center [852, 241] width 10 height 10
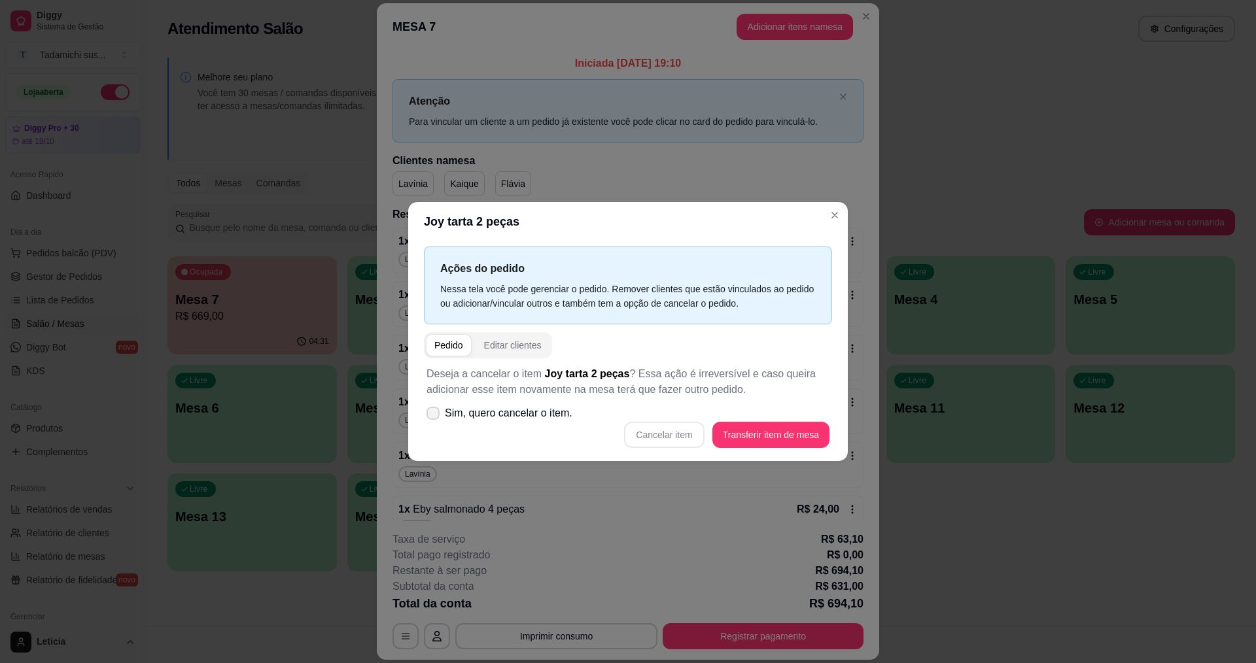
click at [433, 413] on icon at bounding box center [433, 413] width 10 height 8
click at [433, 416] on input "Sim, quero cancelar o item." at bounding box center [430, 420] width 9 height 9
checkbox input "true"
click at [662, 435] on button "Cancelar item" at bounding box center [664, 436] width 78 height 26
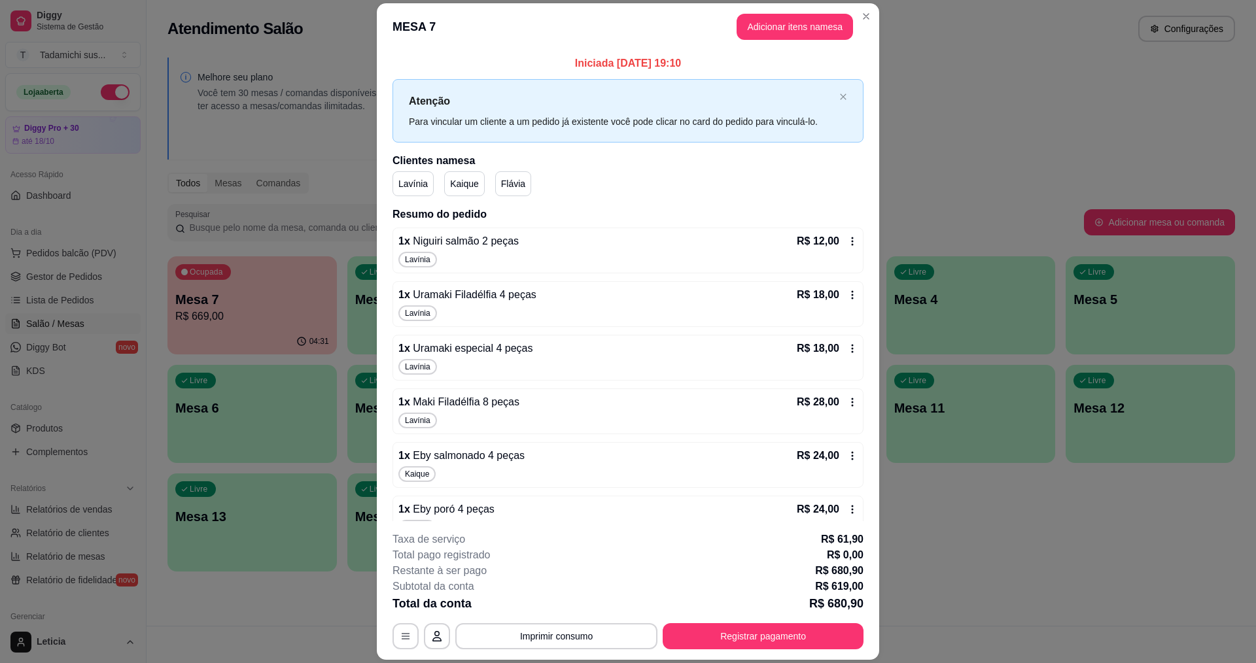
click at [835, 233] on div "1 x Niguiri salmão 2 peças R$ 12,00 Lavínia" at bounding box center [627, 251] width 471 height 46
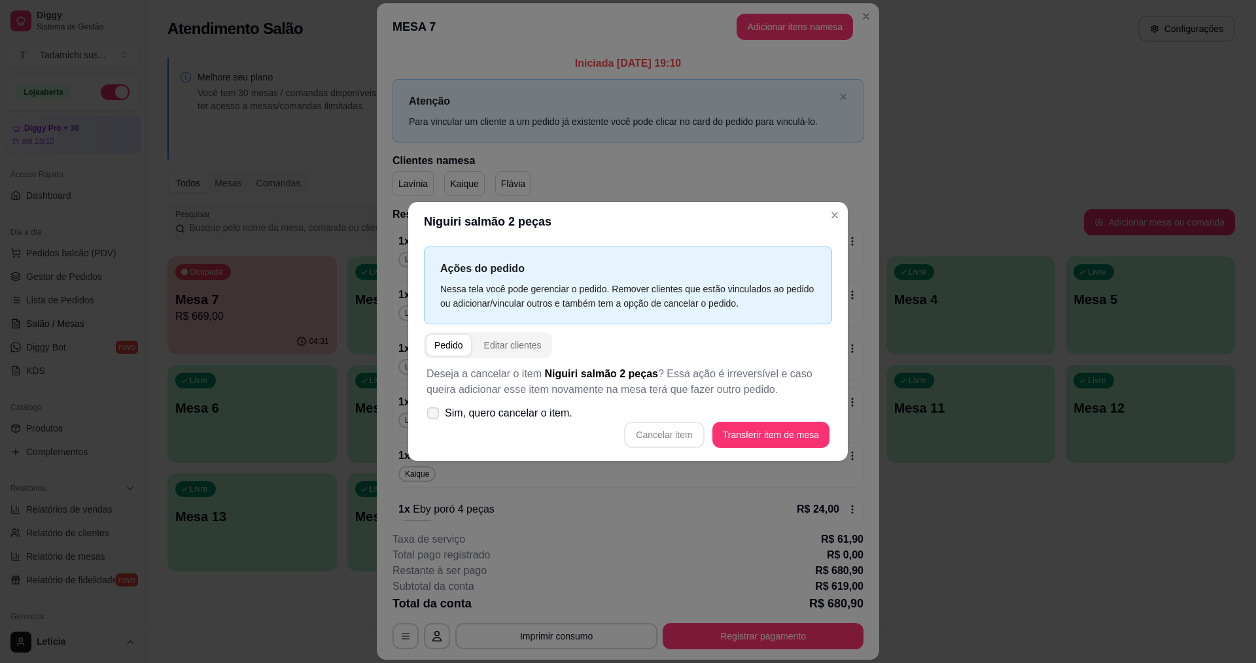
click at [435, 419] on span at bounding box center [433, 414] width 12 height 12
click at [434, 419] on input "Sim, quero cancelar o item." at bounding box center [430, 420] width 9 height 9
checkbox input "true"
click at [684, 438] on button "Cancelar item" at bounding box center [664, 435] width 80 height 26
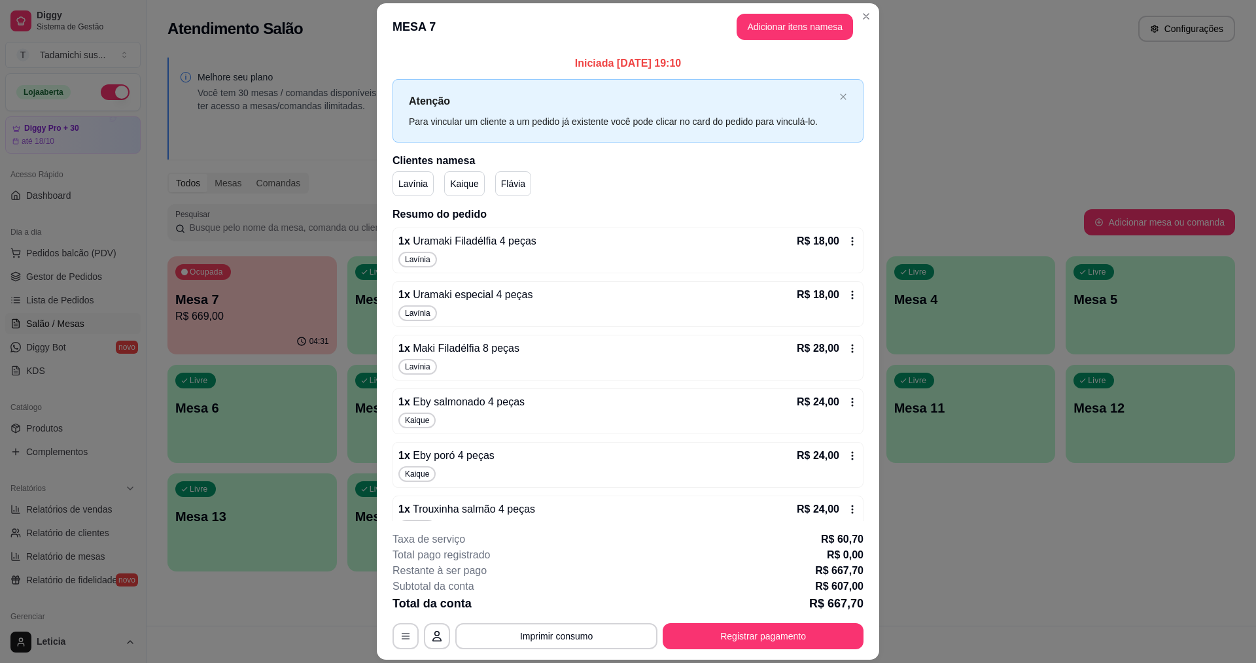
click at [839, 247] on div "R$ 18,00" at bounding box center [827, 242] width 61 height 16
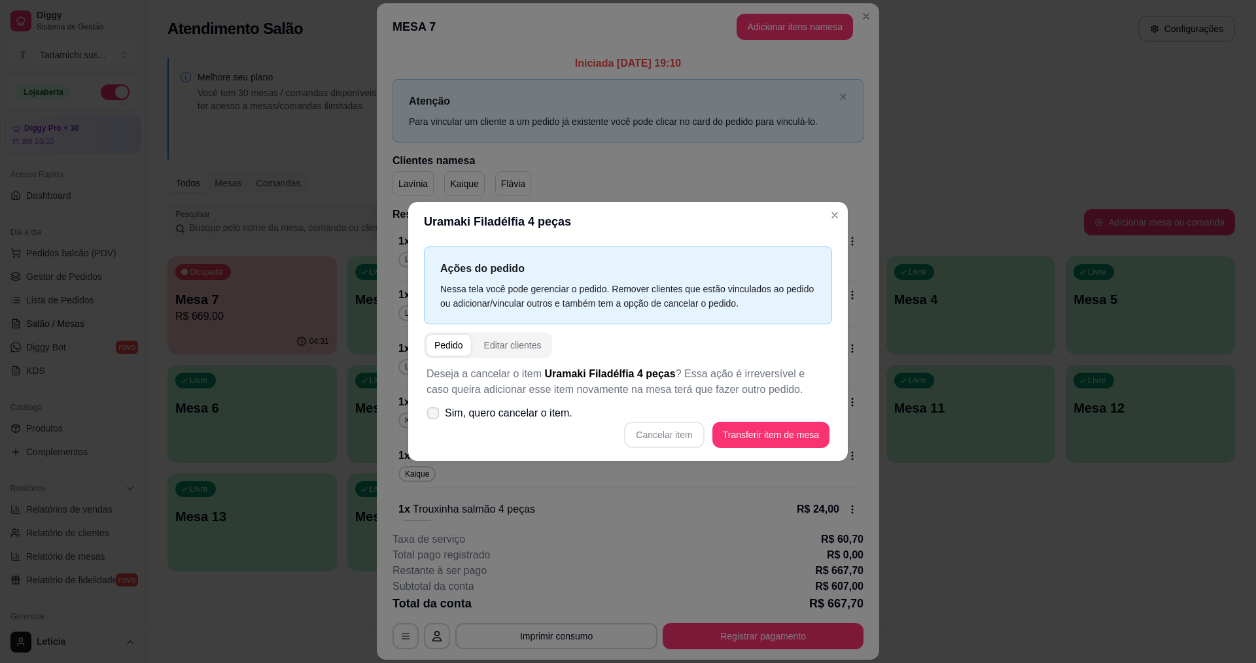
click at [430, 417] on icon at bounding box center [433, 412] width 10 height 7
click at [430, 417] on input "Sim, quero cancelar o item." at bounding box center [430, 420] width 9 height 9
checkbox input "true"
click at [667, 438] on button "Cancelar item" at bounding box center [664, 435] width 80 height 26
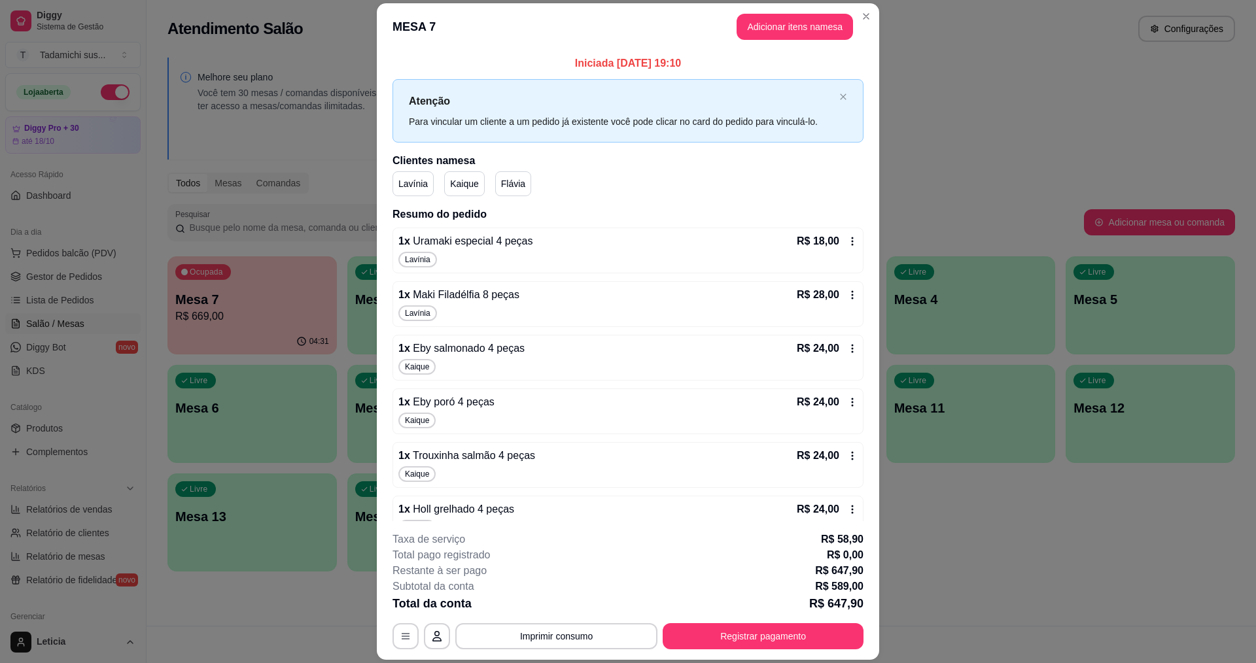
click at [832, 245] on div "R$ 18,00" at bounding box center [827, 242] width 61 height 16
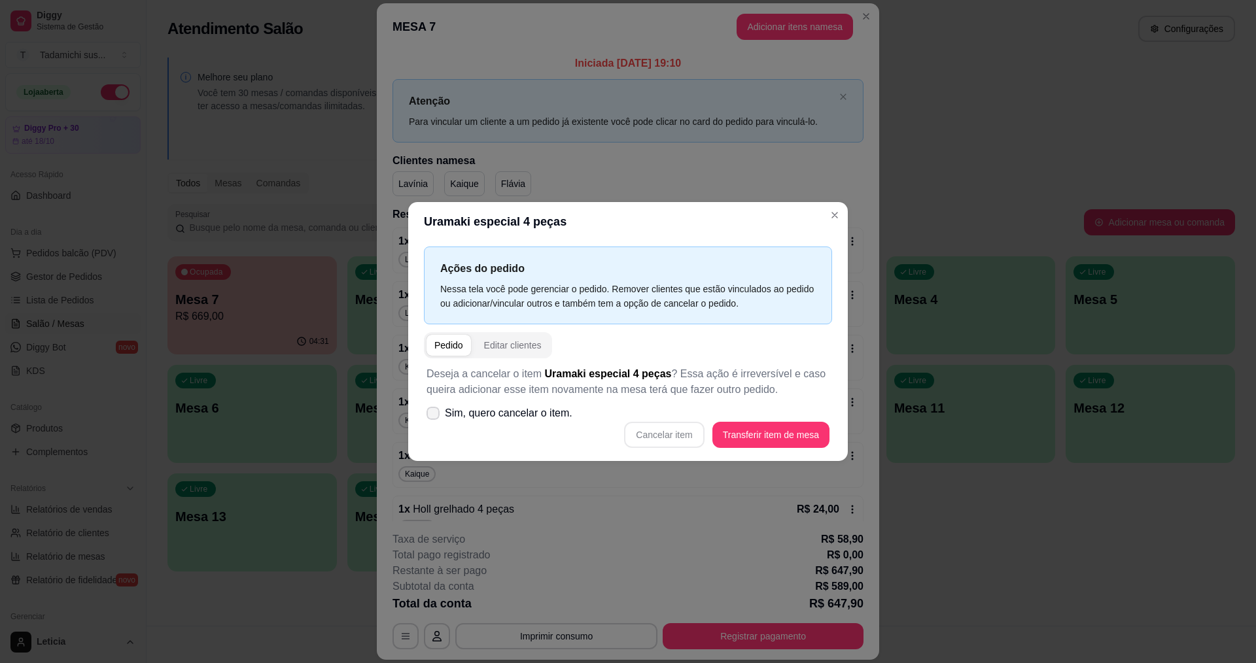
click at [439, 415] on span at bounding box center [433, 413] width 13 height 13
click at [434, 416] on input "Sim, quero cancelar o item." at bounding box center [430, 420] width 9 height 9
checkbox input "true"
click at [676, 440] on button "Cancelar item" at bounding box center [664, 435] width 80 height 26
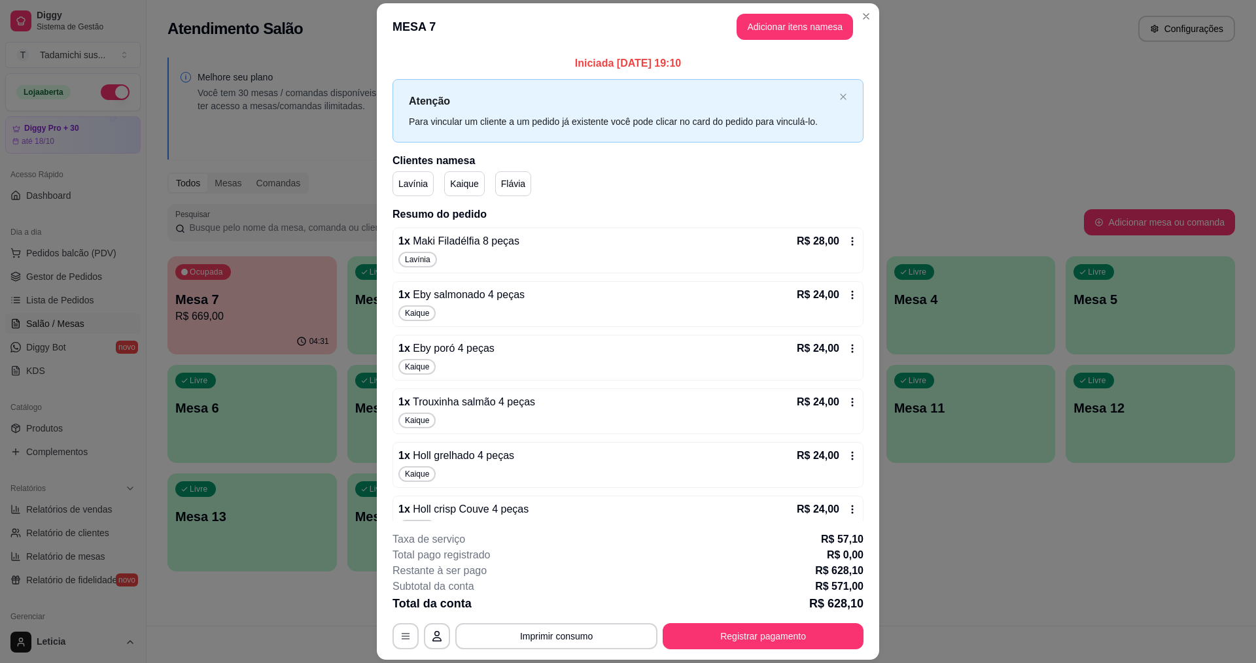
click at [847, 239] on icon at bounding box center [852, 241] width 10 height 10
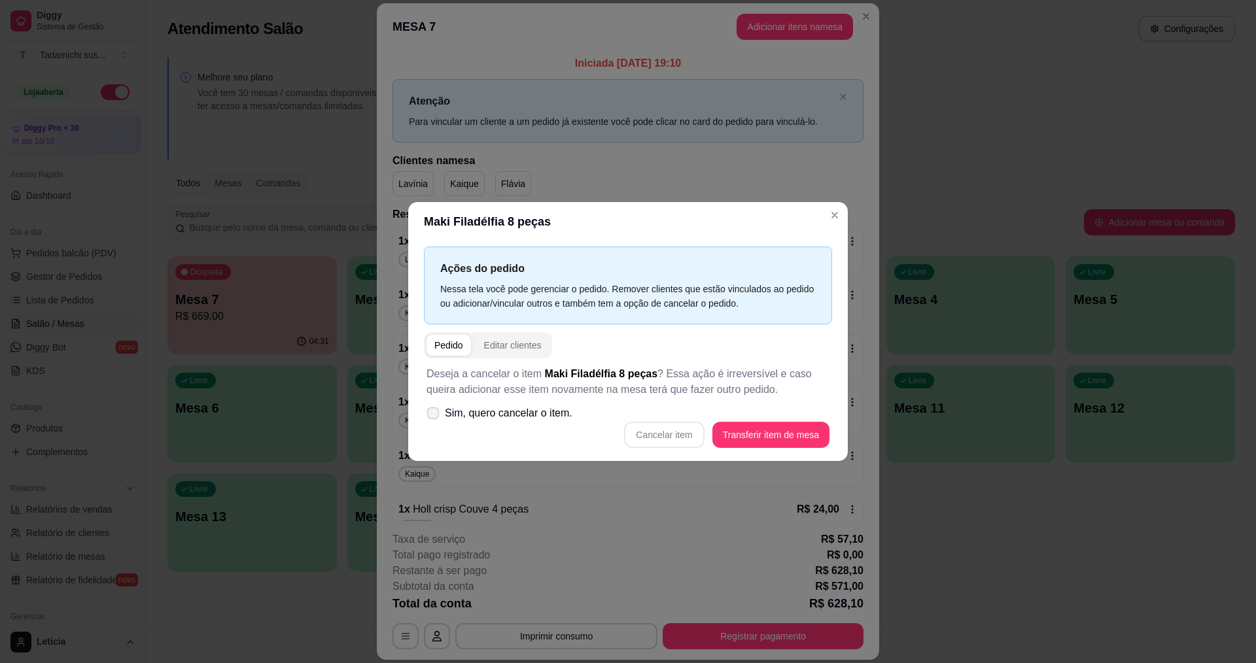
click at [438, 415] on span at bounding box center [433, 414] width 12 height 12
click at [434, 416] on input "Sim, quero cancelar o item." at bounding box center [430, 420] width 9 height 9
checkbox input "true"
click at [658, 446] on button "Cancelar item" at bounding box center [664, 435] width 80 height 26
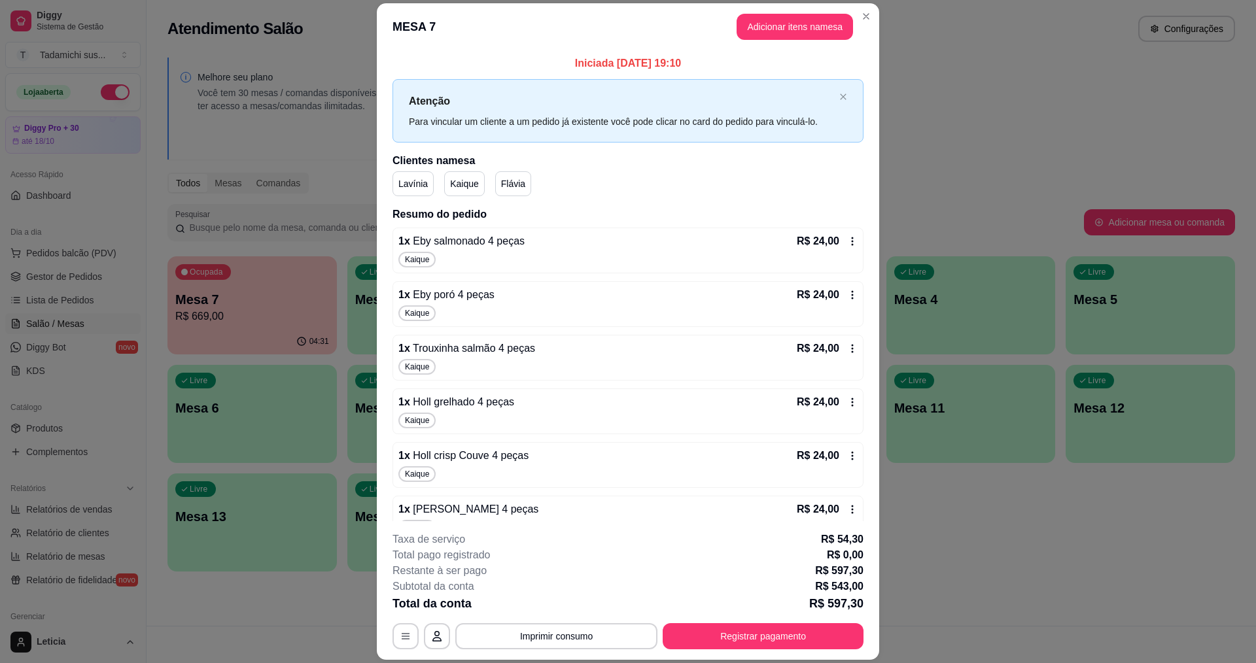
click at [837, 249] on div "R$ 24,00" at bounding box center [827, 242] width 61 height 16
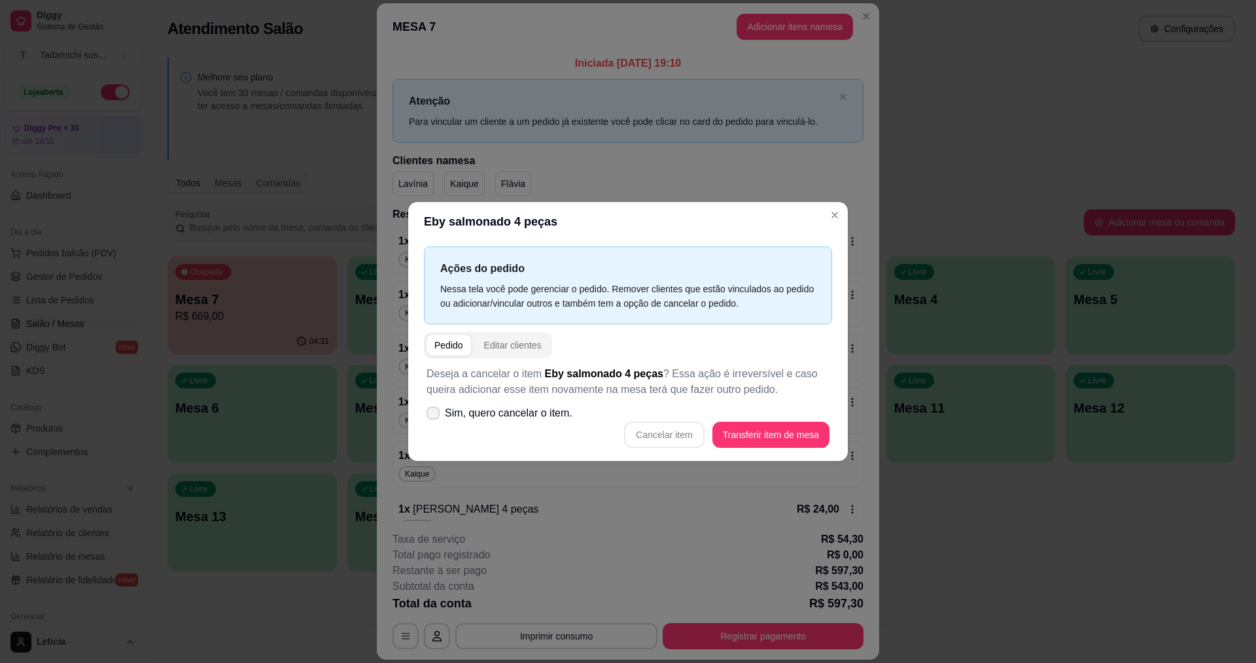
click at [431, 417] on icon at bounding box center [433, 413] width 10 height 8
click at [431, 417] on input "Sim, quero cancelar o item." at bounding box center [430, 420] width 9 height 9
checkbox input "true"
click at [662, 438] on button "Cancelar item" at bounding box center [664, 436] width 78 height 26
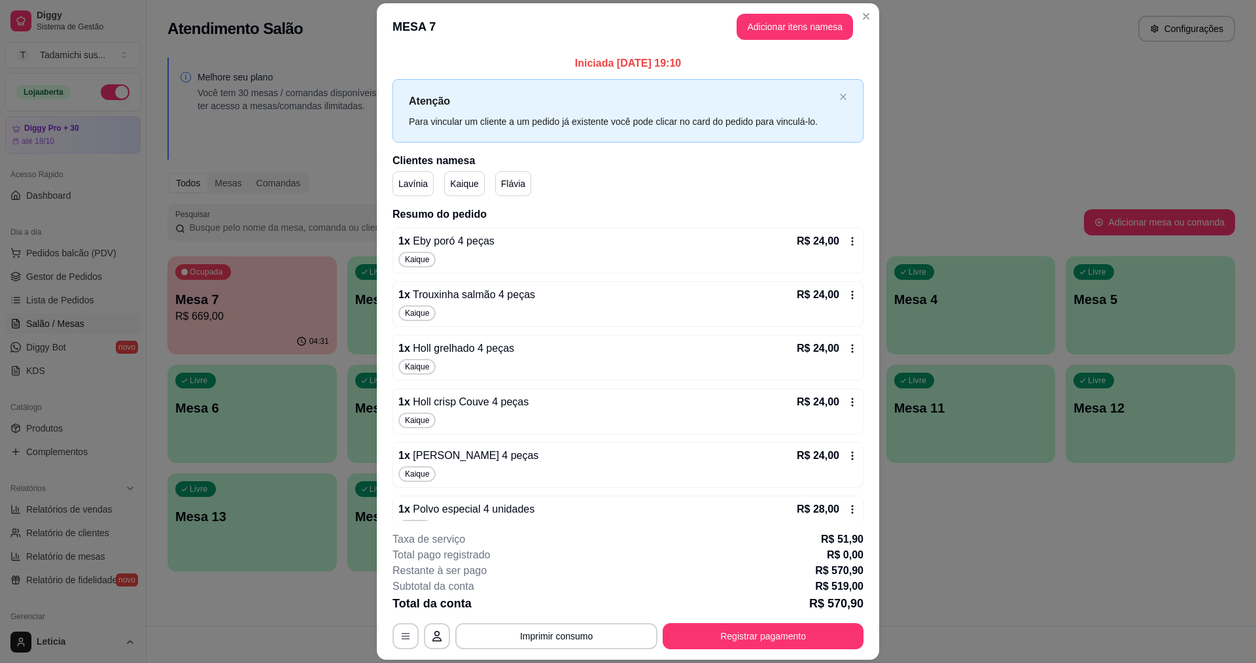
click at [847, 239] on icon at bounding box center [852, 241] width 10 height 10
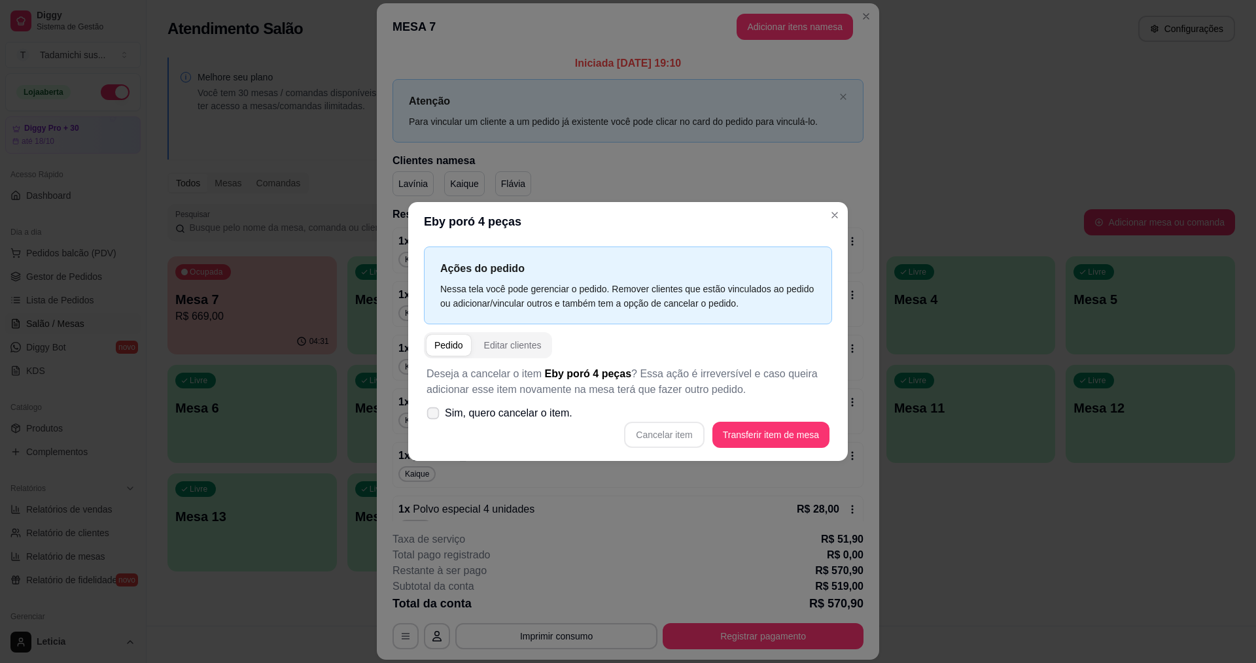
click at [424, 413] on label "Sim, quero cancelar o item." at bounding box center [499, 413] width 156 height 26
click at [426, 416] on input "Sim, quero cancelar o item." at bounding box center [430, 420] width 9 height 9
checkbox input "true"
click at [656, 427] on button "Cancelar item" at bounding box center [664, 436] width 78 height 26
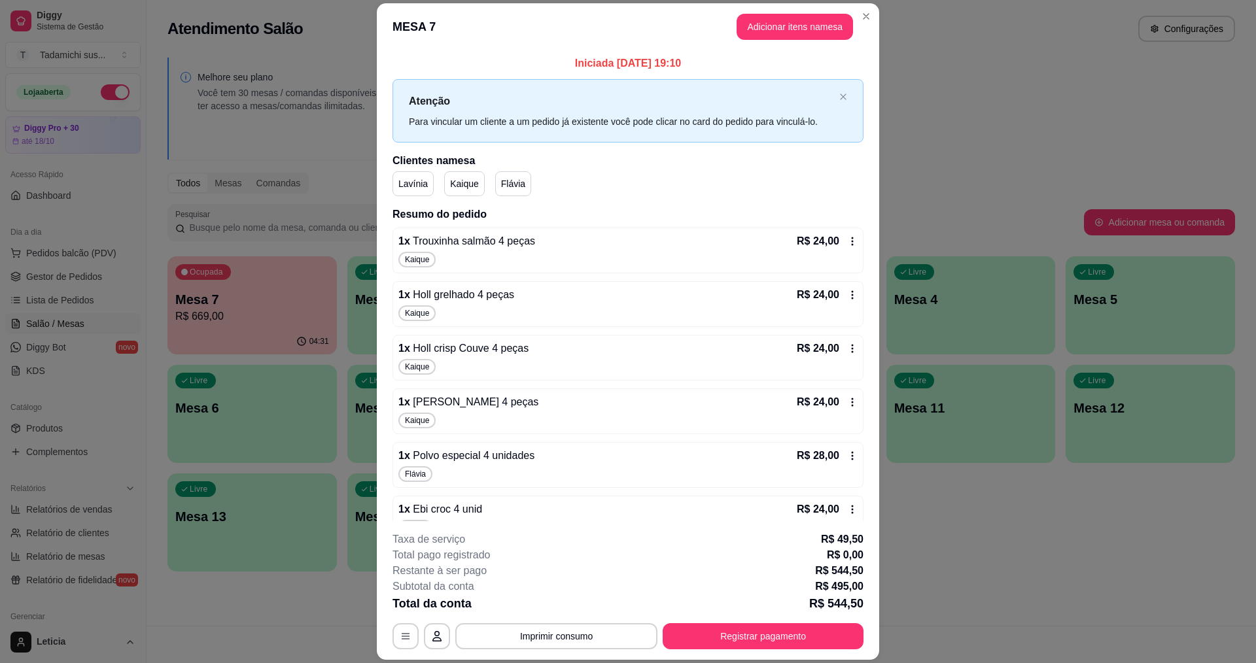
click at [837, 233] on div "1 x Trouxinha salmão 4 peças R$ 24,00 Kaique" at bounding box center [627, 251] width 471 height 46
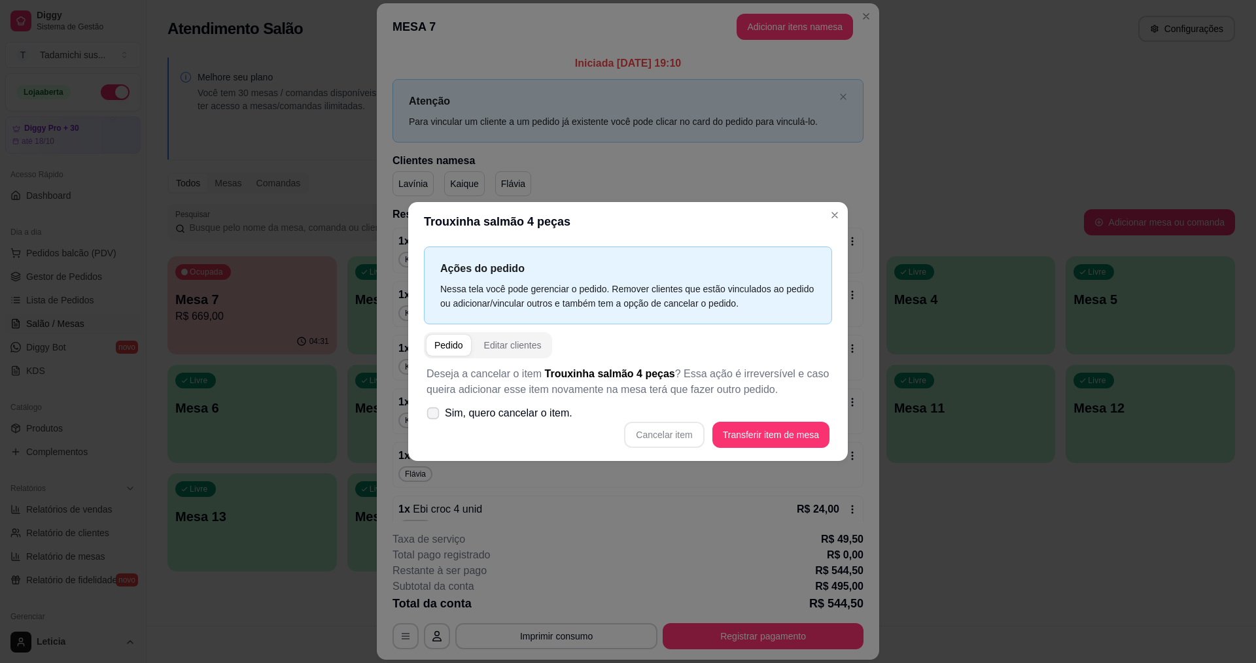
click at [440, 419] on label "Sim, quero cancelar o item." at bounding box center [499, 413] width 156 height 26
click at [434, 419] on input "Sim, quero cancelar o item." at bounding box center [430, 420] width 9 height 9
checkbox input "true"
click at [644, 436] on button "Cancelar item" at bounding box center [664, 435] width 80 height 26
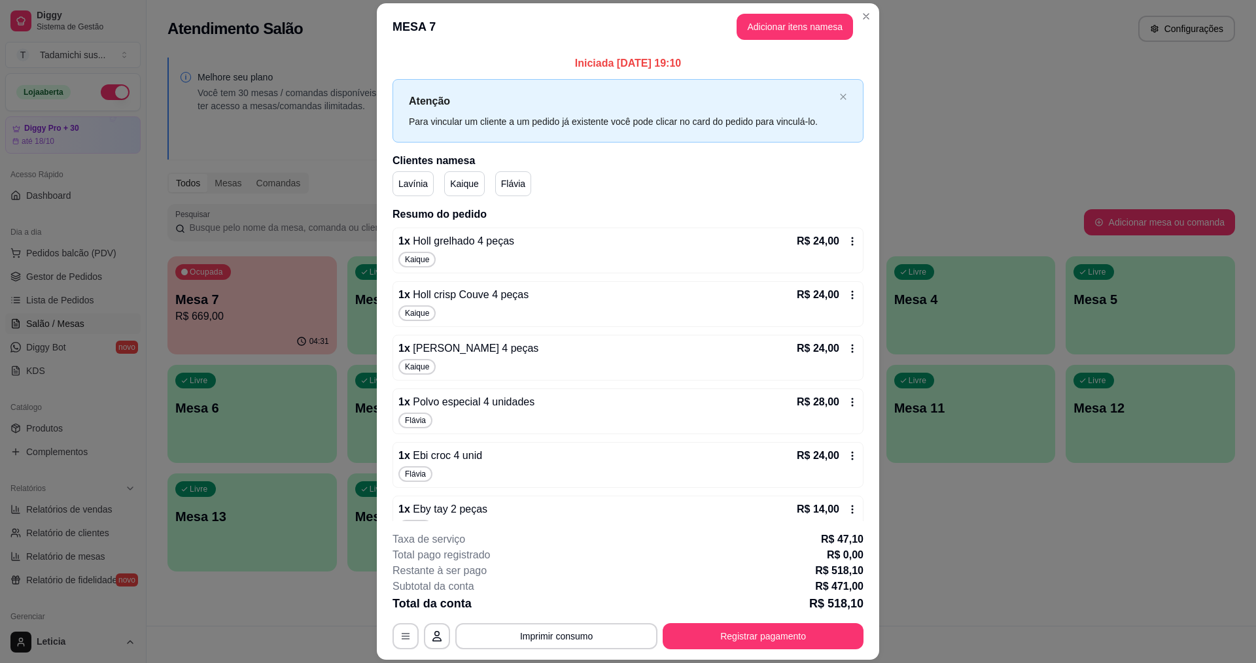
click at [847, 239] on icon at bounding box center [852, 241] width 10 height 10
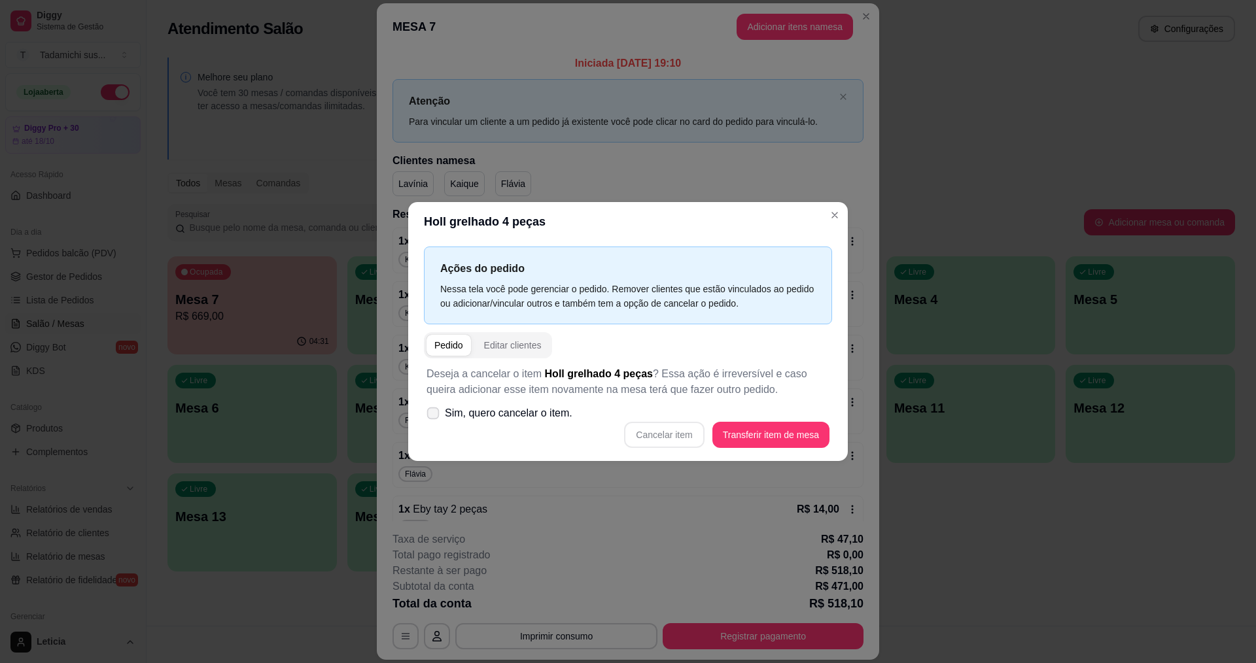
click at [428, 419] on span at bounding box center [433, 414] width 12 height 12
click at [428, 419] on input "Sim, quero cancelar o item." at bounding box center [430, 420] width 9 height 9
checkbox input "true"
click at [658, 432] on button "Cancelar item" at bounding box center [664, 435] width 80 height 26
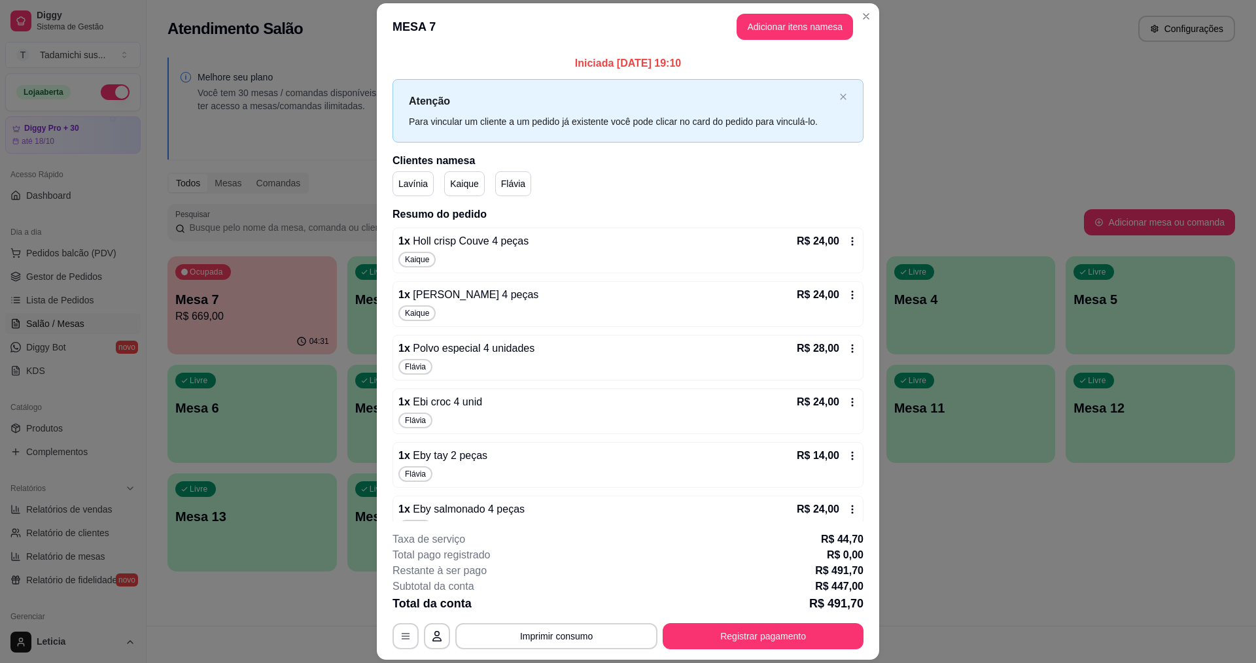
click at [847, 246] on icon at bounding box center [852, 241] width 10 height 10
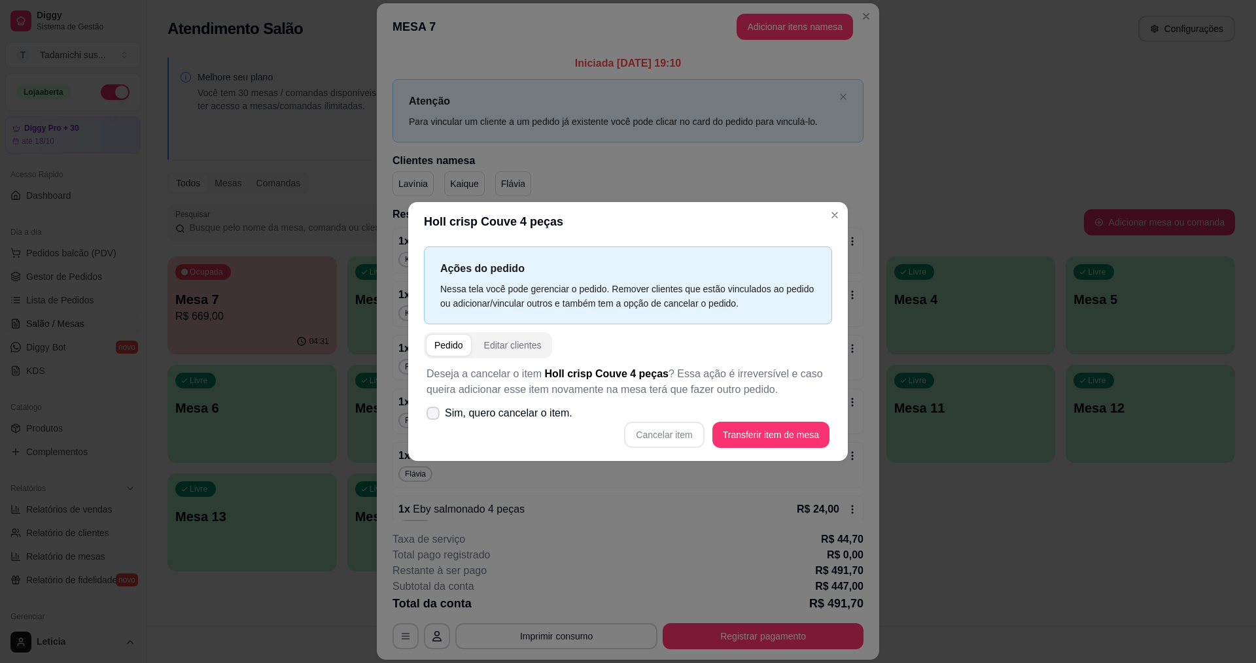
click at [430, 414] on icon at bounding box center [433, 413] width 10 height 8
click at [430, 416] on input "Sim, quero cancelar o item." at bounding box center [430, 420] width 9 height 9
checkbox input "true"
click at [648, 440] on button "Cancelar item" at bounding box center [664, 435] width 80 height 26
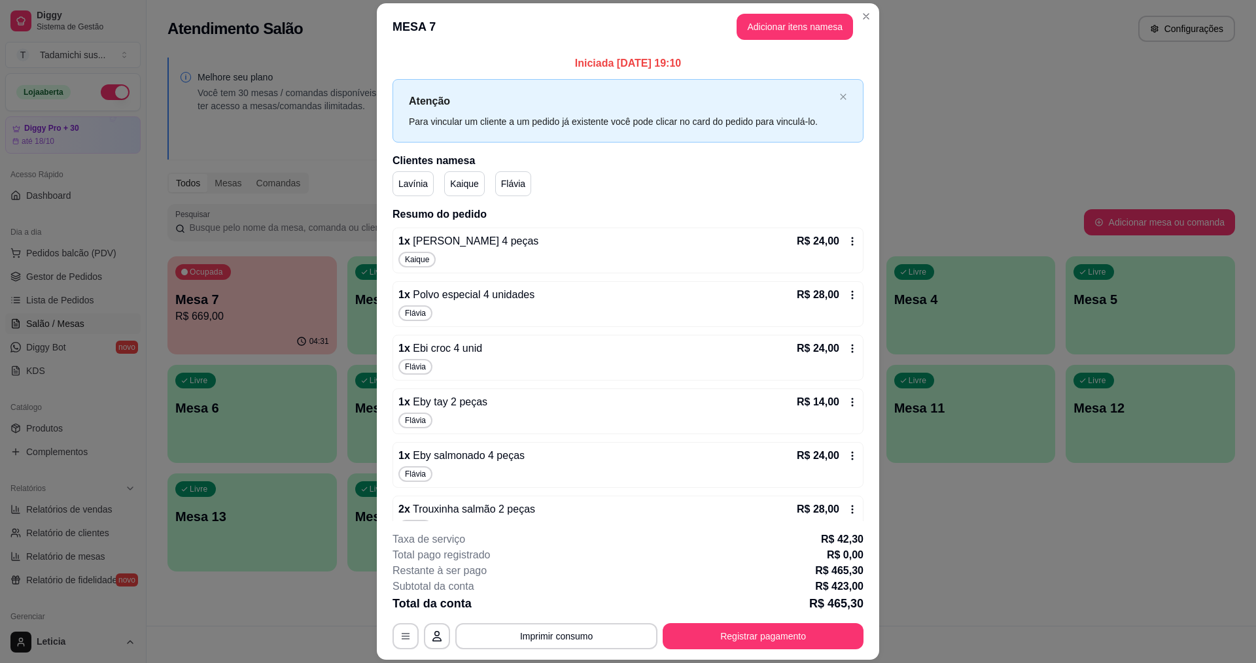
click at [847, 244] on icon at bounding box center [852, 241] width 10 height 10
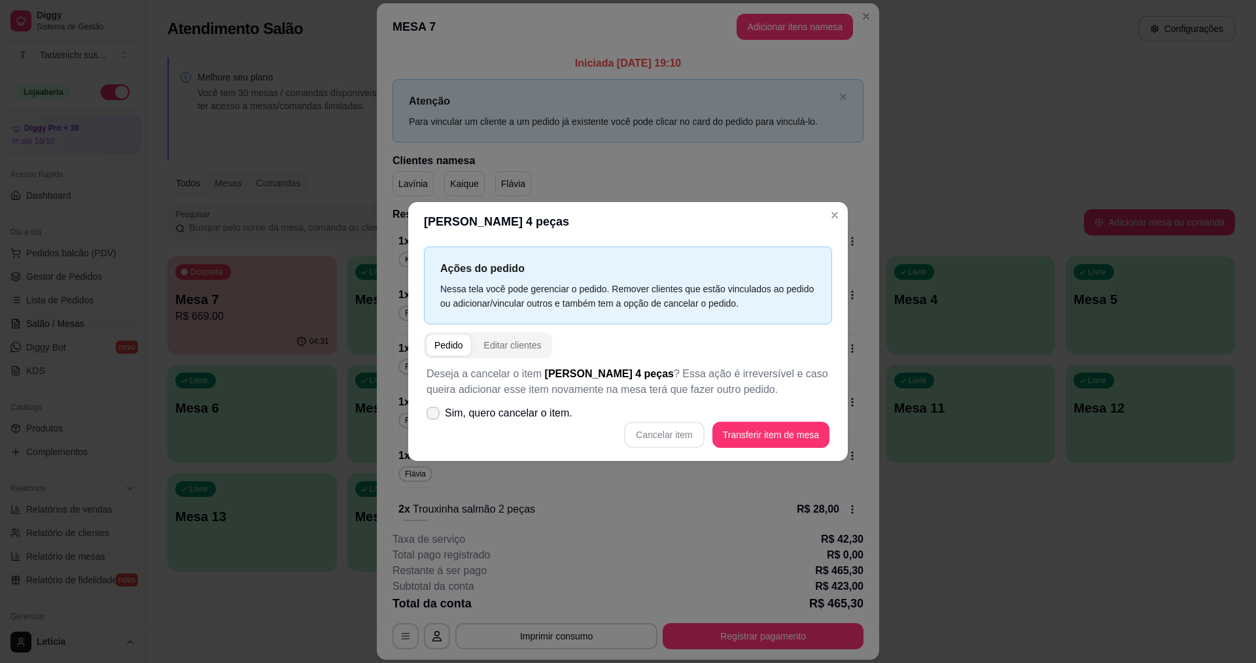
click at [432, 414] on icon at bounding box center [433, 413] width 10 height 8
click at [432, 416] on input "Sim, quero cancelar o item." at bounding box center [430, 420] width 9 height 9
checkbox input "true"
click at [672, 444] on button "Cancelar item" at bounding box center [664, 436] width 78 height 26
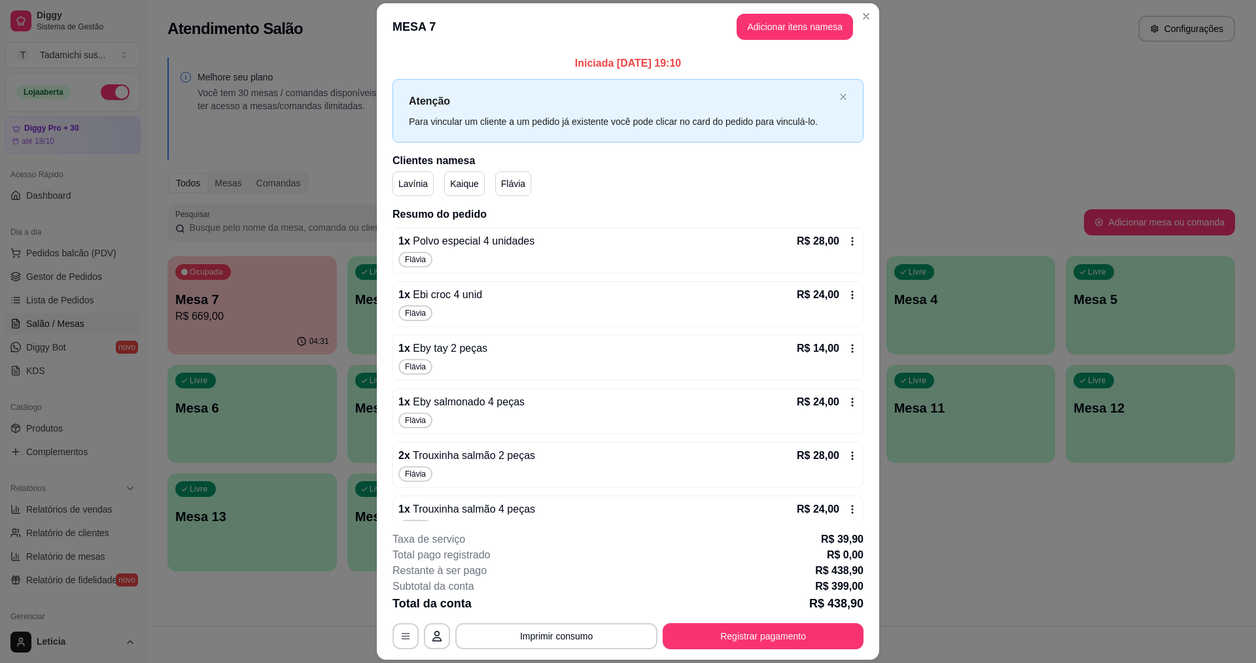
click at [847, 241] on icon at bounding box center [852, 241] width 10 height 10
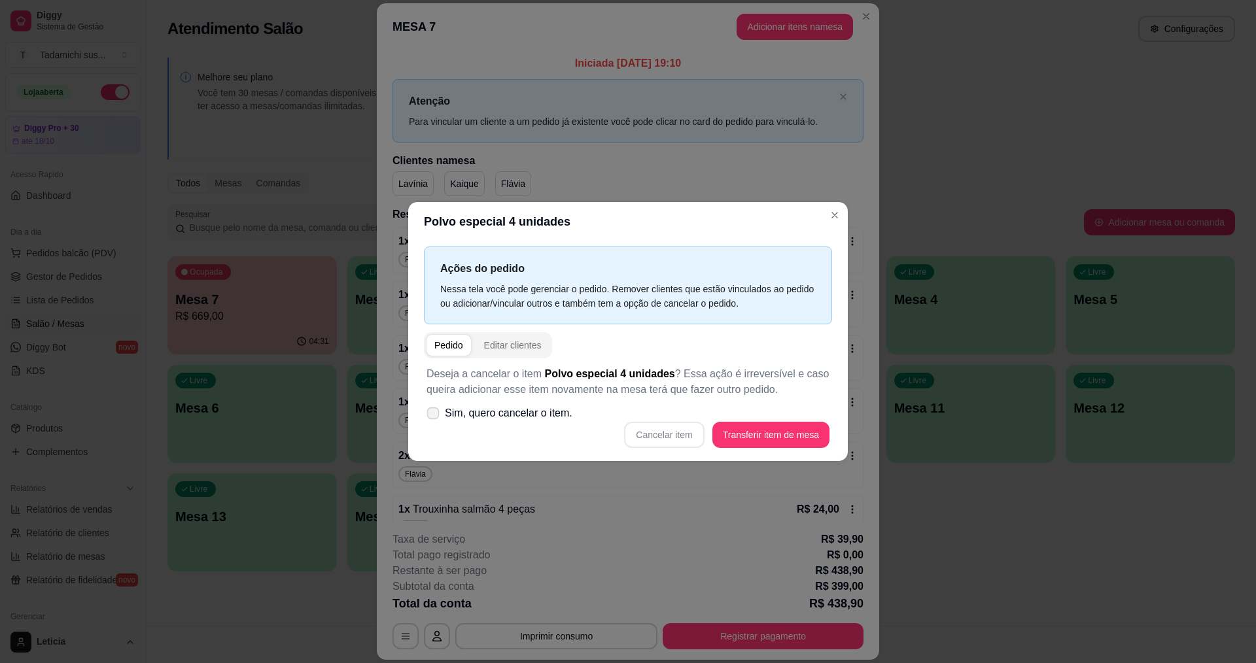
click at [436, 417] on icon at bounding box center [433, 412] width 10 height 7
click at [434, 417] on input "Sim, quero cancelar o item." at bounding box center [430, 420] width 9 height 9
checkbox input "true"
click at [683, 428] on button "Cancelar item" at bounding box center [664, 436] width 78 height 26
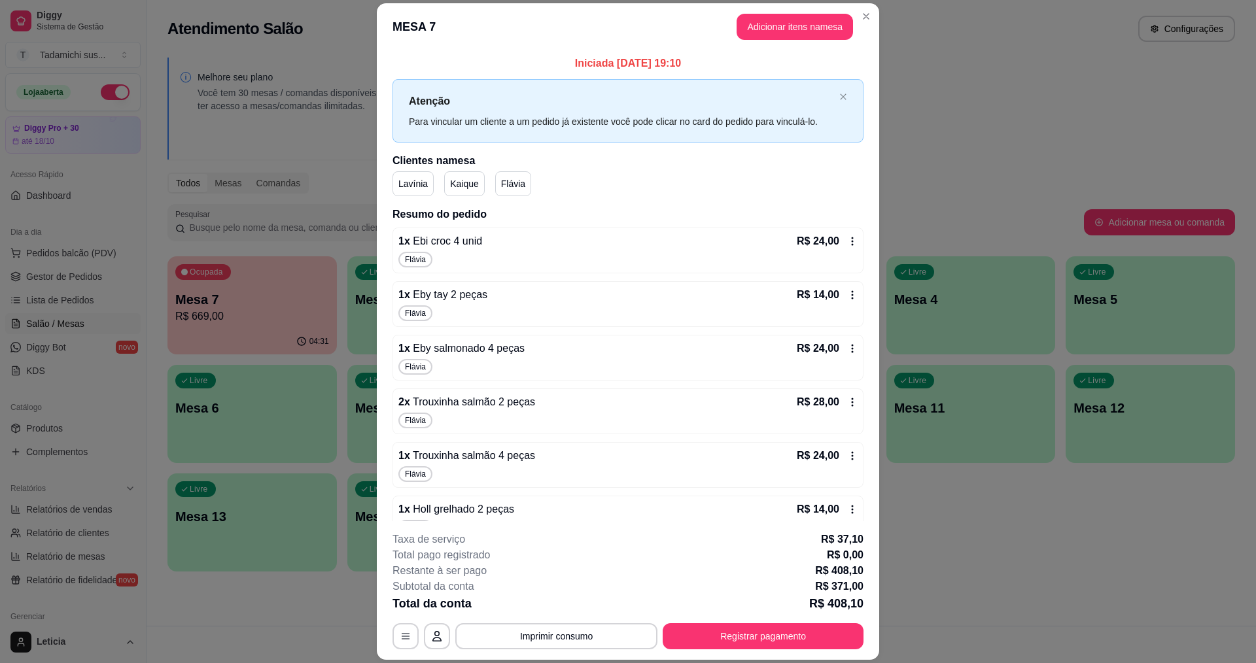
click at [847, 240] on icon at bounding box center [852, 241] width 10 height 10
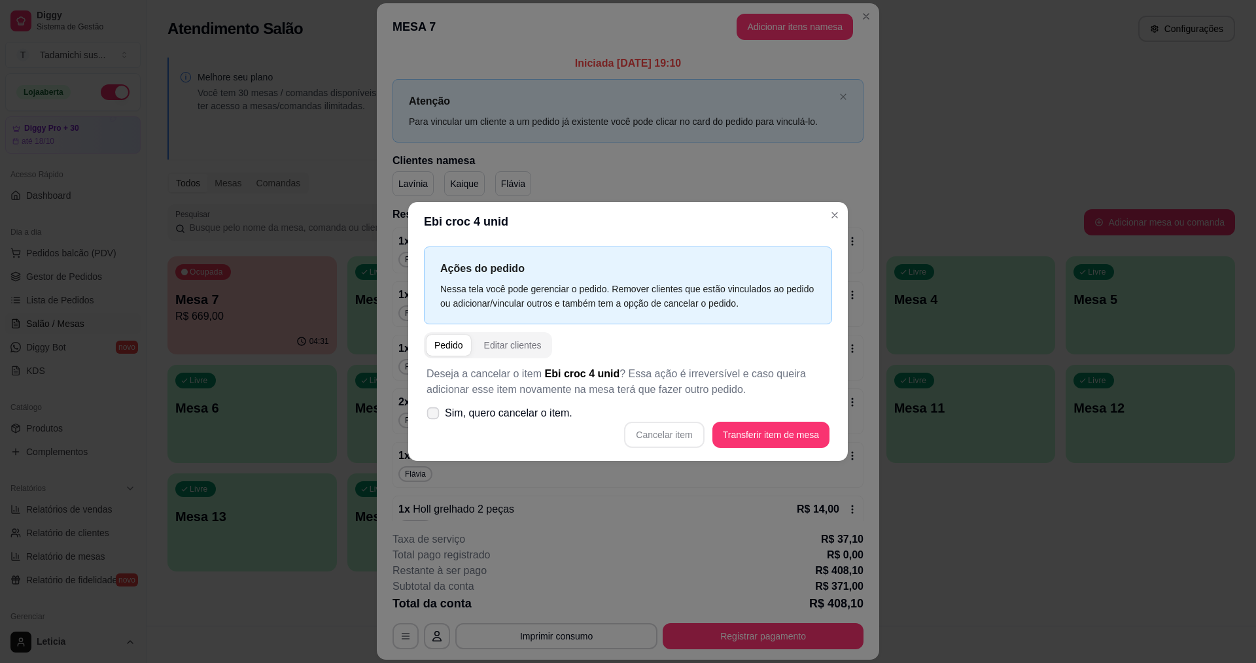
click at [428, 409] on span at bounding box center [433, 414] width 12 height 12
click at [428, 416] on input "Sim, quero cancelar o item." at bounding box center [430, 420] width 9 height 9
checkbox input "true"
click at [647, 433] on button "Cancelar item" at bounding box center [664, 435] width 80 height 26
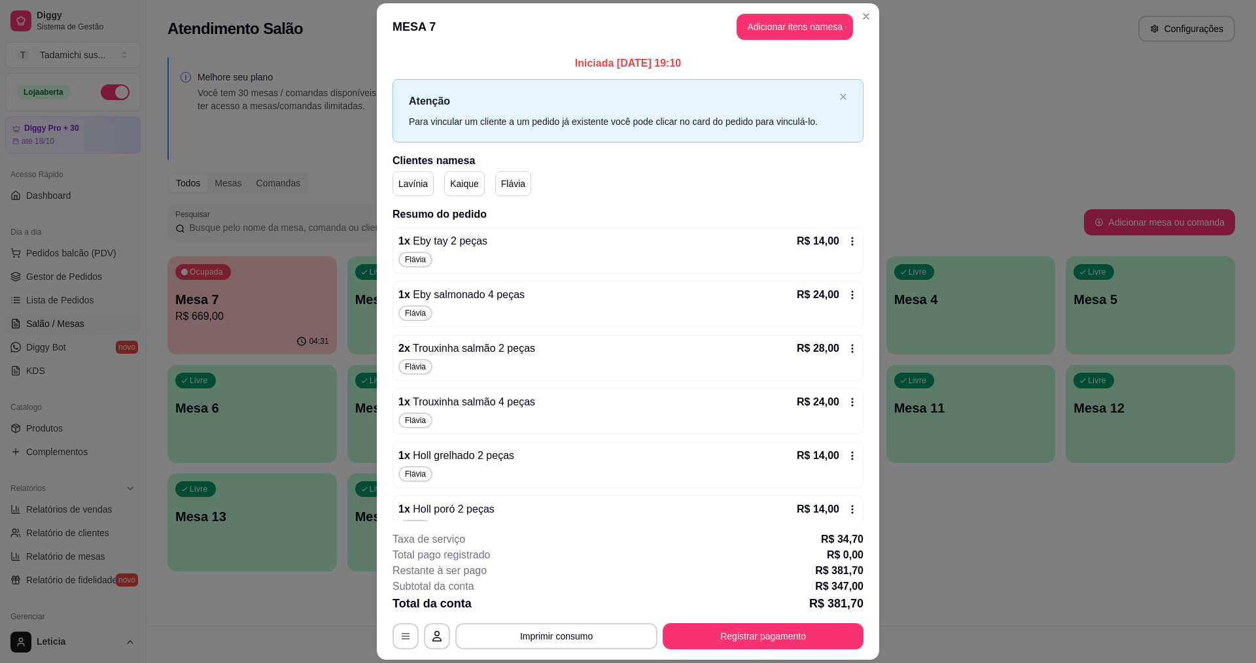
click at [847, 245] on icon at bounding box center [852, 241] width 10 height 10
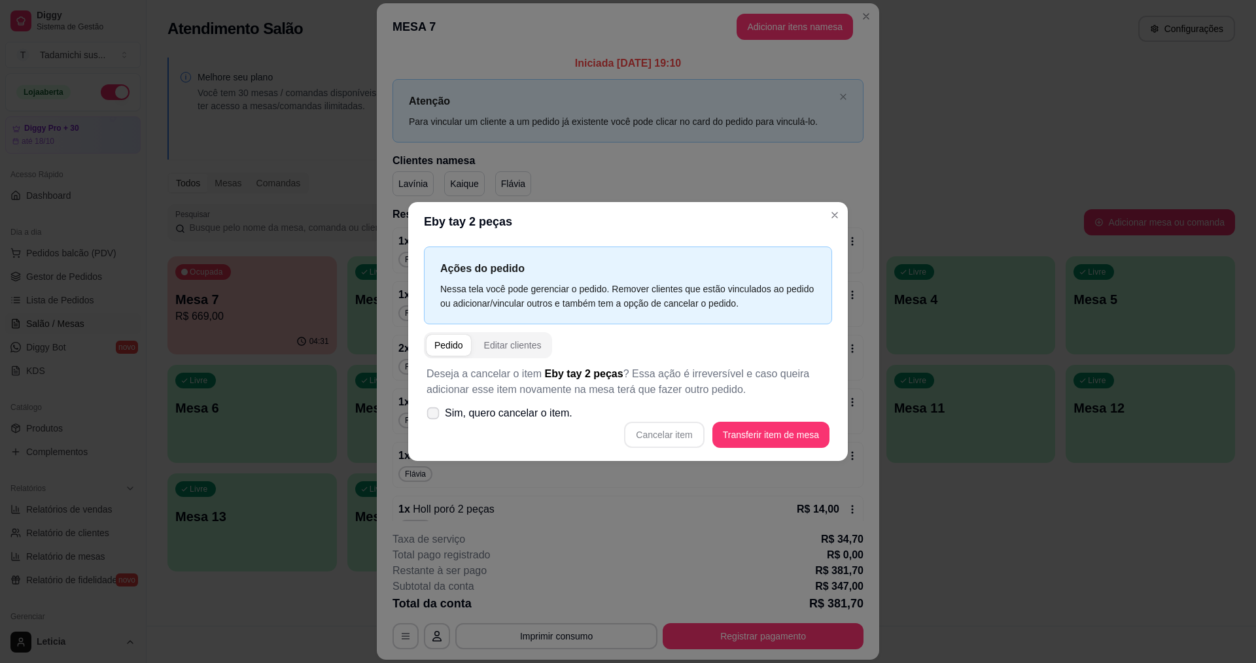
click at [430, 411] on icon at bounding box center [433, 412] width 10 height 7
click at [430, 416] on input "Sim, quero cancelar o item." at bounding box center [430, 420] width 9 height 9
checkbox input "true"
click at [673, 441] on button "Cancelar item" at bounding box center [664, 435] width 80 height 26
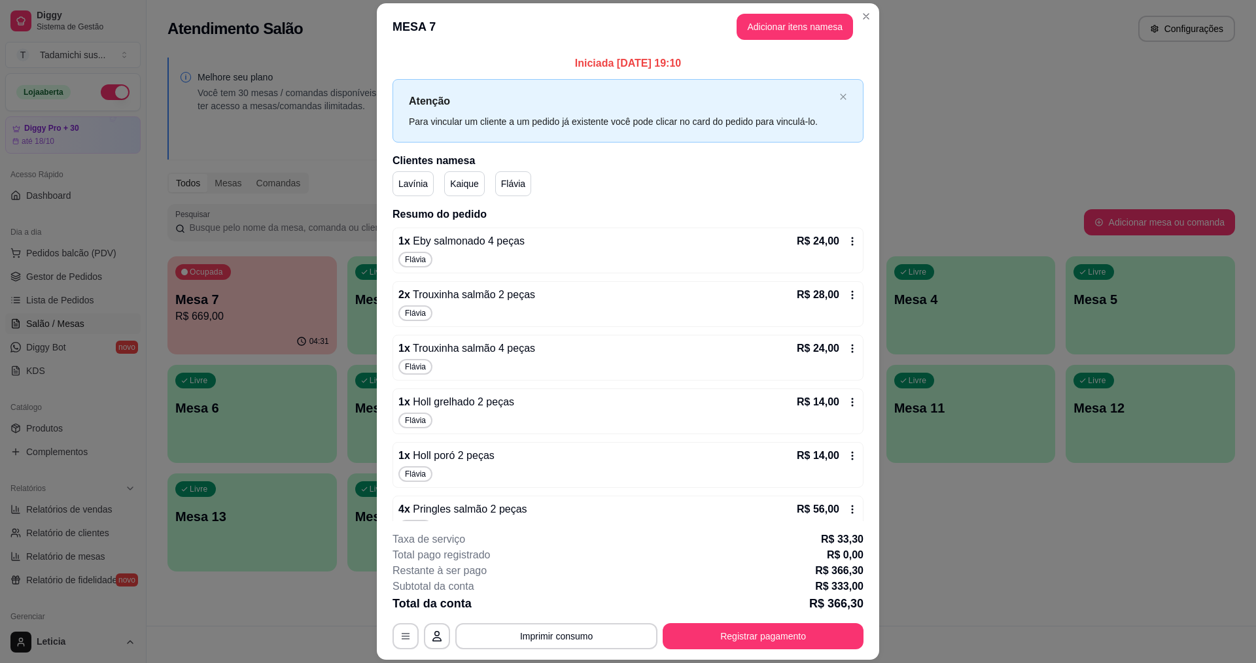
click at [847, 247] on icon at bounding box center [852, 241] width 10 height 10
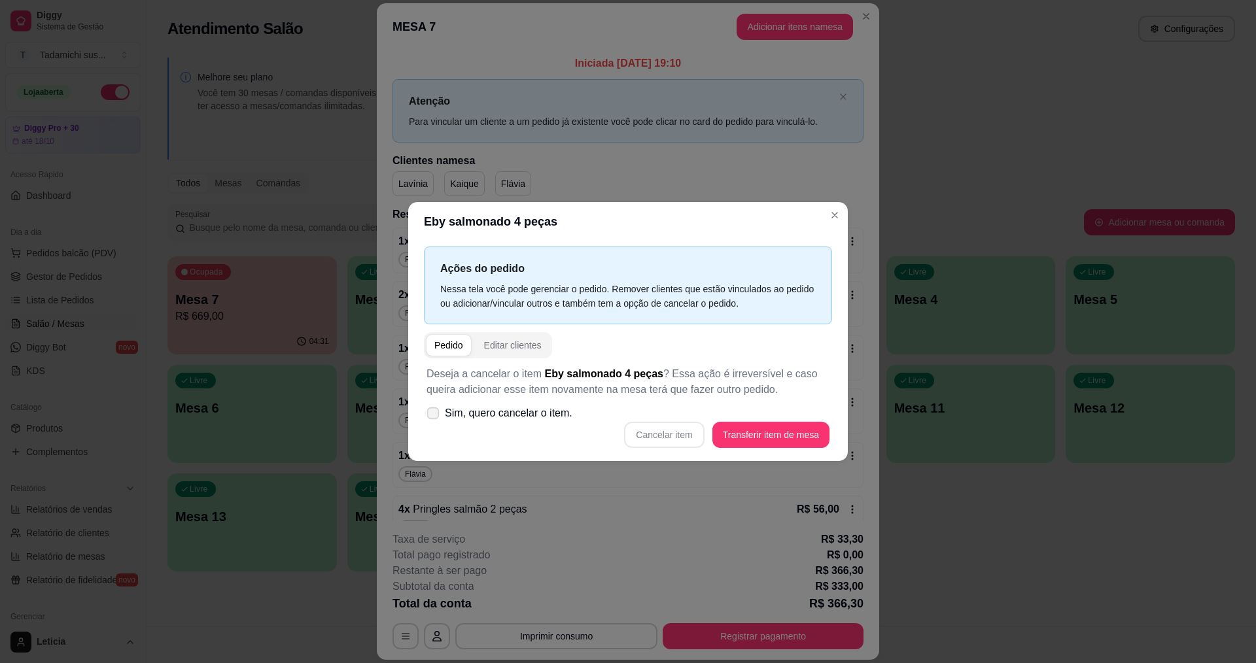
click at [433, 421] on label "Sim, quero cancelar o item." at bounding box center [499, 413] width 156 height 26
click at [433, 421] on input "Sim, quero cancelar o item." at bounding box center [430, 420] width 9 height 9
checkbox input "true"
click at [651, 436] on button "Cancelar item" at bounding box center [664, 435] width 80 height 26
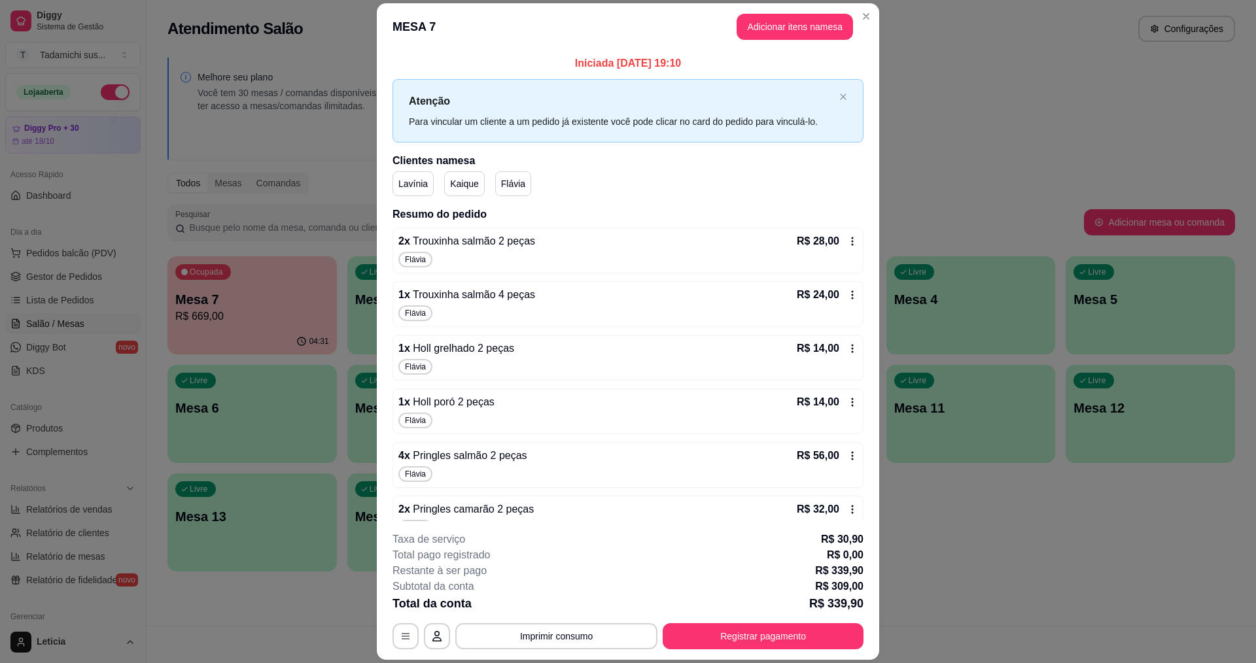
click at [852, 239] on icon at bounding box center [853, 241] width 2 height 9
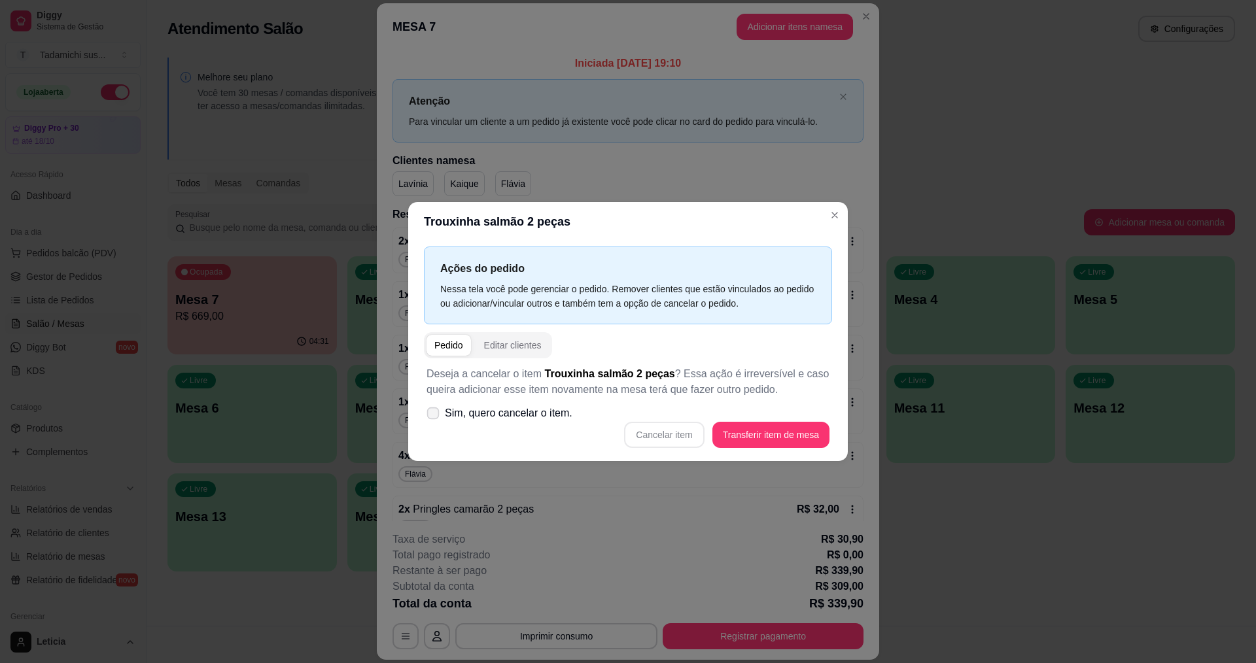
click at [436, 413] on icon at bounding box center [433, 412] width 10 height 7
click at [434, 416] on input "Sim, quero cancelar o item." at bounding box center [430, 420] width 9 height 9
checkbox input "true"
click at [674, 438] on button "Cancelar item" at bounding box center [664, 435] width 80 height 26
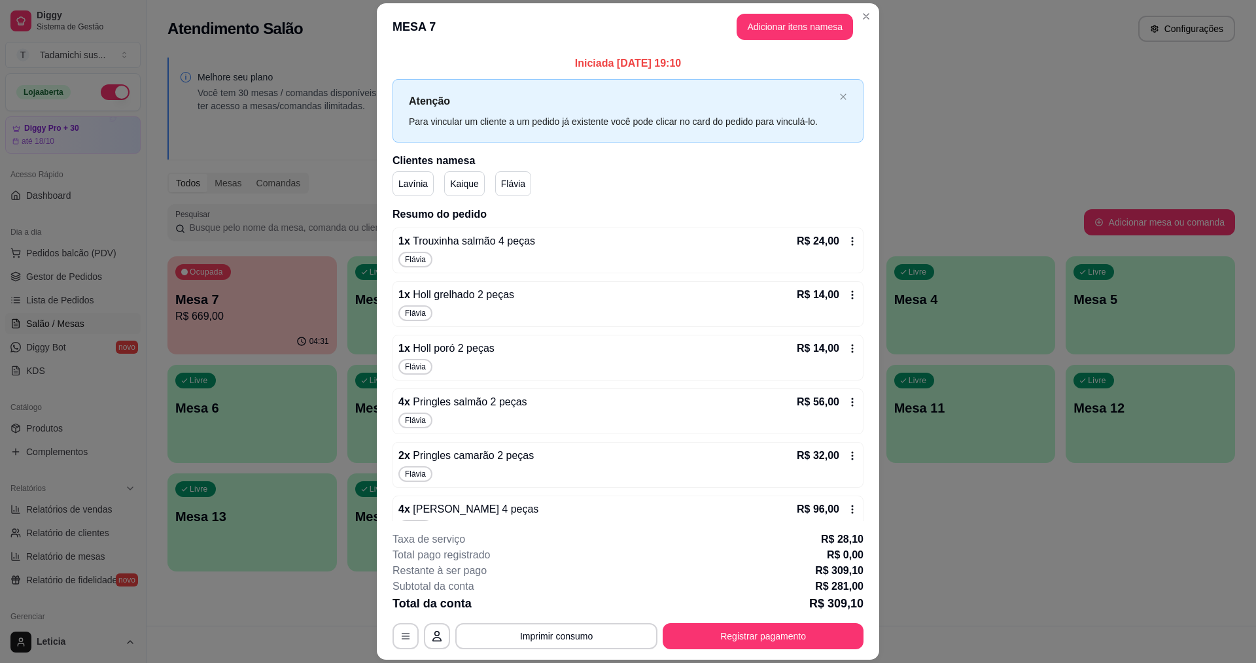
click at [847, 239] on icon at bounding box center [852, 241] width 10 height 10
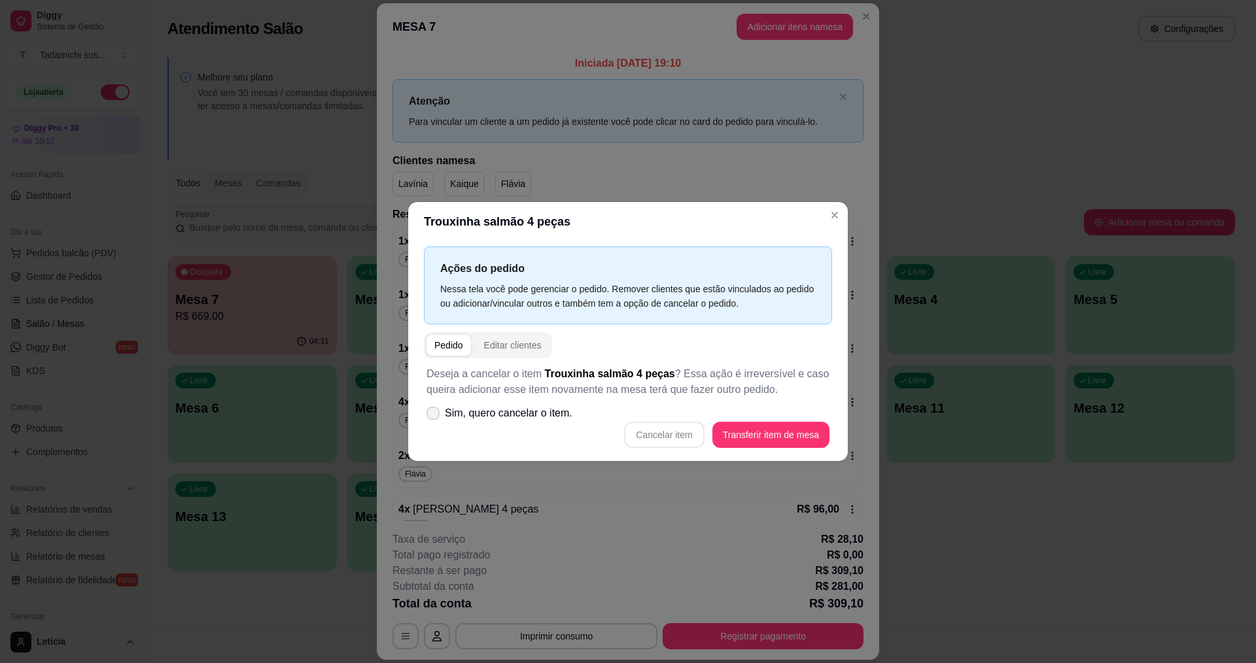
click at [434, 417] on icon at bounding box center [433, 413] width 10 height 8
click at [434, 417] on input "Sim, quero cancelar o item." at bounding box center [430, 420] width 9 height 9
checkbox input "true"
click at [649, 440] on button "Cancelar item" at bounding box center [664, 435] width 80 height 26
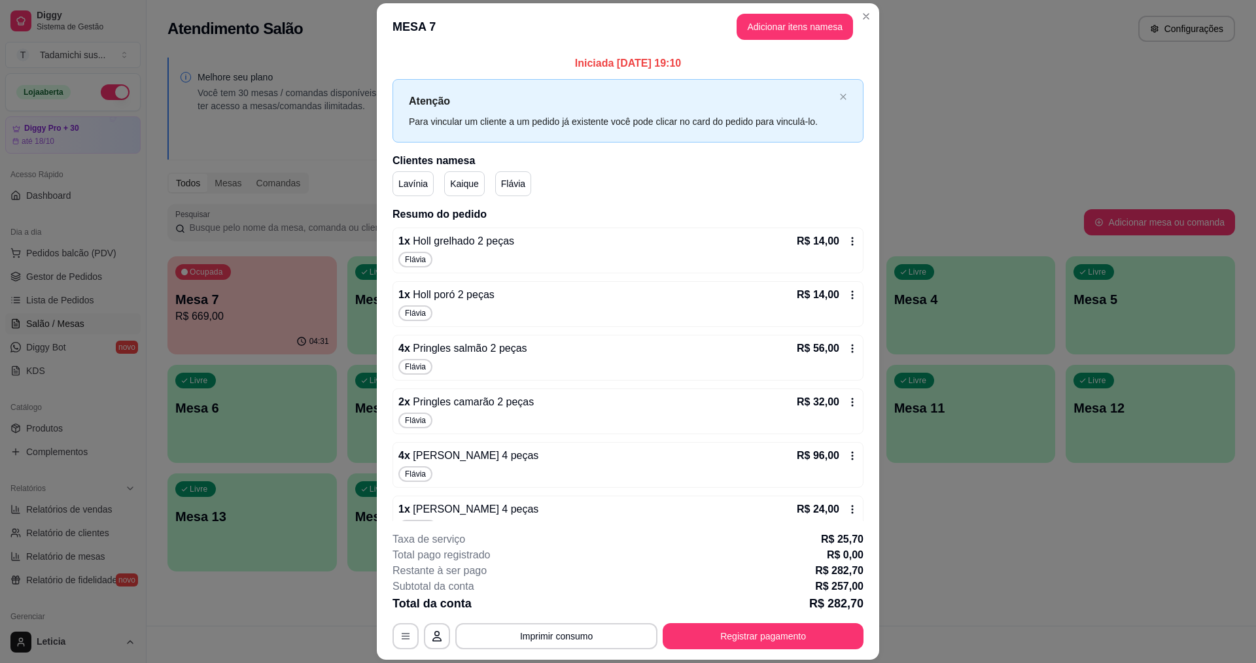
click at [847, 244] on icon at bounding box center [852, 241] width 10 height 10
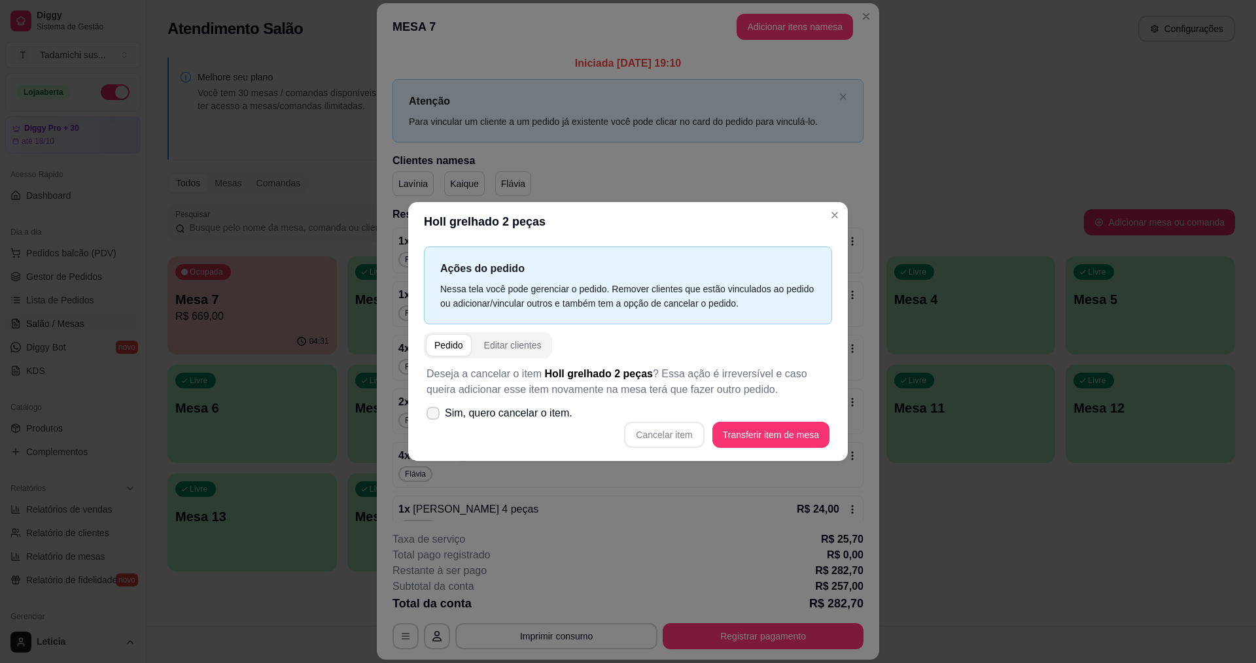
click at [439, 413] on span at bounding box center [433, 413] width 13 height 13
click at [434, 416] on input "Sim, quero cancelar o item." at bounding box center [430, 420] width 9 height 9
checkbox input "true"
click at [670, 429] on button "Cancelar item" at bounding box center [664, 436] width 78 height 26
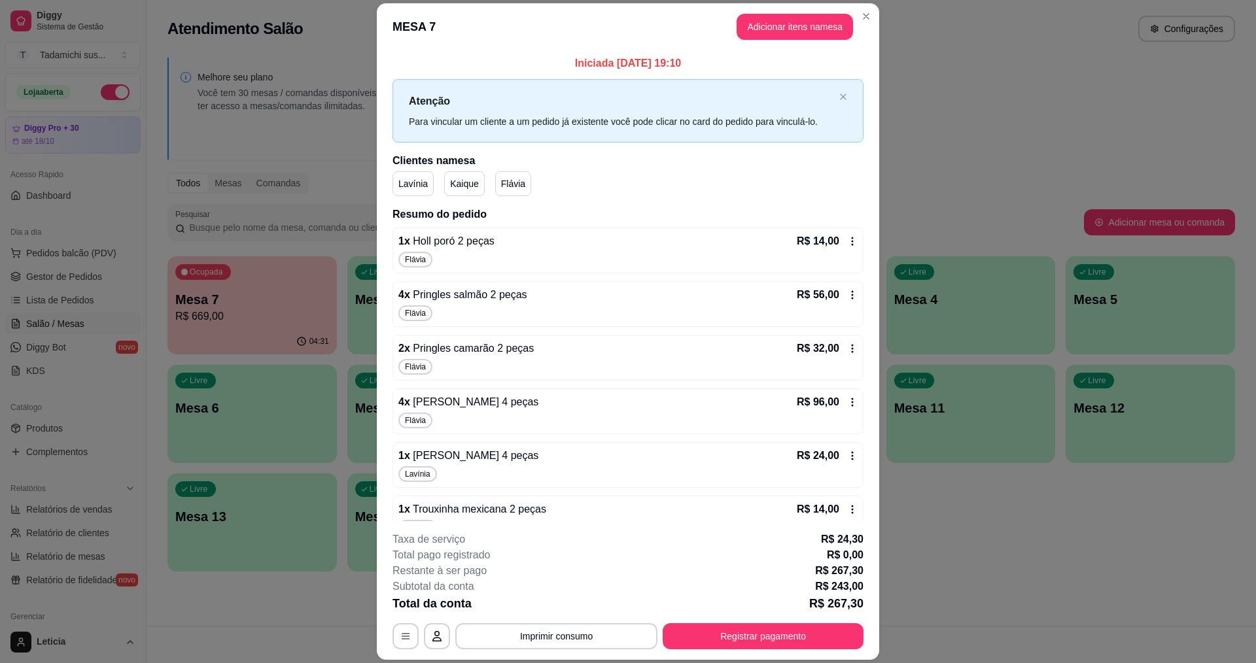
click at [847, 241] on icon at bounding box center [852, 241] width 10 height 10
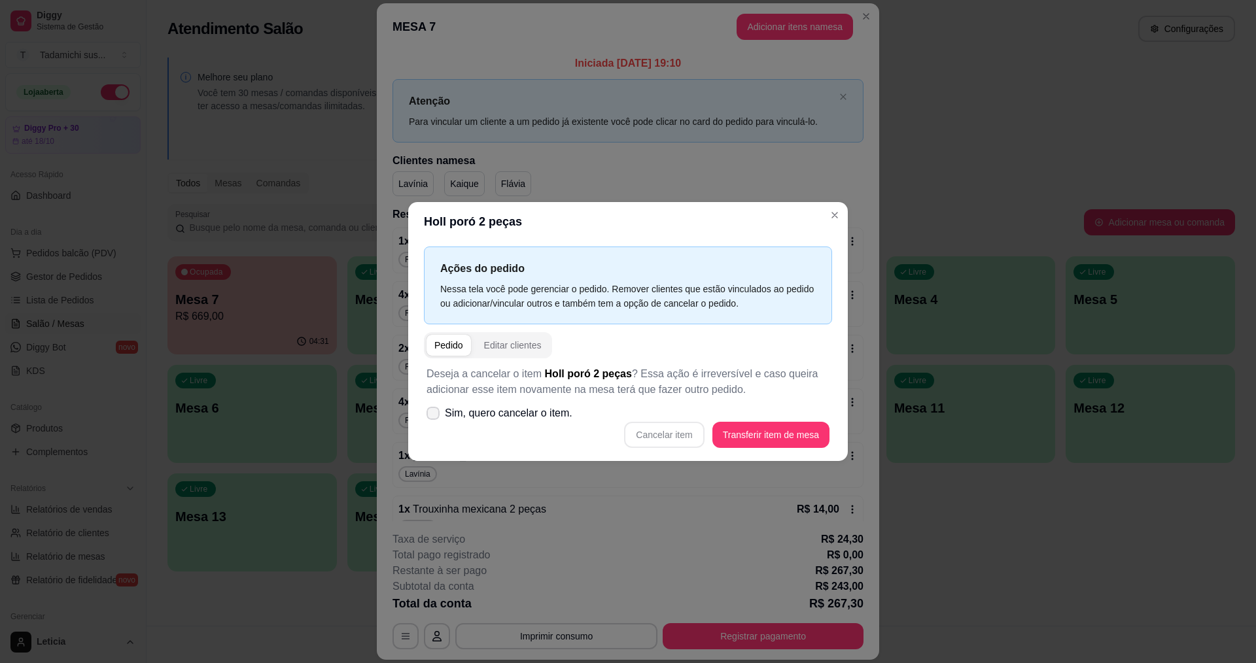
click at [433, 414] on icon at bounding box center [433, 413] width 10 height 8
click at [433, 416] on input "Sim, quero cancelar o item." at bounding box center [430, 420] width 9 height 9
checkbox input "true"
click at [657, 432] on button "Cancelar item" at bounding box center [664, 436] width 78 height 26
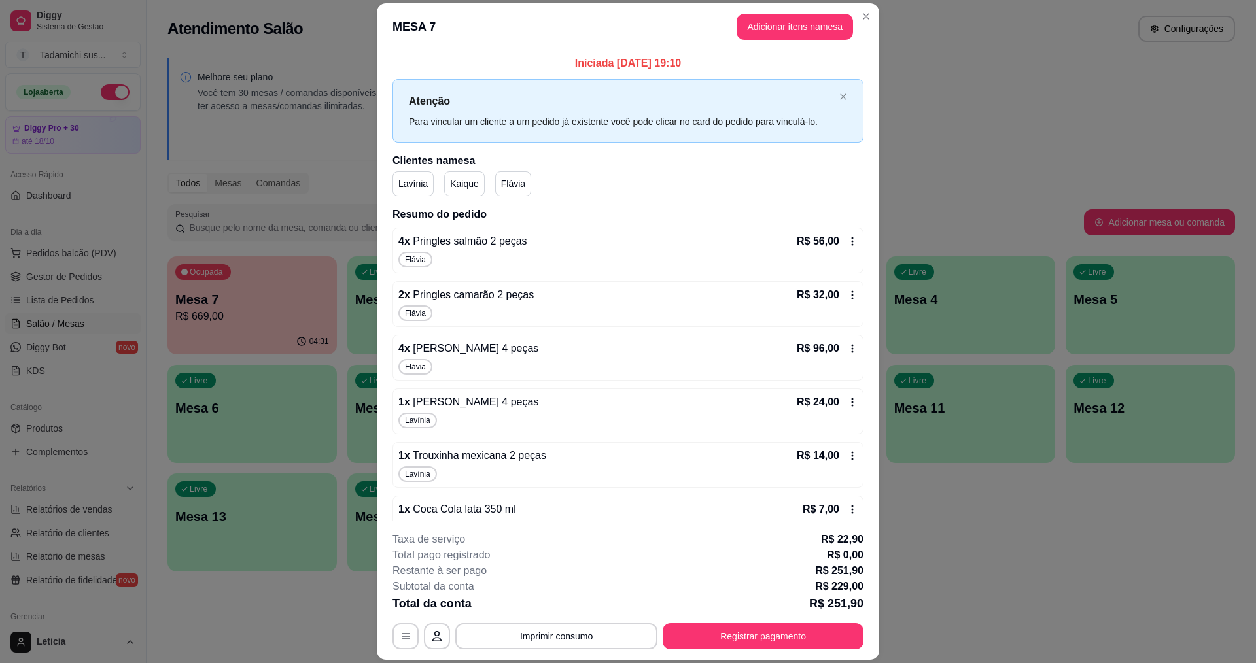
click at [847, 247] on icon at bounding box center [852, 241] width 10 height 10
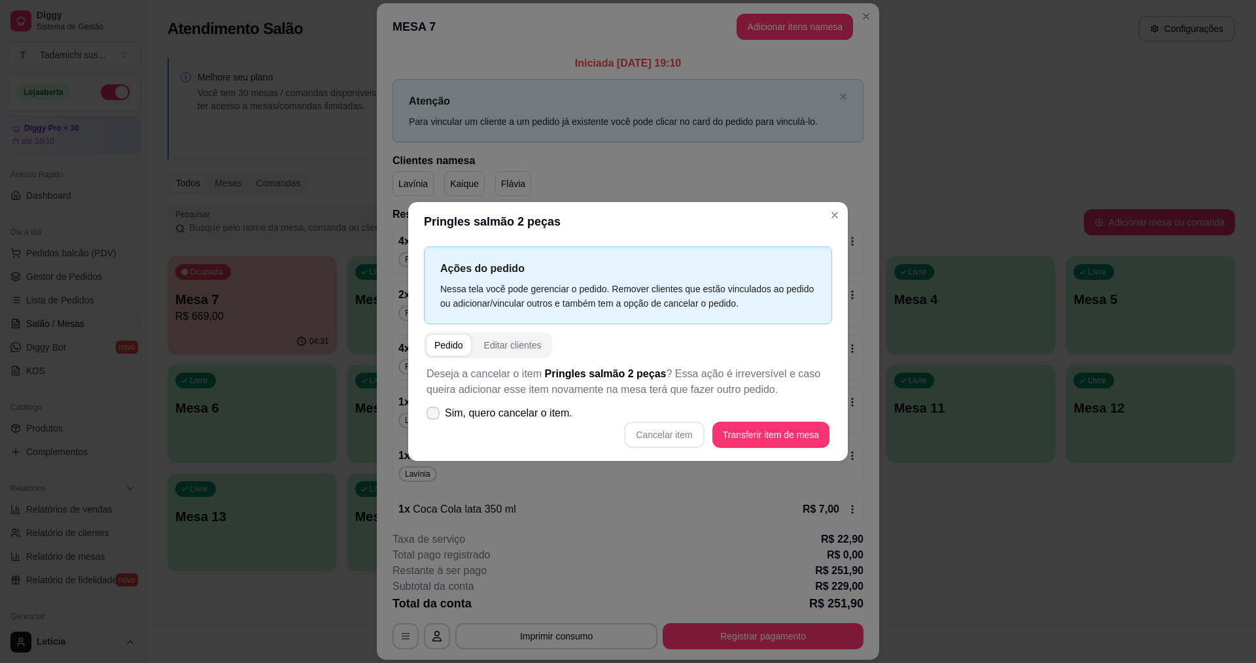
click at [432, 410] on icon at bounding box center [433, 413] width 10 height 8
click at [432, 416] on input "Sim, quero cancelar o item." at bounding box center [430, 420] width 9 height 9
checkbox input "true"
click at [653, 434] on button "Cancelar item" at bounding box center [664, 435] width 80 height 26
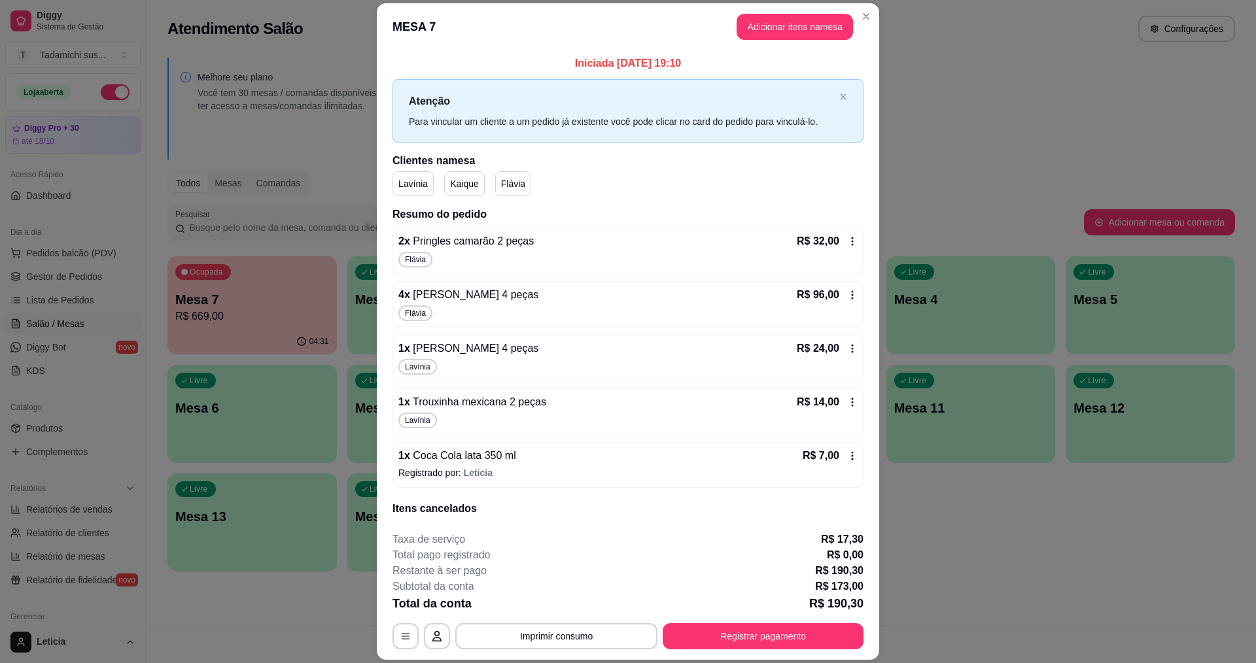
click at [828, 245] on div "R$ 32,00" at bounding box center [827, 242] width 61 height 16
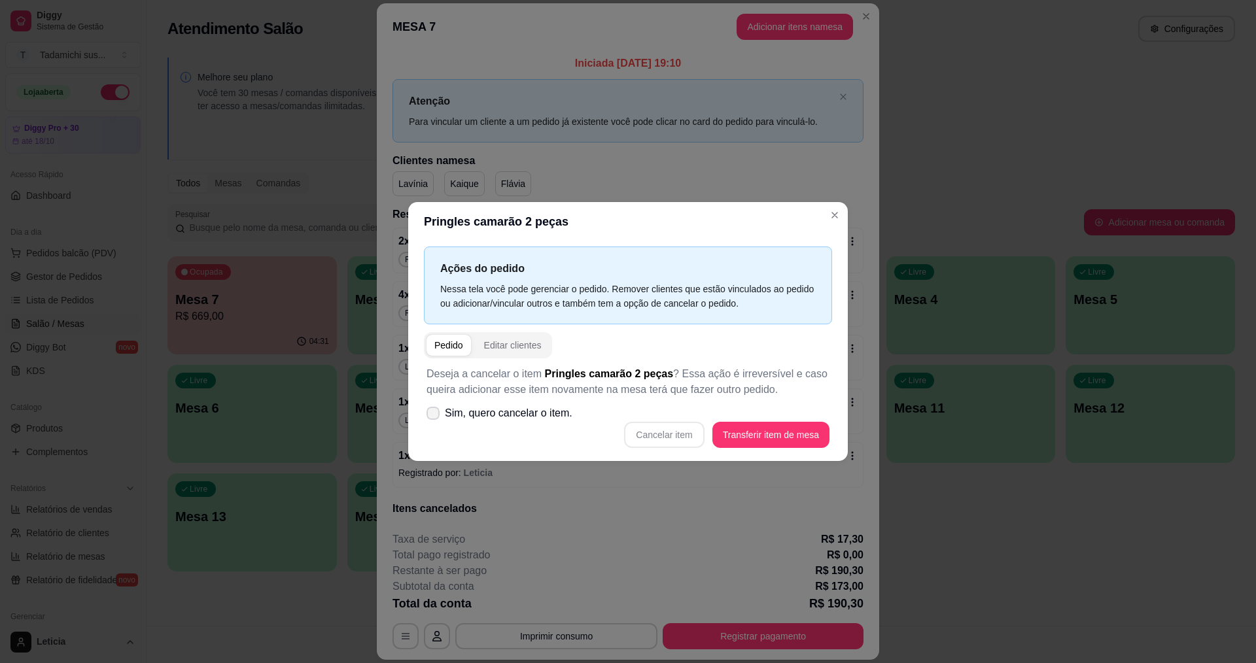
click at [429, 407] on label "Sim, quero cancelar o item." at bounding box center [499, 413] width 156 height 26
click at [429, 416] on input "Sim, quero cancelar o item." at bounding box center [430, 420] width 9 height 9
checkbox input "true"
click at [682, 443] on button "Cancelar item" at bounding box center [664, 435] width 80 height 26
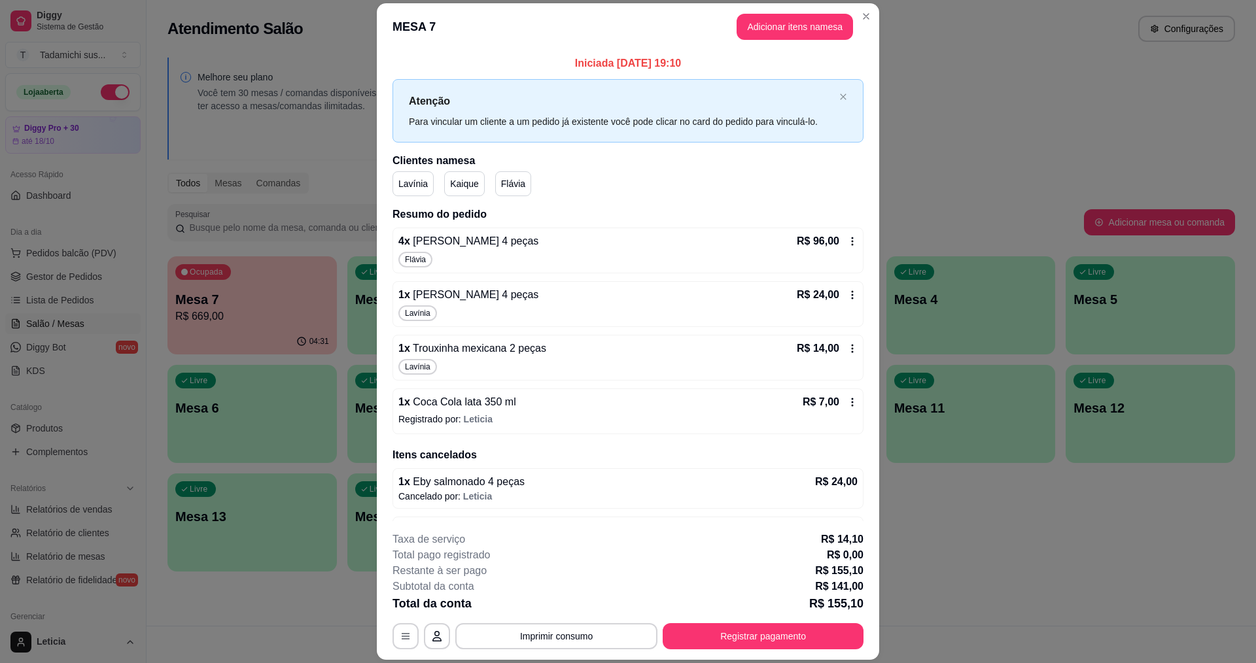
click at [843, 234] on div "R$ 96,00" at bounding box center [827, 242] width 61 height 16
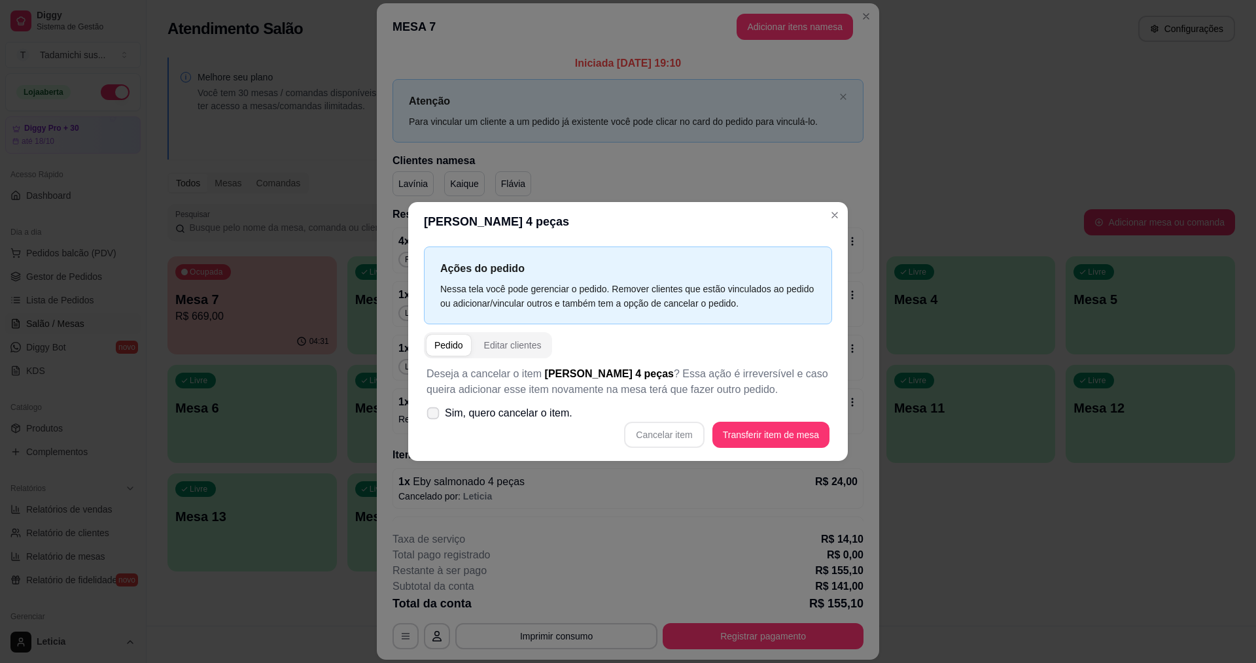
click at [436, 417] on icon at bounding box center [433, 412] width 10 height 7
click at [434, 417] on input "Sim, quero cancelar o item." at bounding box center [430, 420] width 9 height 9
checkbox input "true"
click at [650, 442] on button "Cancelar item" at bounding box center [664, 436] width 78 height 26
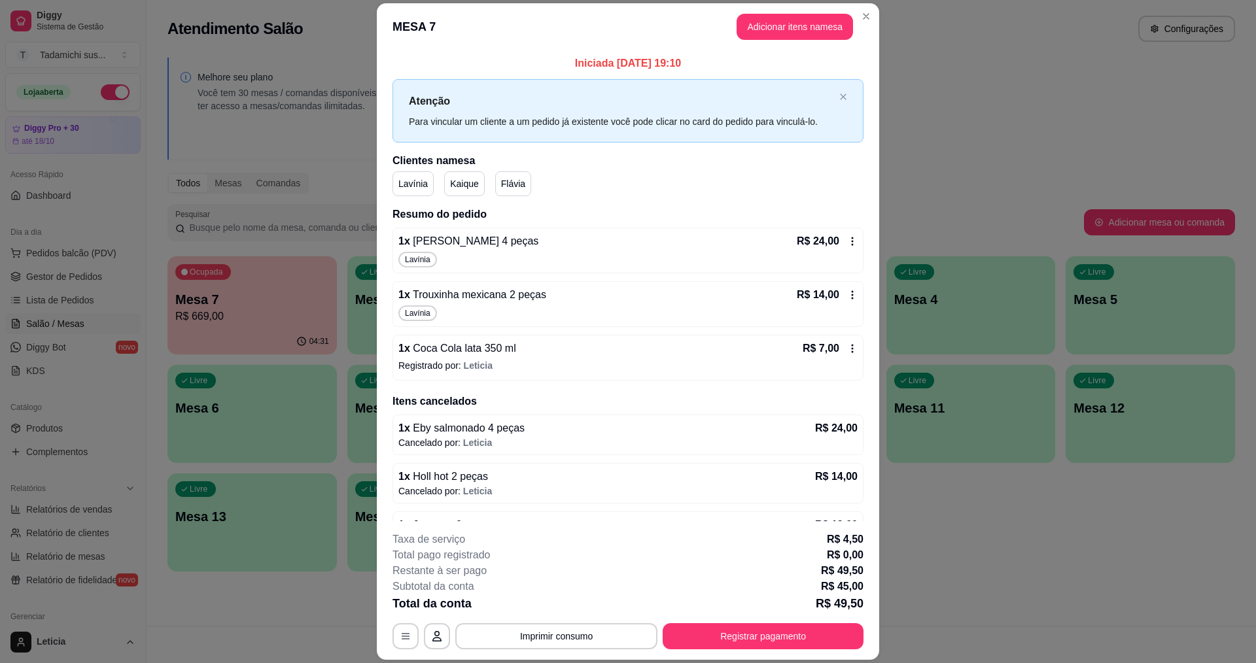
click at [847, 241] on icon at bounding box center [852, 241] width 10 height 10
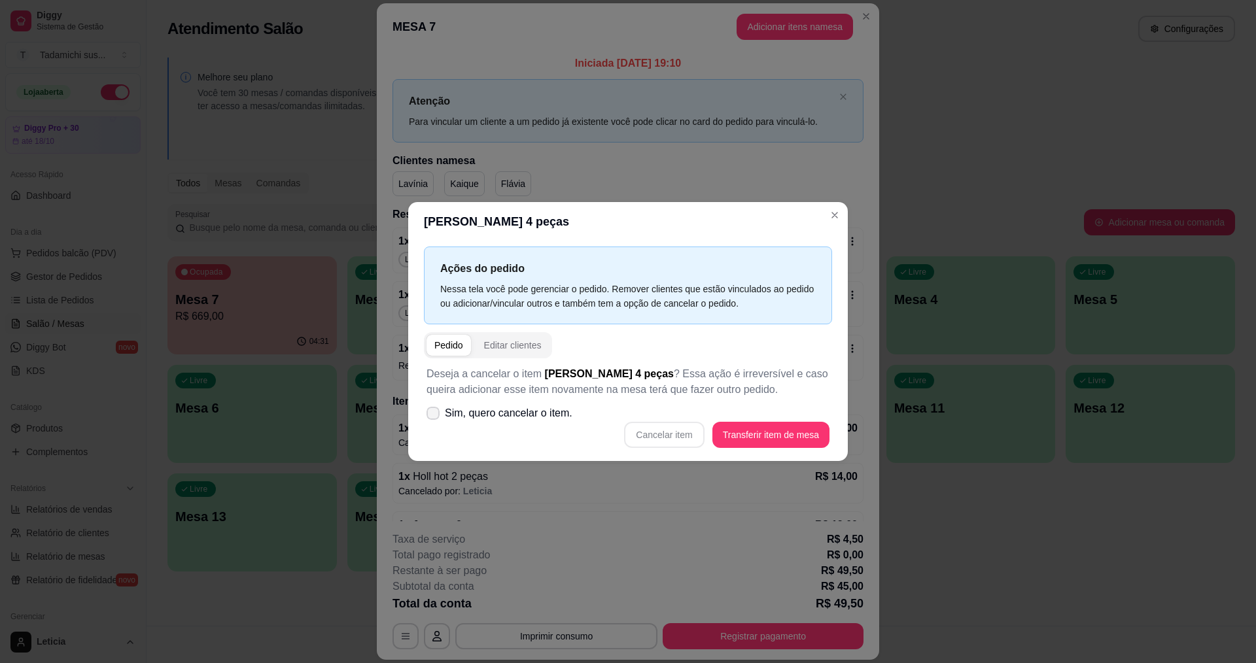
click at [442, 415] on label "Sim, quero cancelar o item." at bounding box center [499, 413] width 156 height 26
click at [434, 416] on input "Sim, quero cancelar o item." at bounding box center [430, 420] width 9 height 9
checkbox input "true"
click at [642, 440] on button "Cancelar item" at bounding box center [664, 435] width 80 height 26
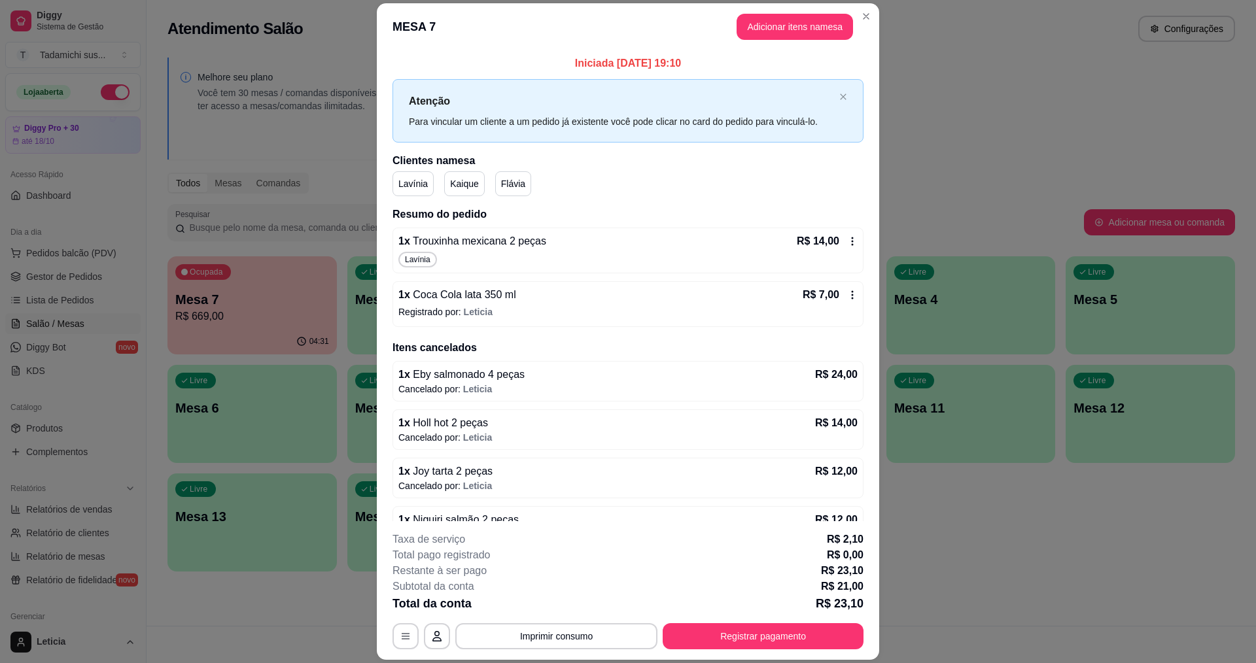
click at [847, 247] on icon at bounding box center [852, 241] width 10 height 10
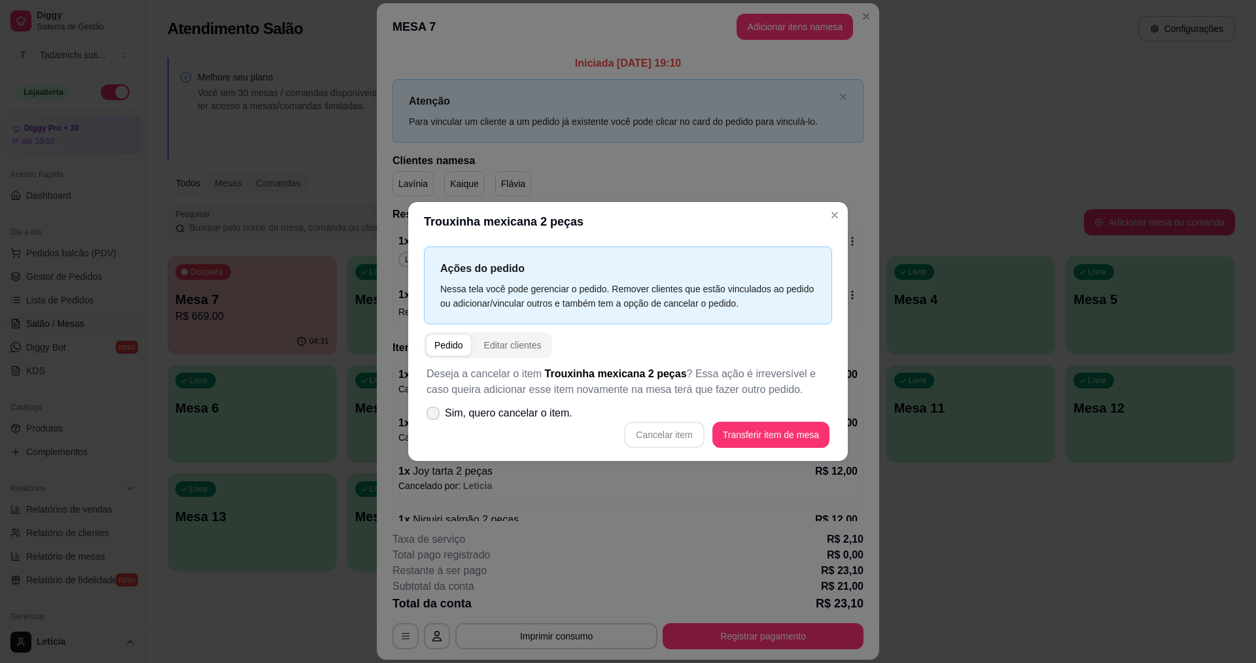
click at [438, 415] on span at bounding box center [433, 413] width 13 height 13
click at [434, 416] on input "Sim, quero cancelar o item." at bounding box center [430, 420] width 9 height 9
checkbox input "true"
click at [673, 428] on button "Cancelar item" at bounding box center [664, 436] width 78 height 26
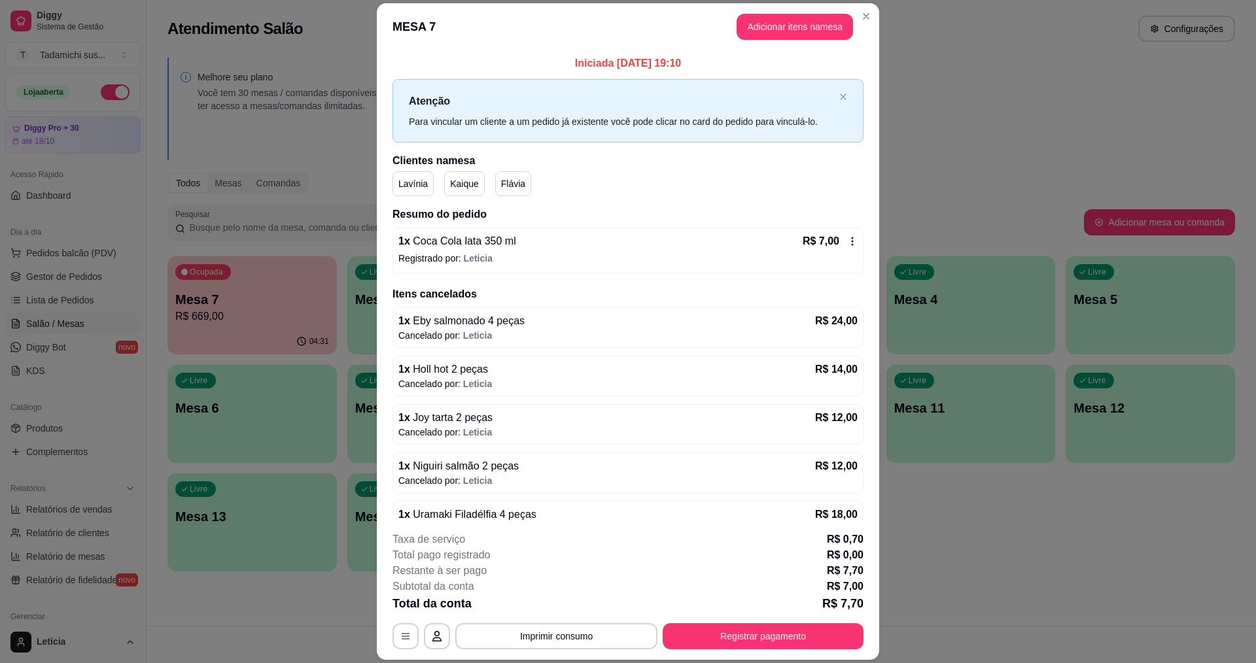
click at [831, 243] on div "R$ 7,00" at bounding box center [830, 242] width 55 height 16
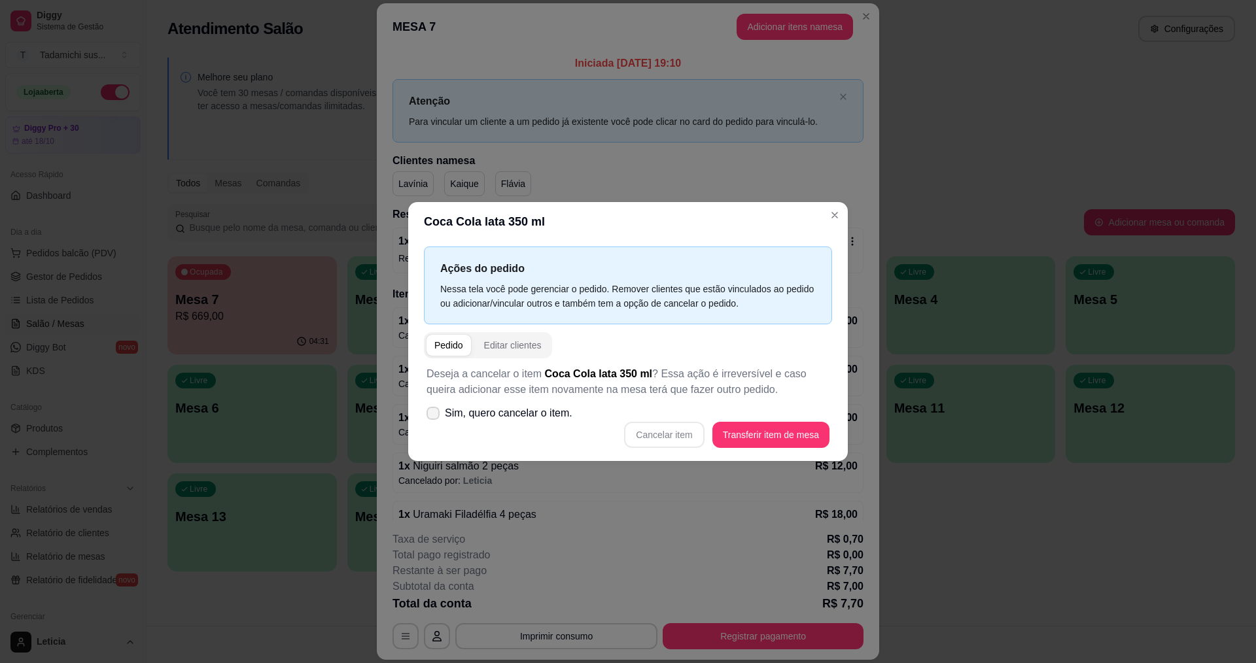
click at [435, 411] on icon at bounding box center [433, 413] width 10 height 8
click at [434, 416] on input "Sim, quero cancelar o item." at bounding box center [430, 420] width 9 height 9
checkbox input "true"
click at [639, 436] on button "Cancelar item" at bounding box center [664, 435] width 80 height 26
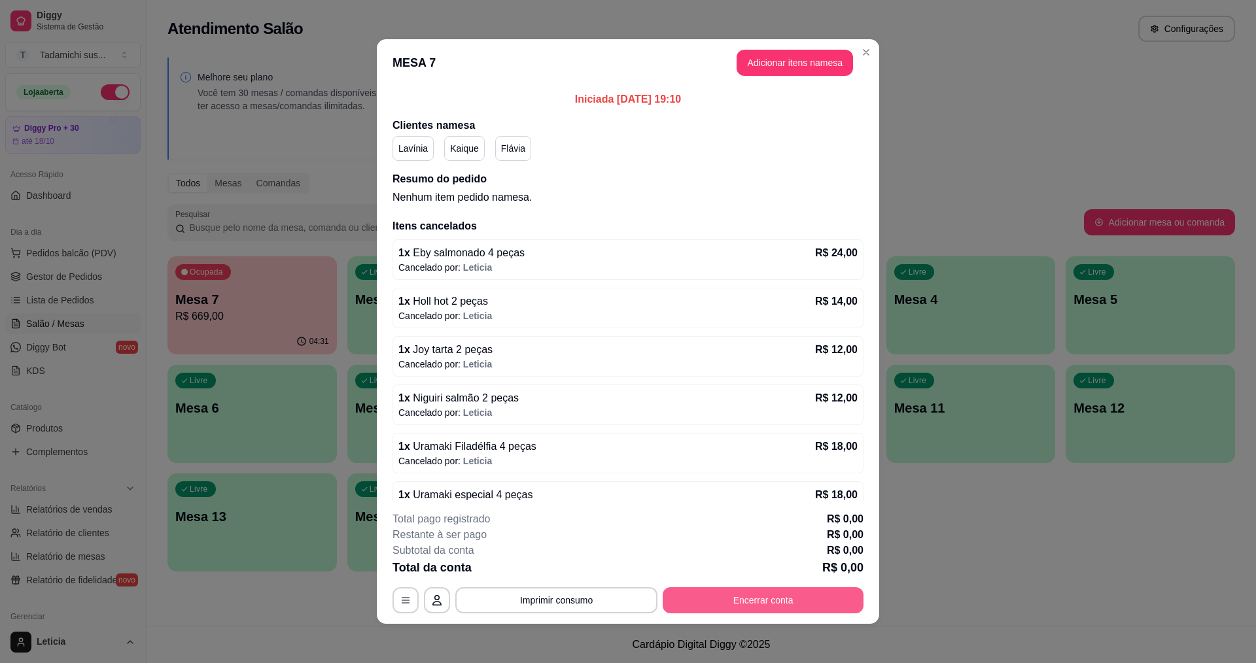
click at [762, 602] on button "Encerrar conta" at bounding box center [763, 600] width 201 height 26
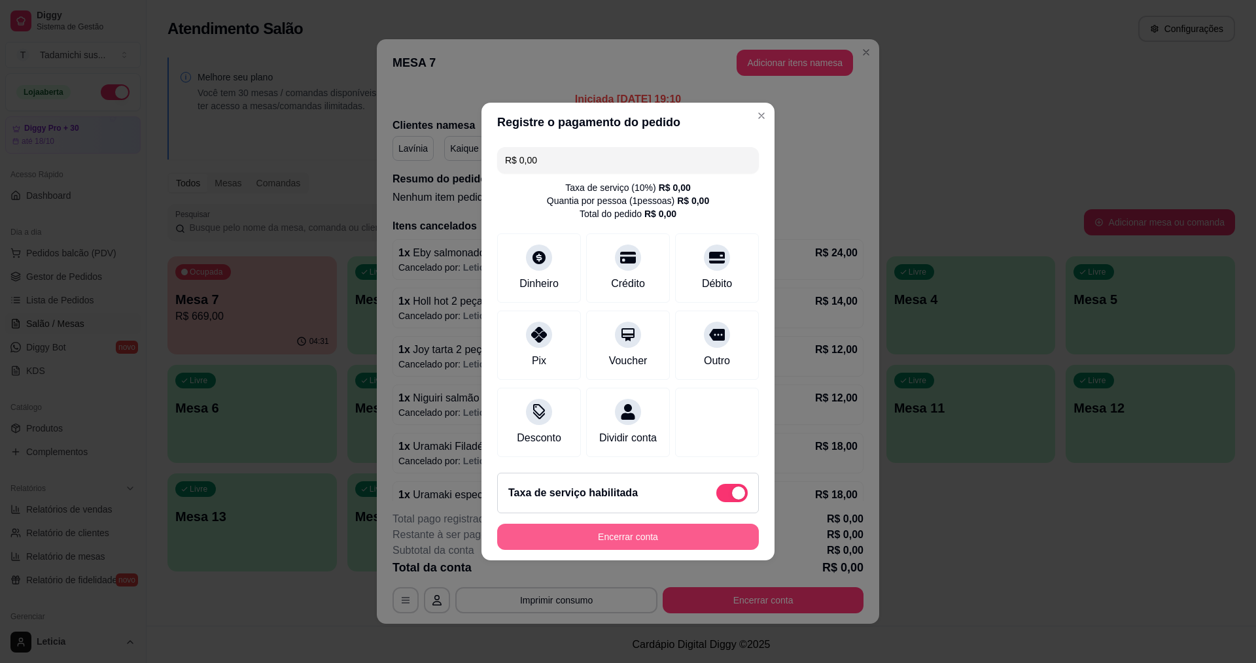
click at [636, 550] on button "Encerrar conta" at bounding box center [628, 537] width 262 height 26
